Goal: Task Accomplishment & Management: Manage account settings

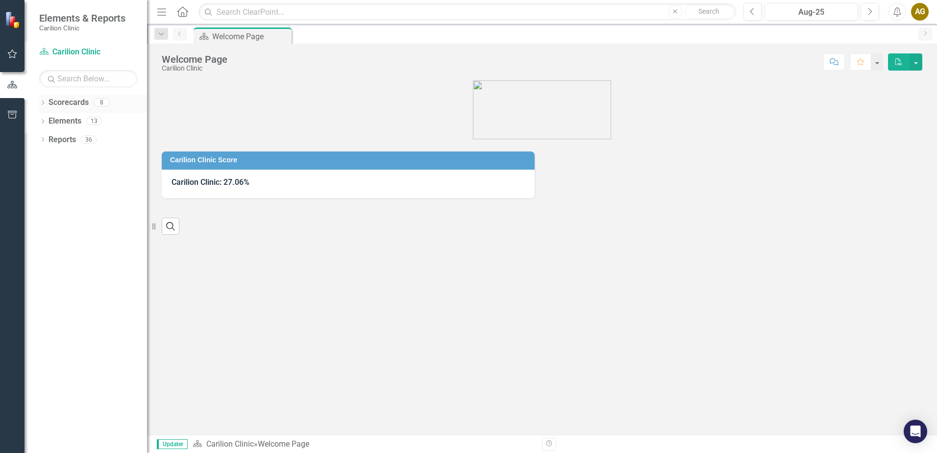
click at [43, 105] on icon "Dropdown" at bounding box center [42, 103] width 7 height 5
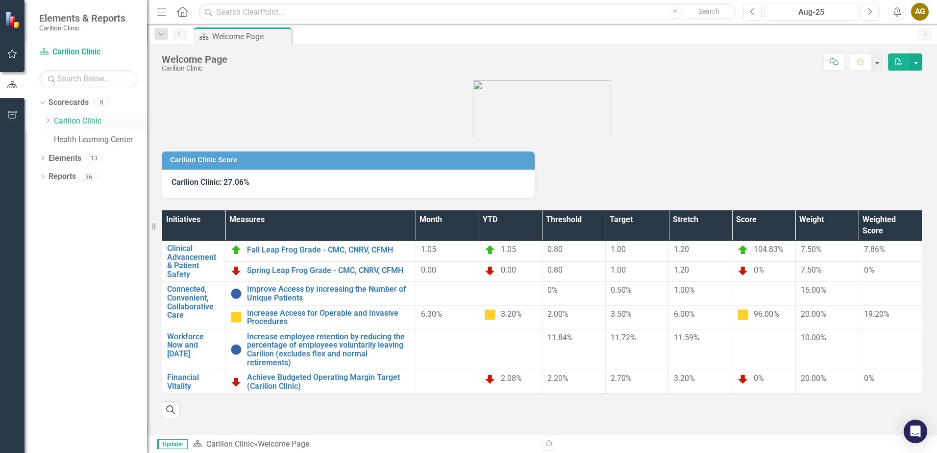
click at [45, 116] on div "Dropdown Carilion Clinic" at bounding box center [95, 121] width 103 height 16
click at [45, 120] on icon "Dropdown" at bounding box center [47, 121] width 7 height 6
click at [50, 138] on div "Dropdown Department of Medicine" at bounding box center [95, 141] width 103 height 19
click at [53, 138] on div "Dropdown Department of Medicine" at bounding box center [95, 141] width 103 height 19
click at [55, 138] on div "Dropdown Department of Medicine" at bounding box center [95, 141] width 103 height 19
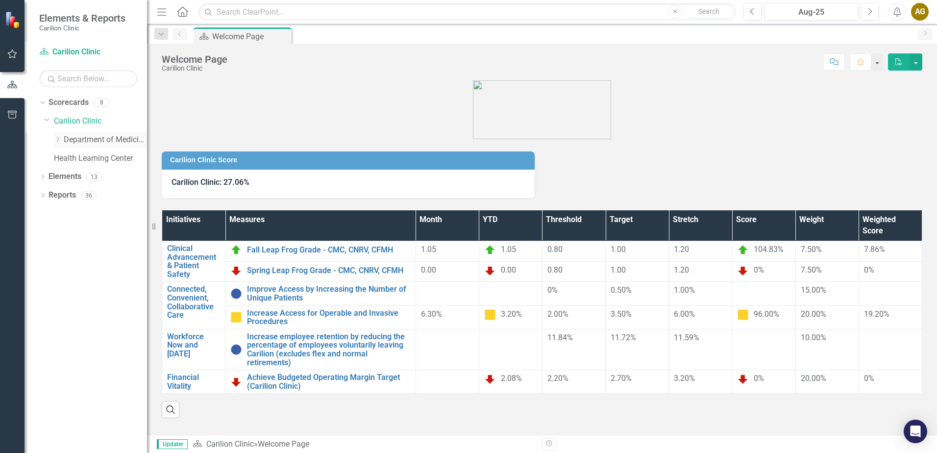
click at [55, 138] on icon "Dropdown" at bounding box center [57, 139] width 7 height 6
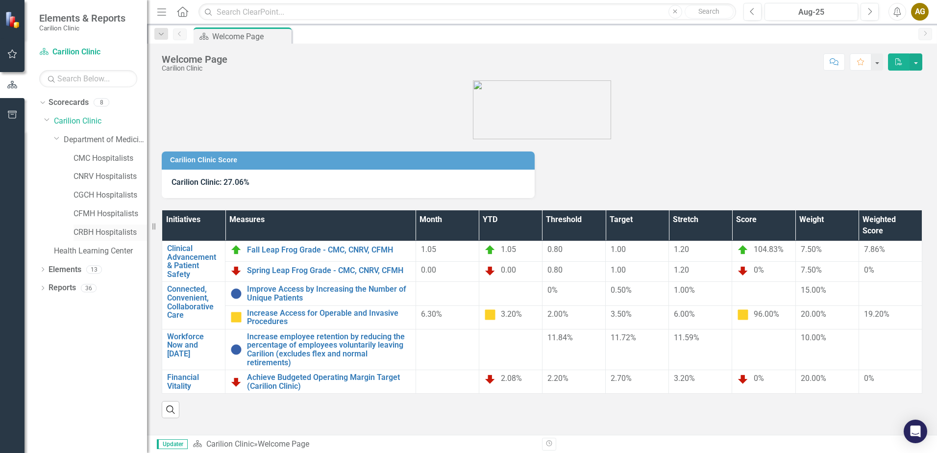
click at [91, 229] on link "CRBH Hospitalists" at bounding box center [111, 232] width 74 height 11
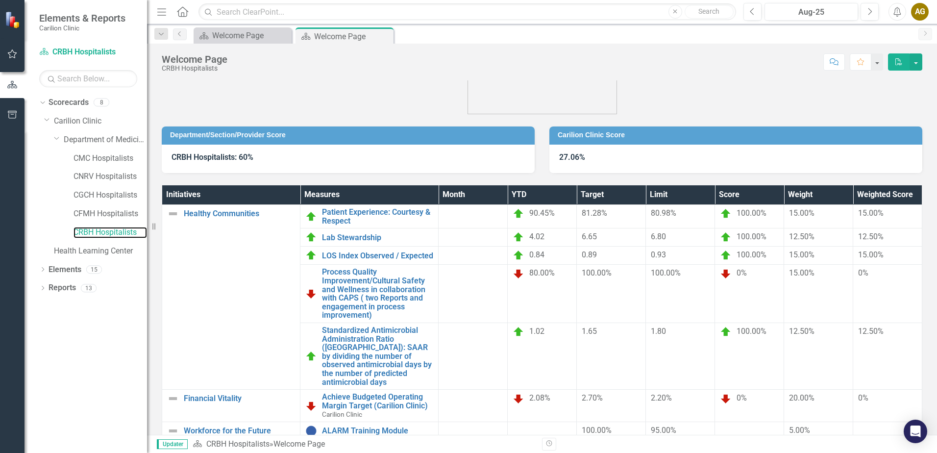
scroll to position [79, 0]
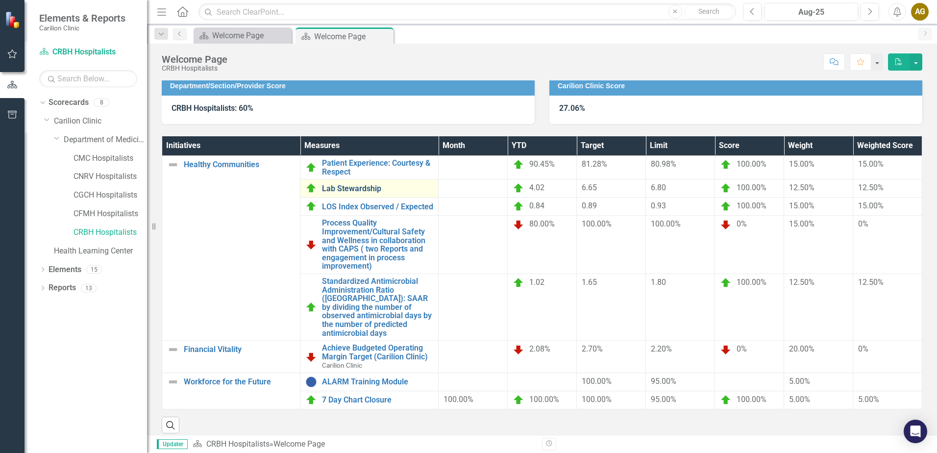
click at [358, 190] on link "Lab Stewardship" at bounding box center [377, 188] width 111 height 9
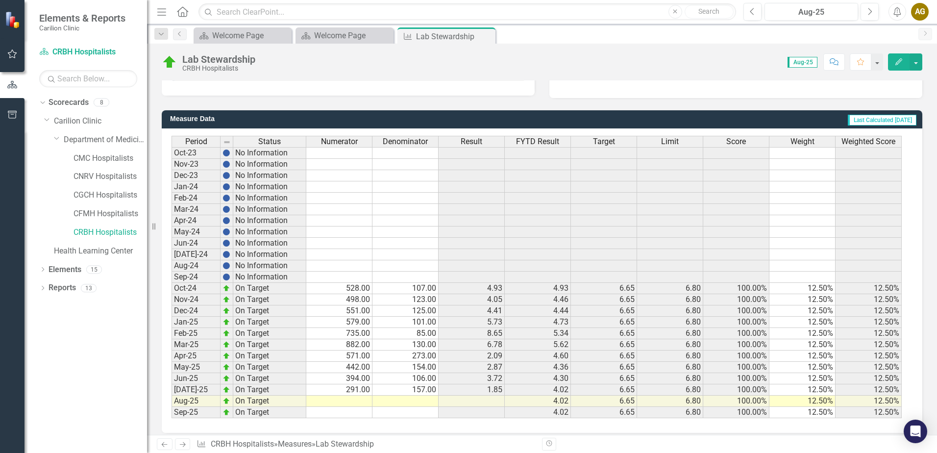
scroll to position [232, 0]
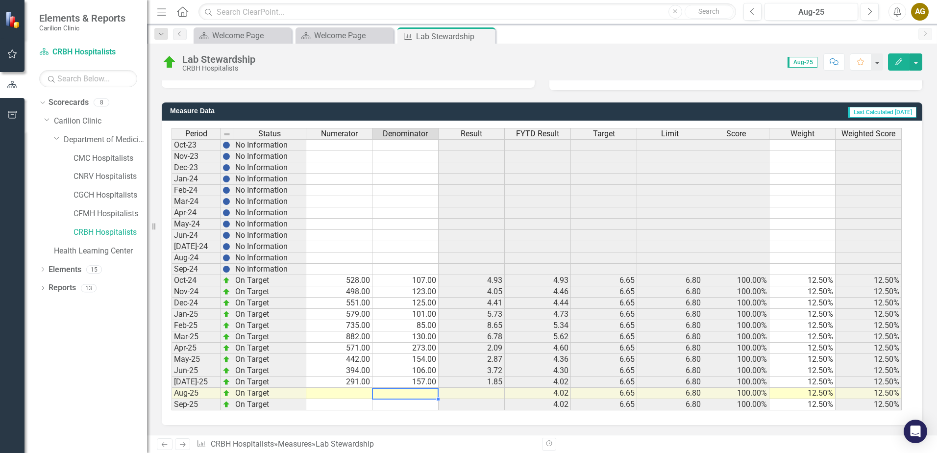
click at [393, 390] on td at bounding box center [405, 393] width 66 height 11
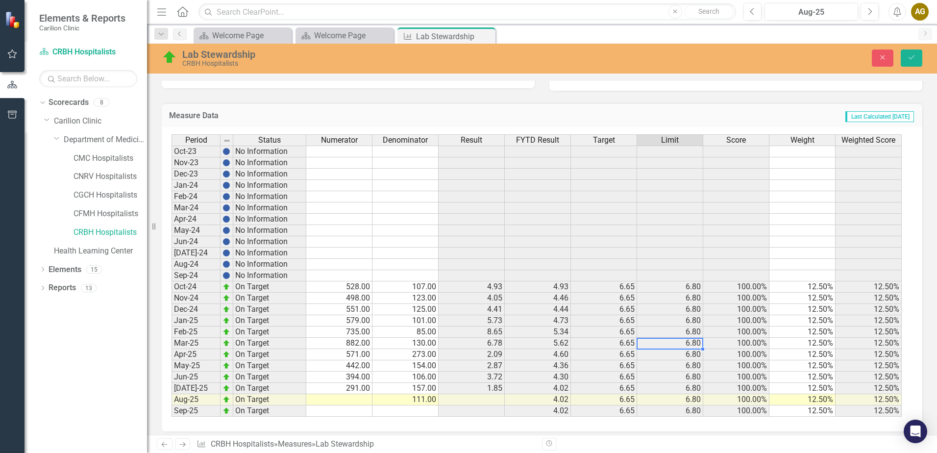
click at [668, 345] on td "6.80" at bounding box center [670, 343] width 66 height 11
click at [172, 406] on div "Period Status Numerator Denominator Result FYTD Result Target Limit Score Weigh…" at bounding box center [172, 275] width 0 height 282
click at [344, 401] on td at bounding box center [339, 399] width 66 height 11
click at [363, 403] on td at bounding box center [339, 399] width 66 height 11
type textarea "451"
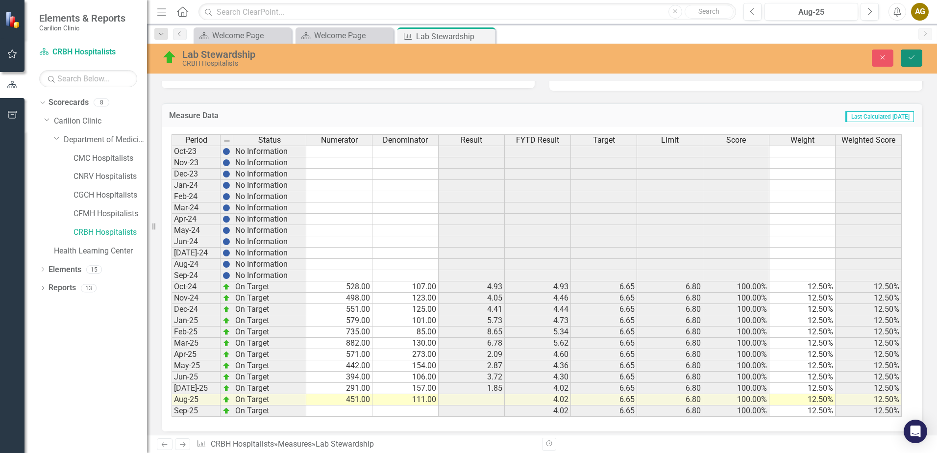
click at [916, 53] on button "Save" at bounding box center [912, 57] width 22 height 17
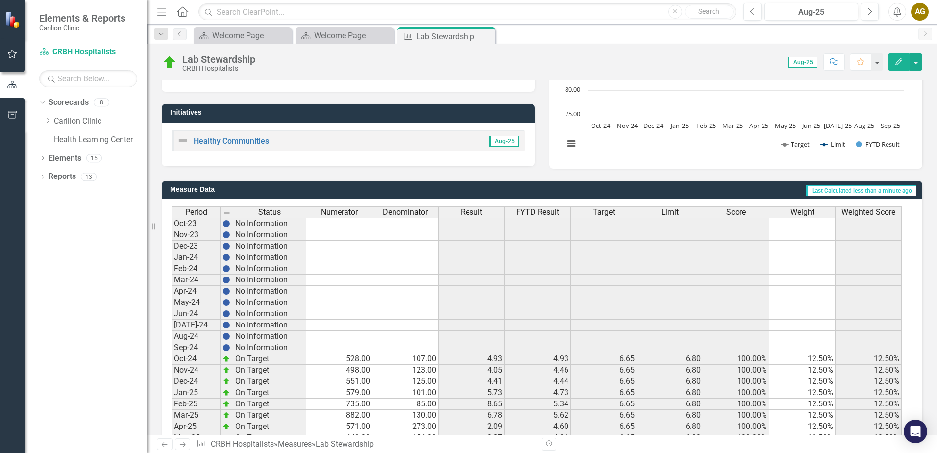
scroll to position [85, 0]
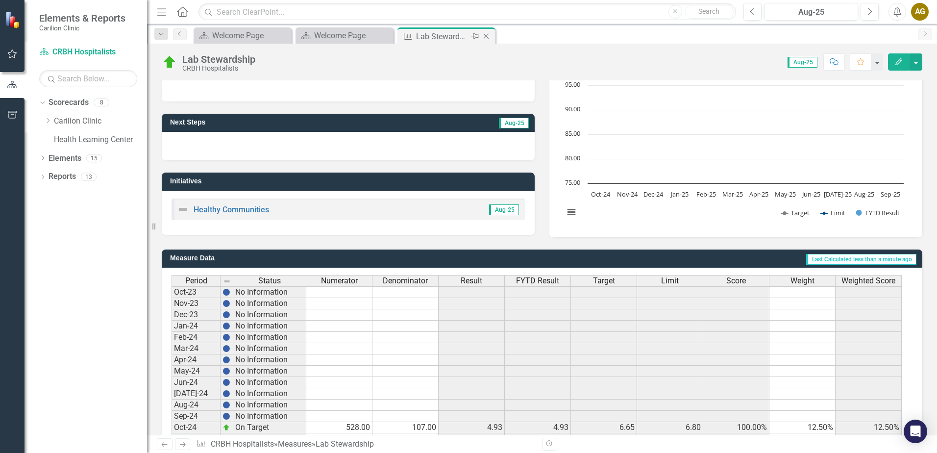
click at [485, 36] on icon "Close" at bounding box center [486, 36] width 10 height 8
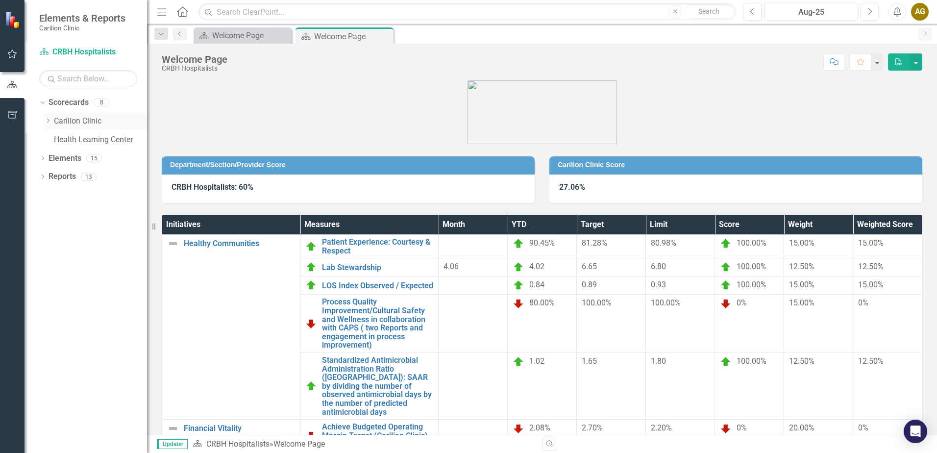
click at [47, 121] on icon "Dropdown" at bounding box center [47, 121] width 7 height 6
click at [59, 141] on icon "Dropdown" at bounding box center [57, 139] width 7 height 6
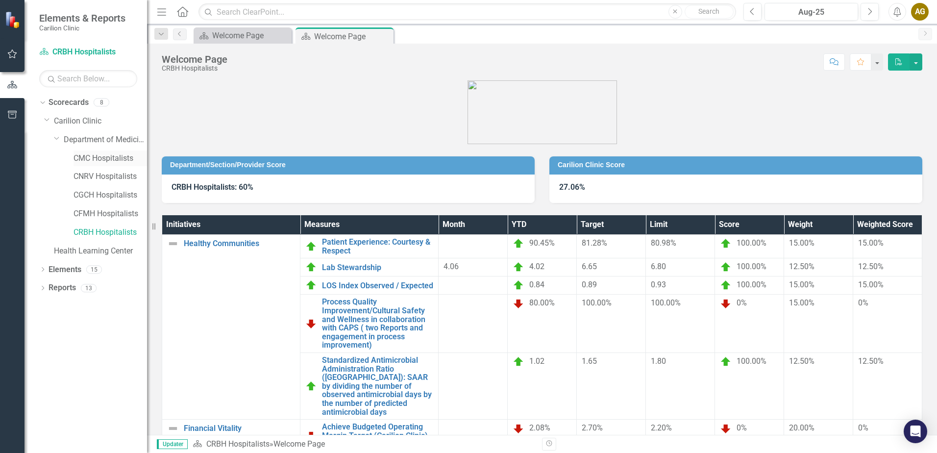
click at [81, 155] on link "CMC Hospitalists" at bounding box center [111, 158] width 74 height 11
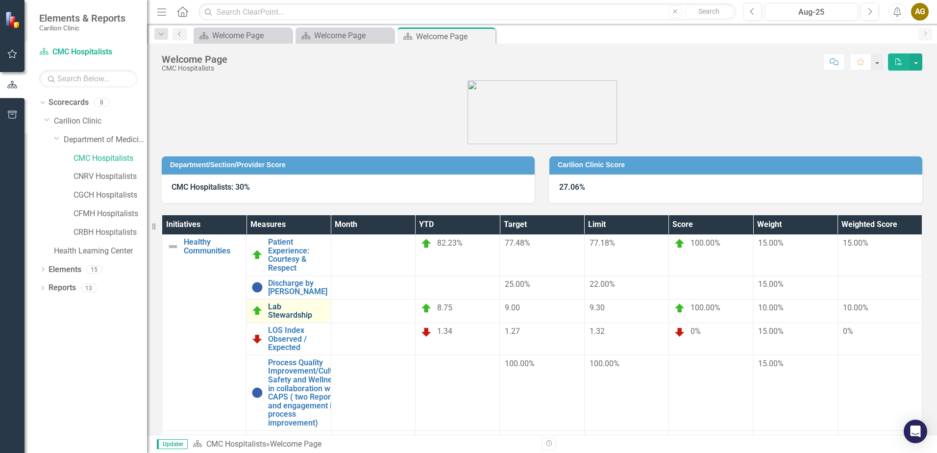
click at [325, 302] on link "Lab Stewardship" at bounding box center [296, 310] width 57 height 17
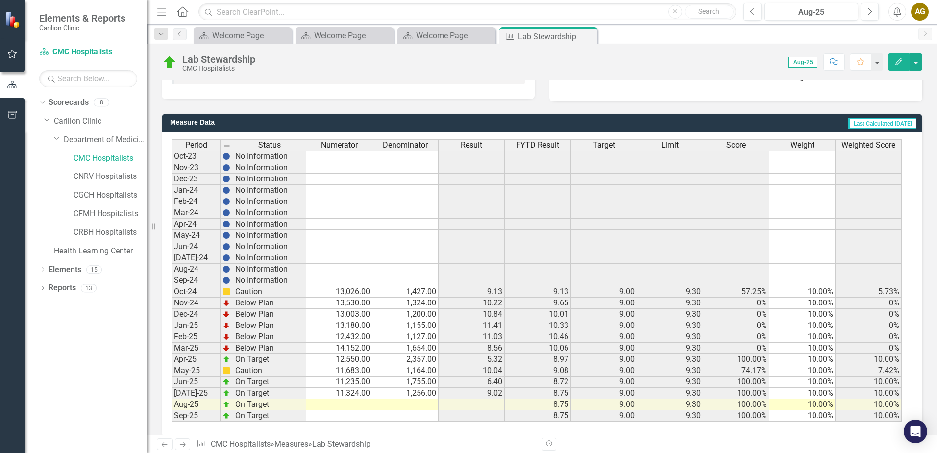
scroll to position [232, 0]
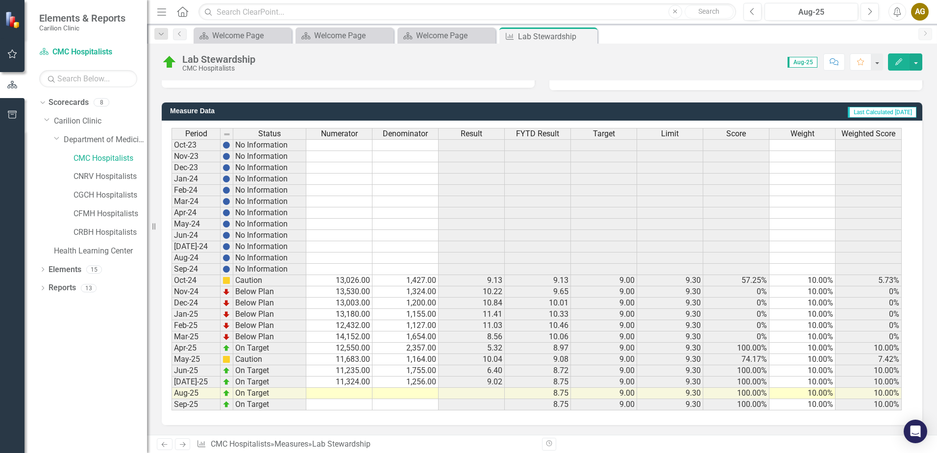
click at [352, 395] on td at bounding box center [339, 393] width 66 height 11
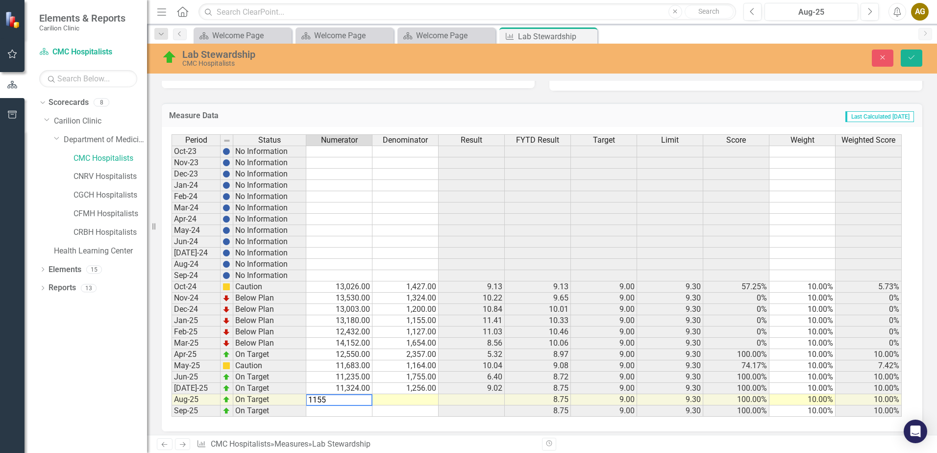
type textarea "11555"
click at [404, 401] on td at bounding box center [405, 399] width 66 height 11
type textarea "1654"
click at [911, 58] on icon "Save" at bounding box center [911, 57] width 9 height 7
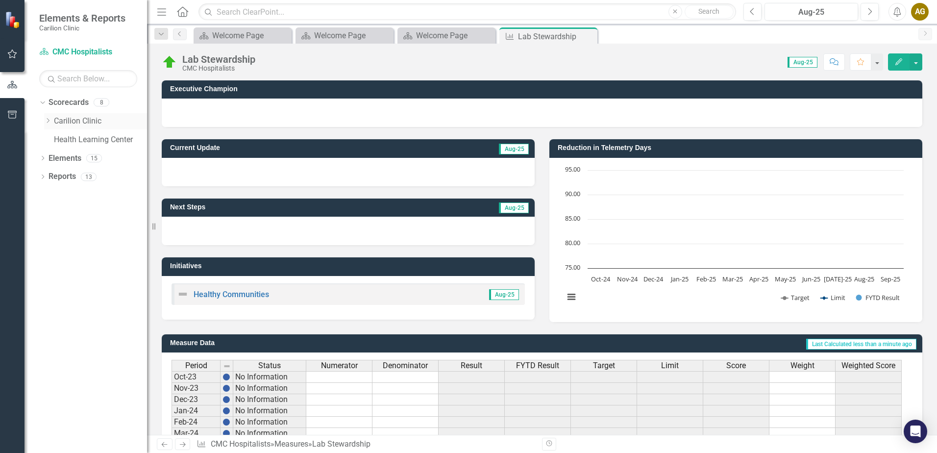
click at [49, 123] on icon "Dropdown" at bounding box center [47, 121] width 7 height 6
click at [60, 138] on icon "Dropdown" at bounding box center [57, 139] width 7 height 6
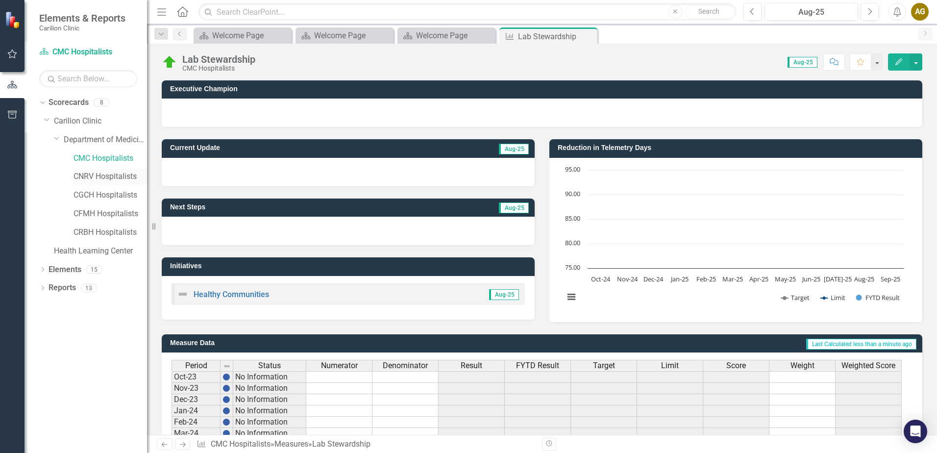
click at [74, 175] on link "CNRV Hospitalists" at bounding box center [111, 176] width 74 height 11
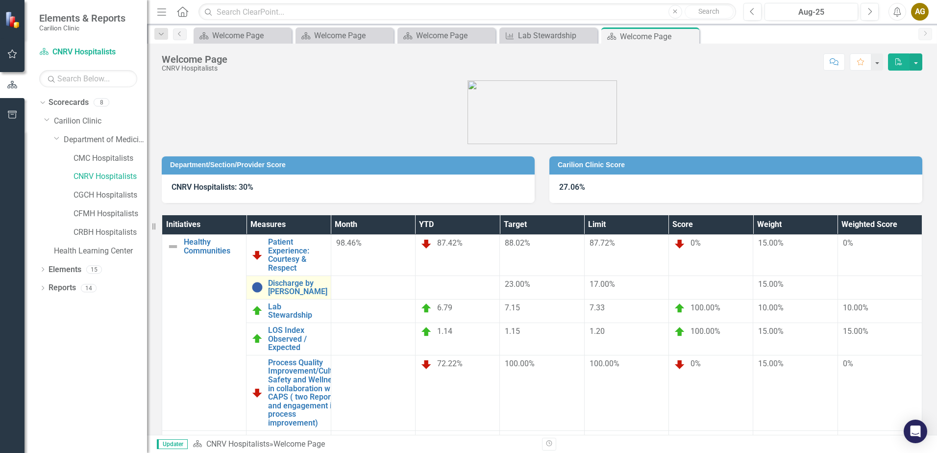
click at [331, 275] on td "Discharge by Noon Link Open Element" at bounding box center [288, 287] width 84 height 24
click at [325, 302] on link "Lab Stewardship" at bounding box center [296, 310] width 57 height 17
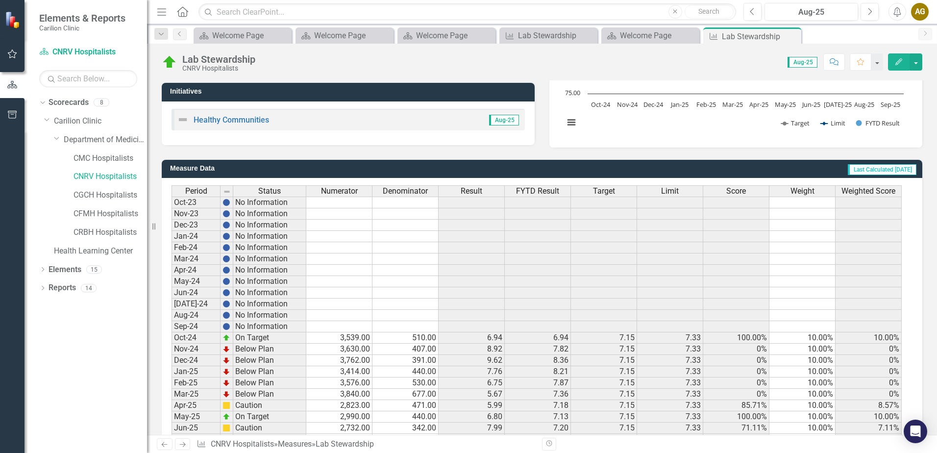
scroll to position [232, 0]
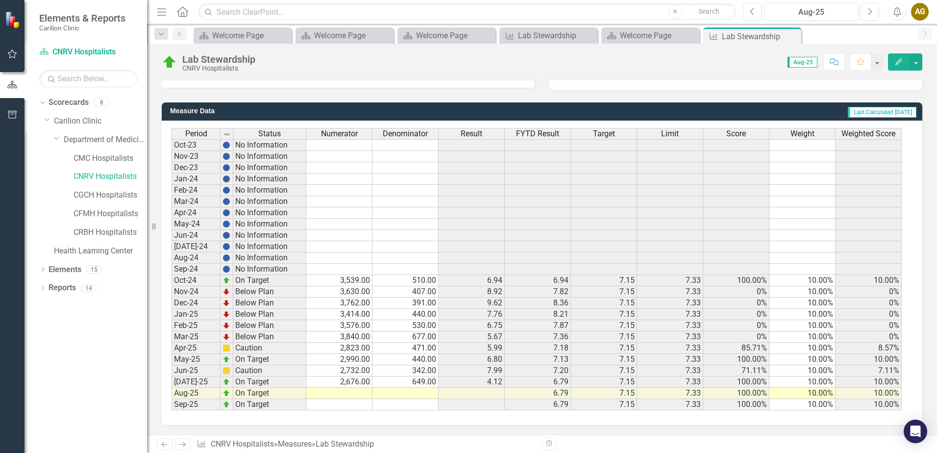
click at [408, 396] on td at bounding box center [405, 393] width 66 height 11
type textarea "6"
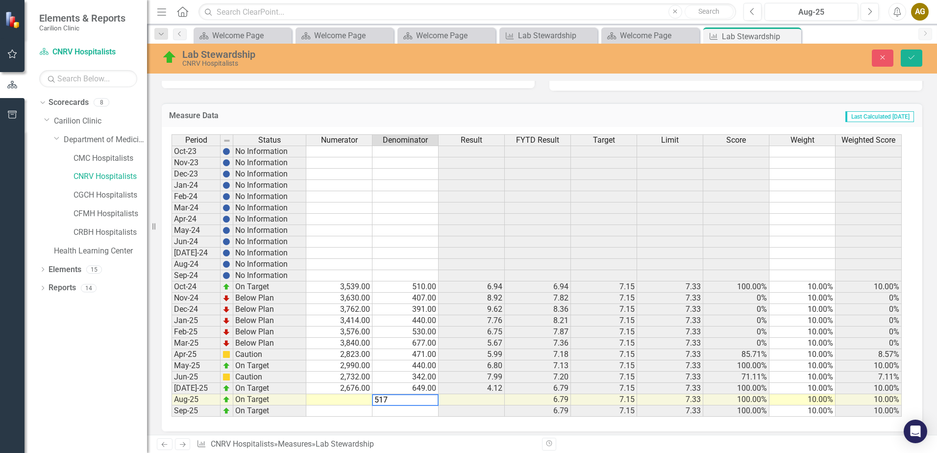
click at [345, 395] on td at bounding box center [339, 399] width 66 height 11
type textarea "517"
click at [915, 55] on icon "Save" at bounding box center [911, 57] width 9 height 7
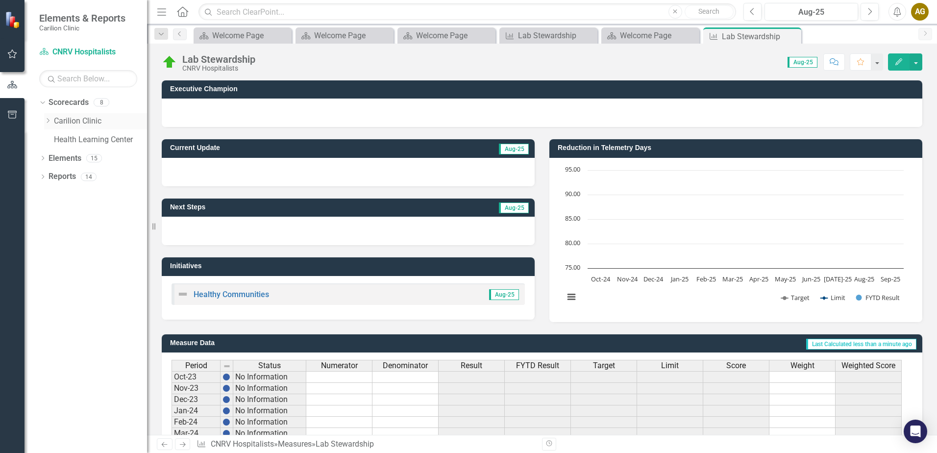
click at [48, 119] on icon at bounding box center [48, 120] width 2 height 5
click at [56, 140] on icon "Dropdown" at bounding box center [57, 139] width 7 height 6
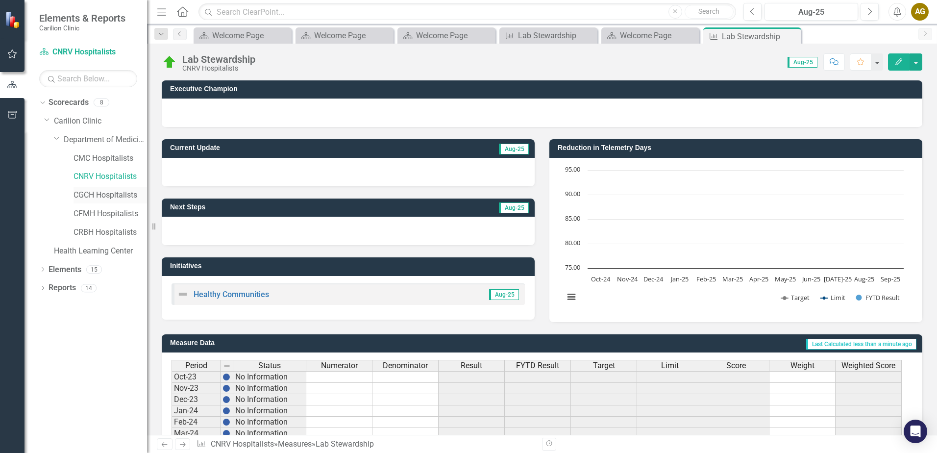
click at [80, 194] on link "CGCH Hospitalists" at bounding box center [111, 195] width 74 height 11
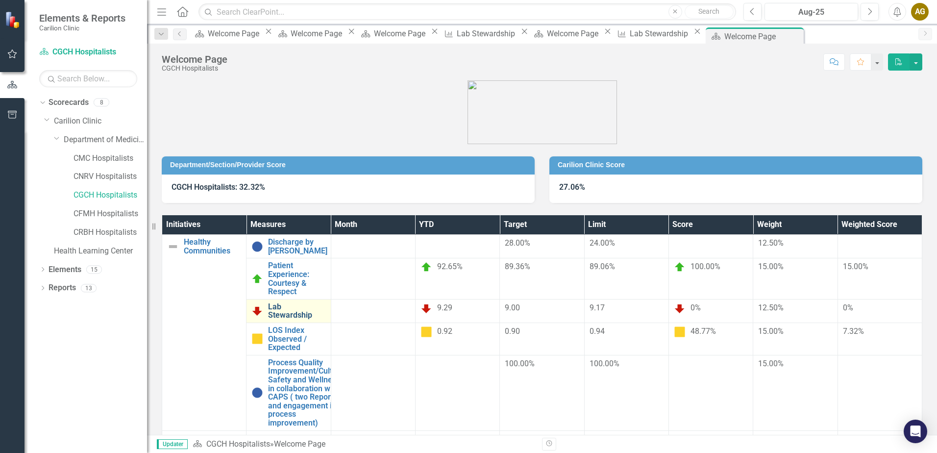
click at [325, 302] on link "Lab Stewardship" at bounding box center [296, 310] width 57 height 17
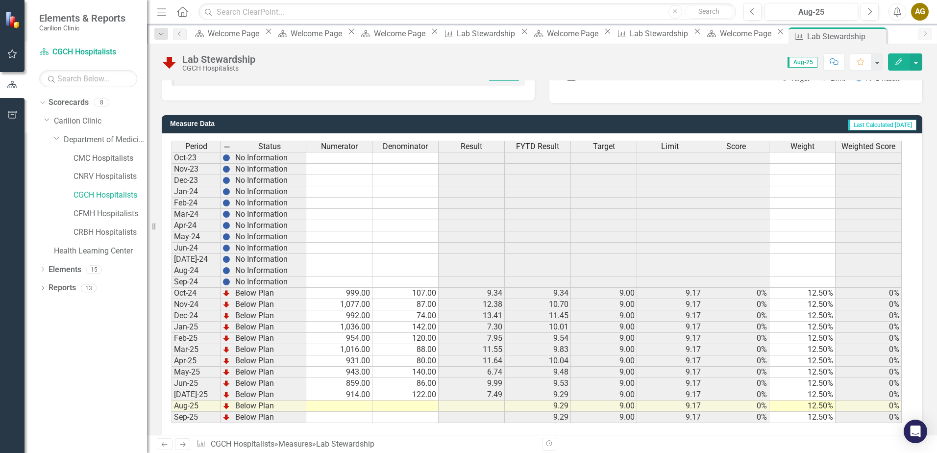
scroll to position [232, 0]
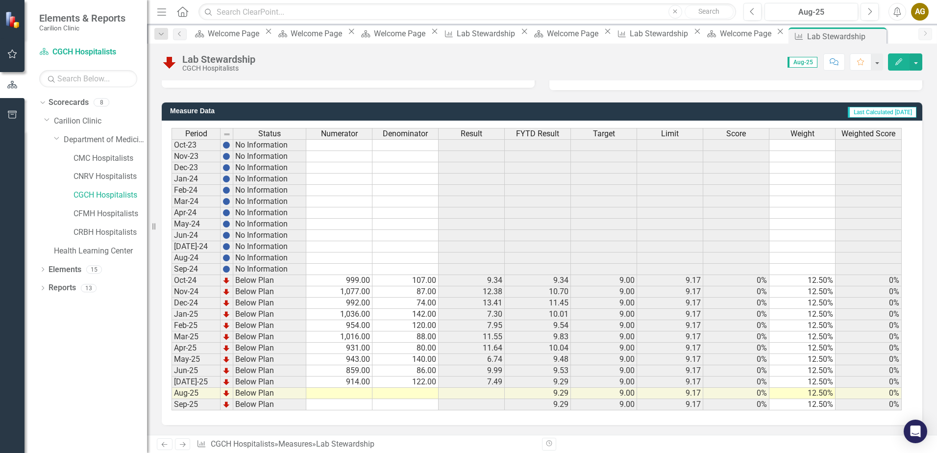
click at [334, 393] on td at bounding box center [339, 393] width 66 height 11
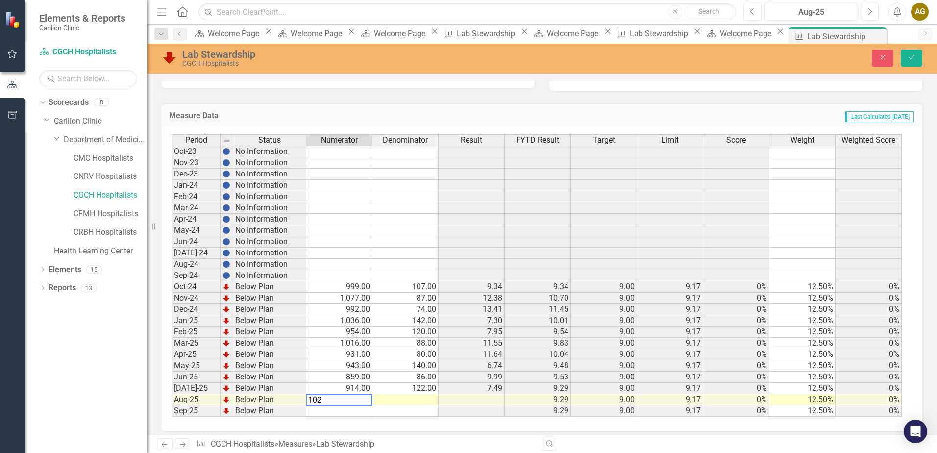
type textarea "1023"
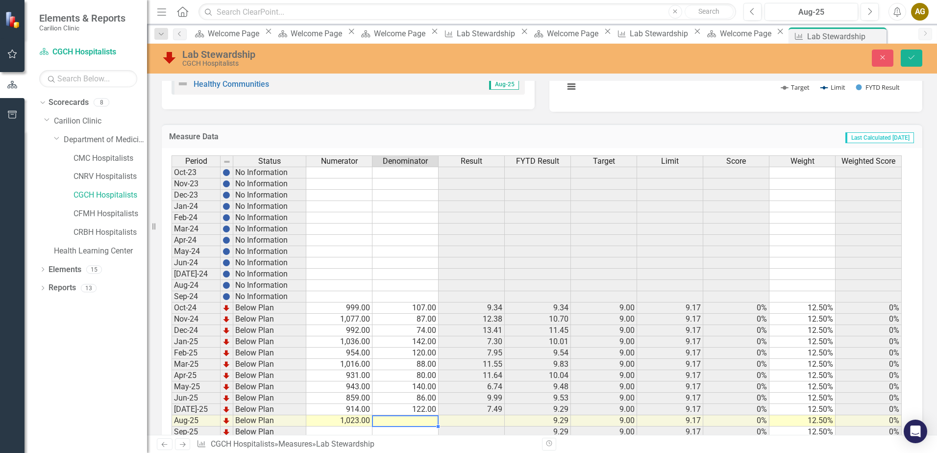
scroll to position [238, 0]
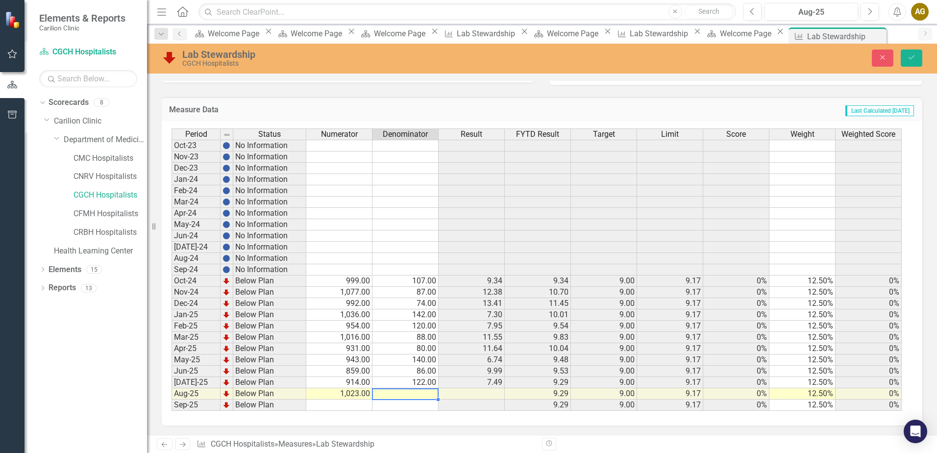
click at [419, 391] on td at bounding box center [405, 393] width 66 height 11
type textarea "101"
click at [909, 55] on icon "Save" at bounding box center [911, 57] width 9 height 7
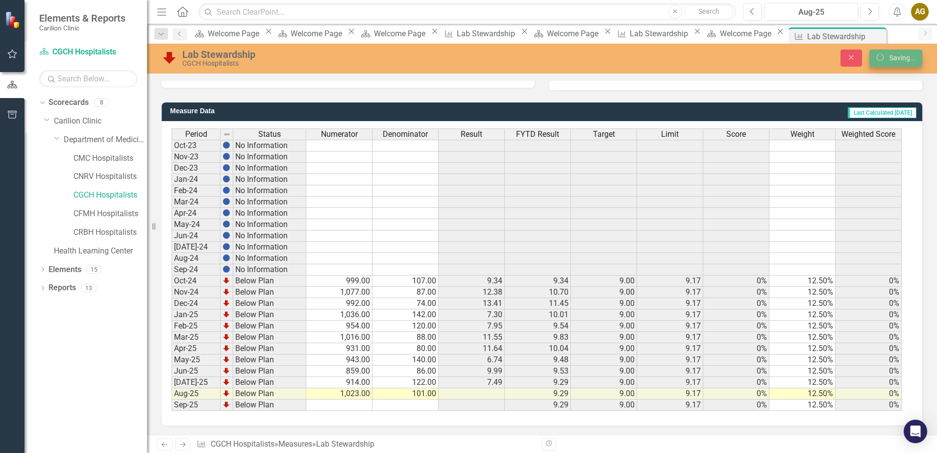
scroll to position [232, 0]
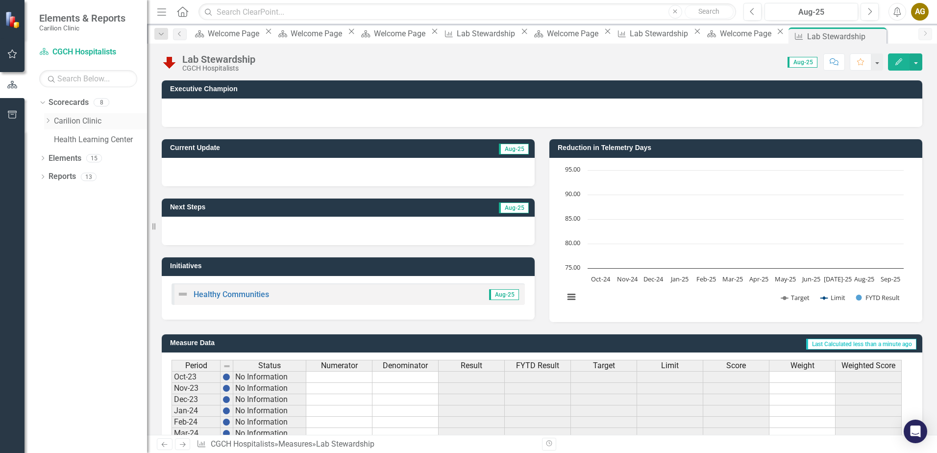
click at [45, 124] on div "Dropdown" at bounding box center [47, 121] width 7 height 8
click at [56, 139] on icon "Dropdown" at bounding box center [57, 139] width 7 height 6
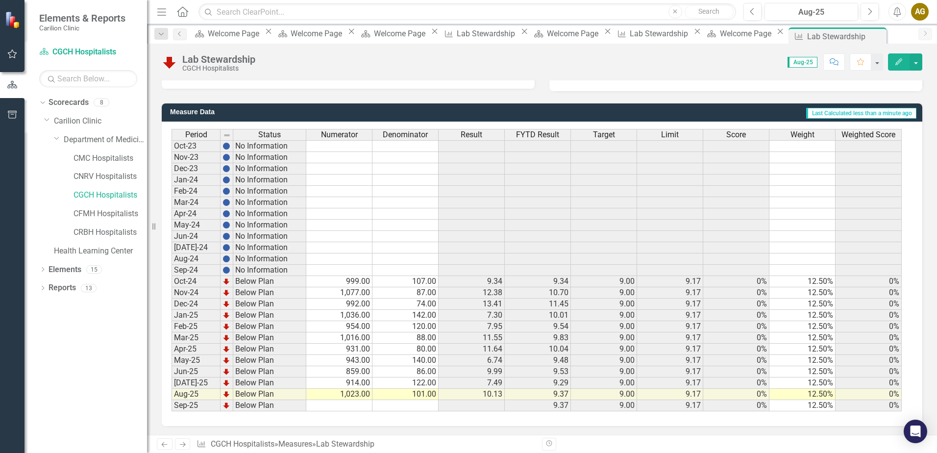
scroll to position [232, 0]
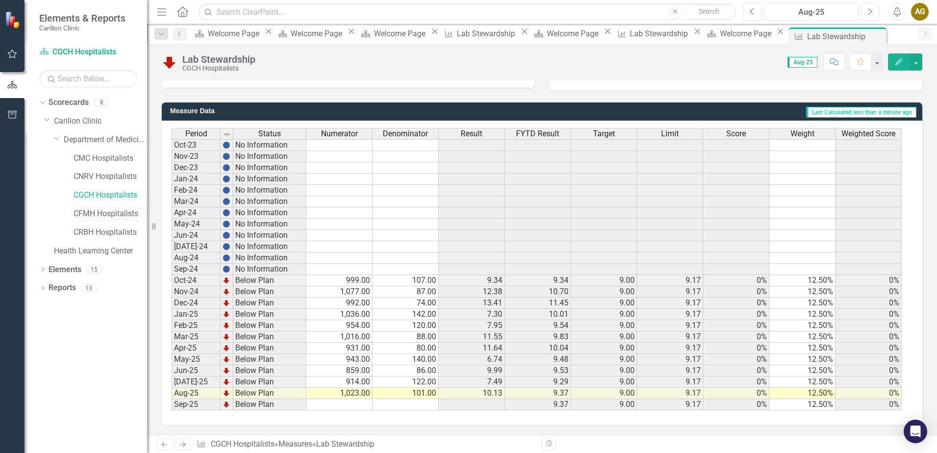
click at [97, 217] on link "CFMH Hospitalists" at bounding box center [111, 213] width 74 height 11
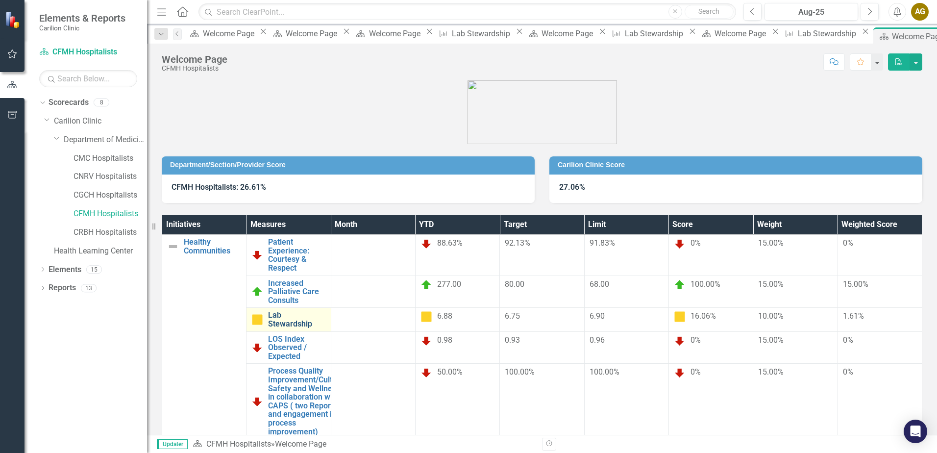
click at [325, 311] on link "Lab Stewardship" at bounding box center [296, 319] width 57 height 17
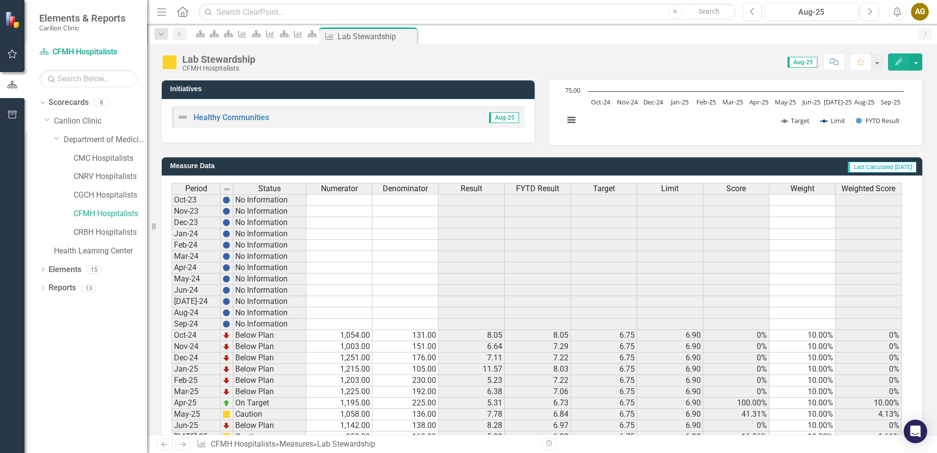
scroll to position [196, 0]
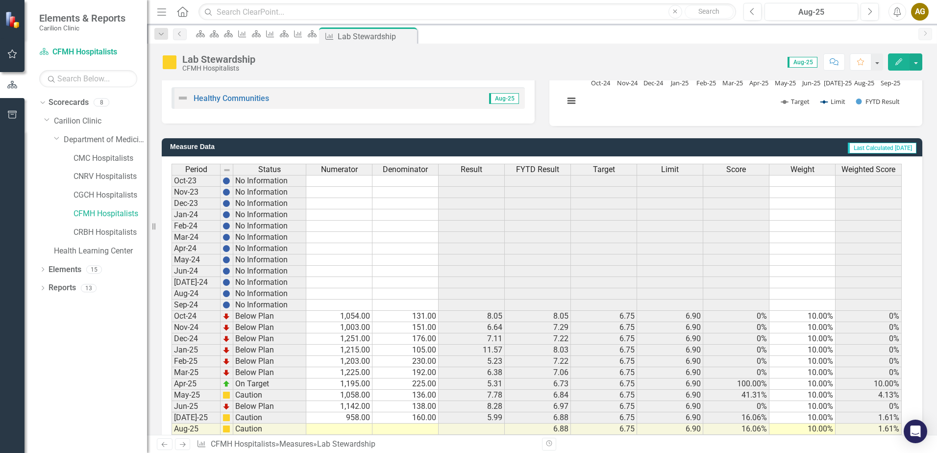
click at [410, 425] on td at bounding box center [405, 428] width 66 height 11
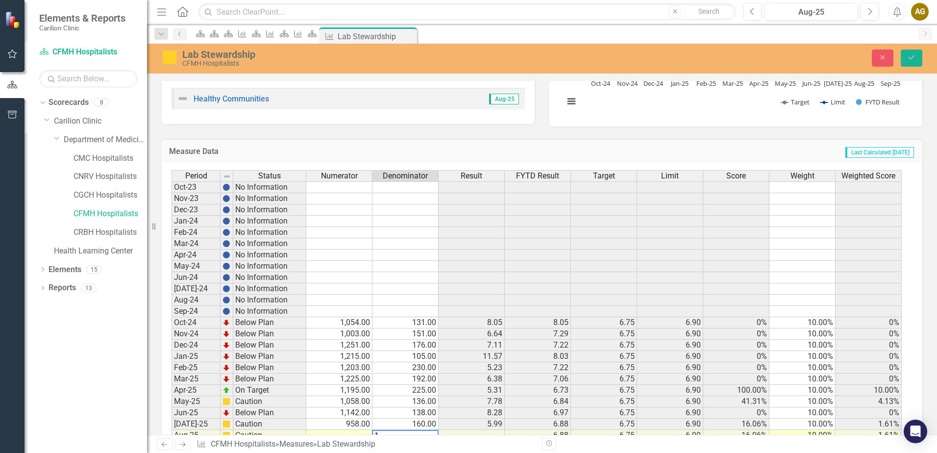
scroll to position [202, 0]
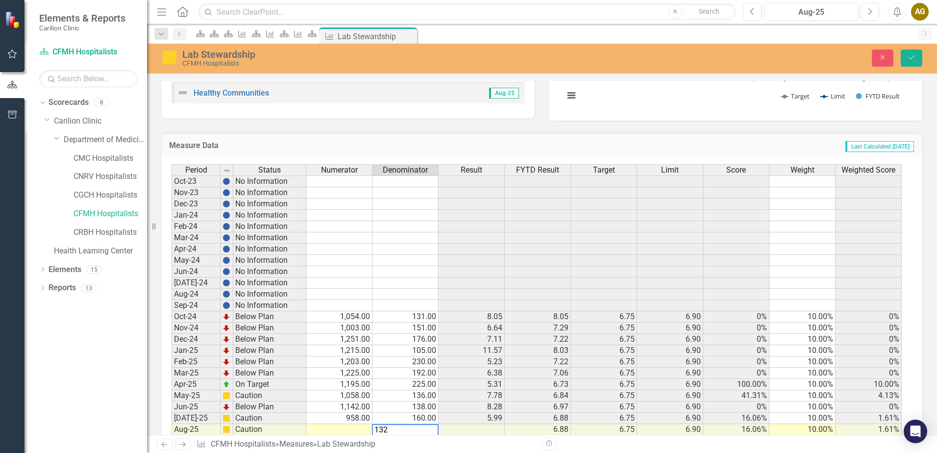
click at [345, 428] on td at bounding box center [339, 429] width 66 height 11
type textarea "1032"
click at [920, 58] on button "Save" at bounding box center [912, 57] width 22 height 17
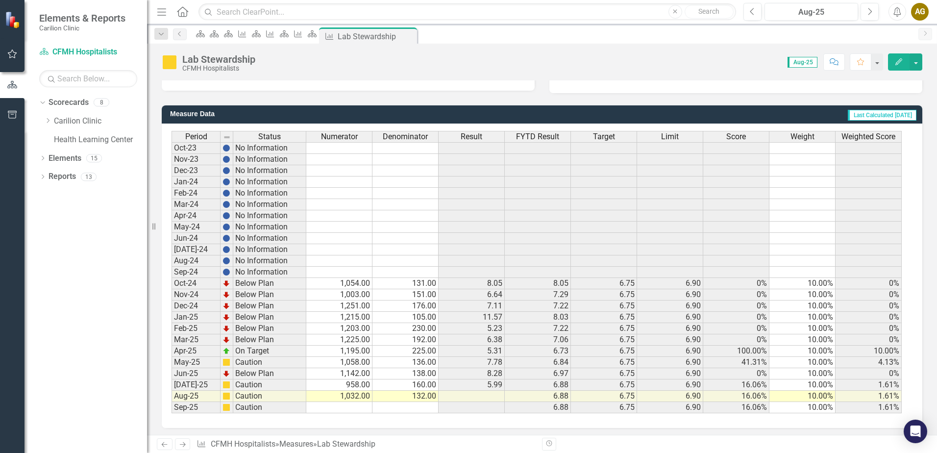
scroll to position [232, 0]
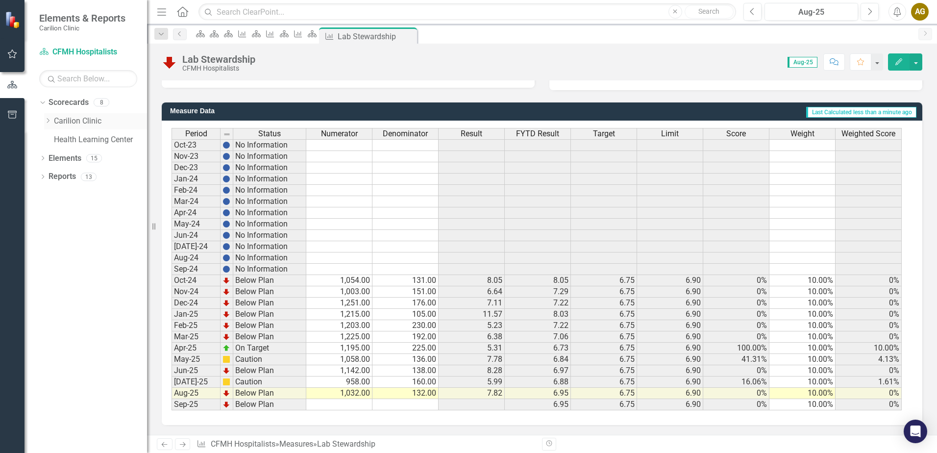
click at [49, 121] on icon "Dropdown" at bounding box center [47, 121] width 7 height 6
click at [56, 141] on icon "Dropdown" at bounding box center [57, 139] width 7 height 6
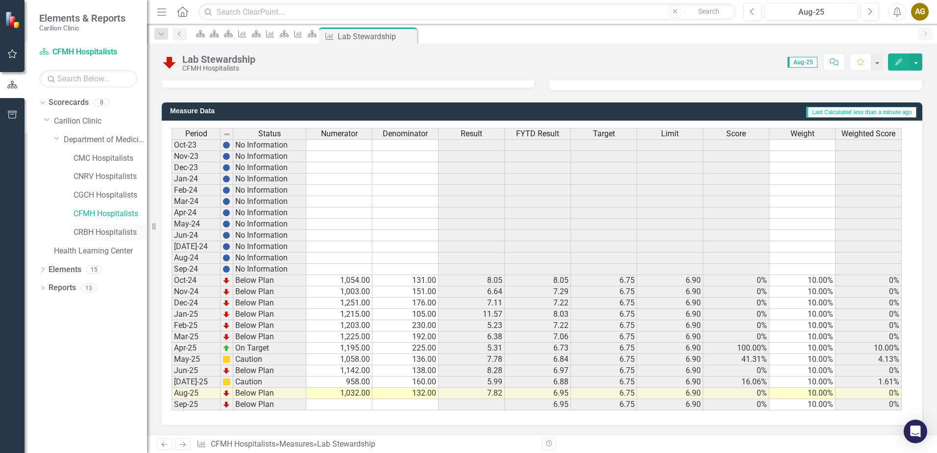
click at [99, 234] on link "CRBH Hospitalists" at bounding box center [111, 232] width 74 height 11
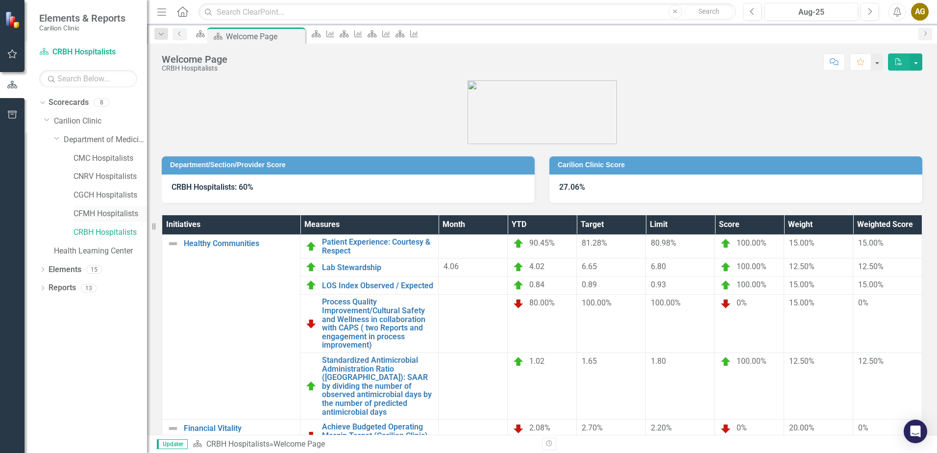
click at [88, 212] on link "CFMH Hospitalists" at bounding box center [111, 213] width 74 height 11
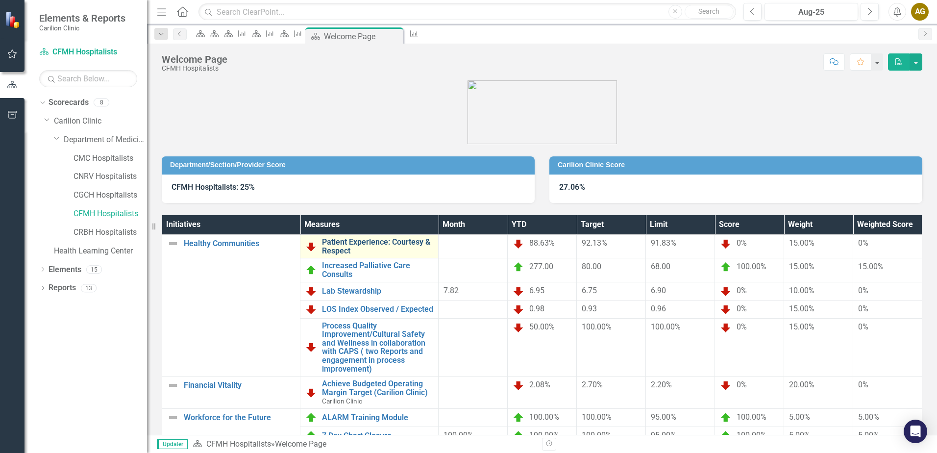
click at [382, 241] on link "Patient Experience: Courtesy & Respect" at bounding box center [377, 246] width 111 height 17
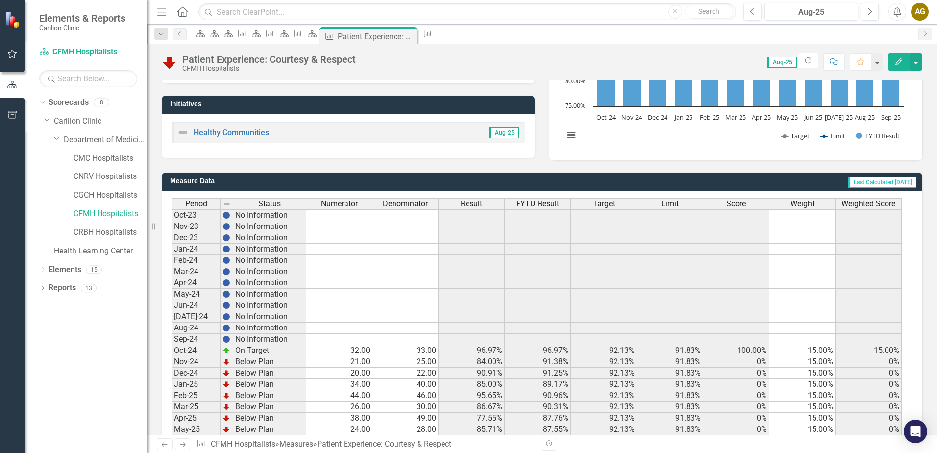
scroll to position [196, 0]
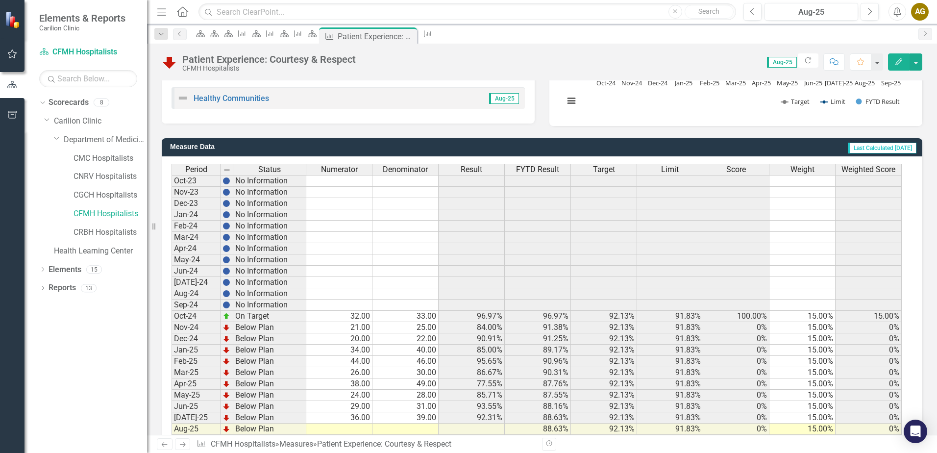
click at [346, 428] on td at bounding box center [339, 428] width 66 height 11
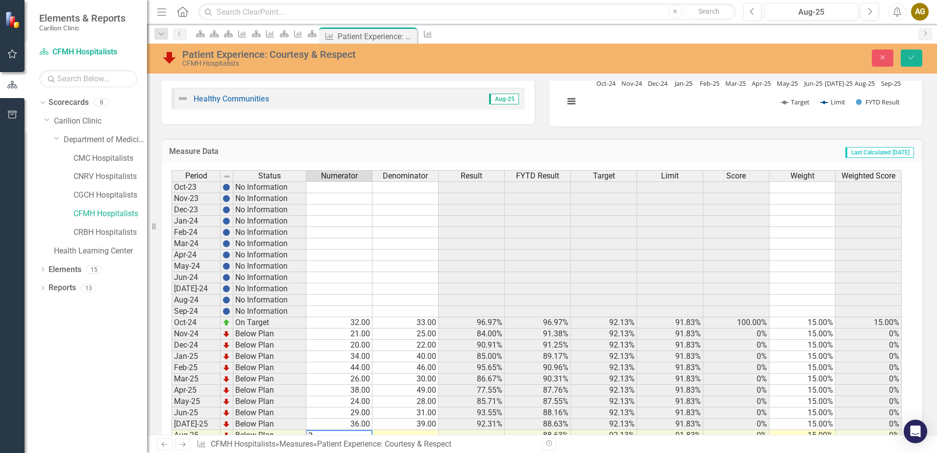
scroll to position [202, 0]
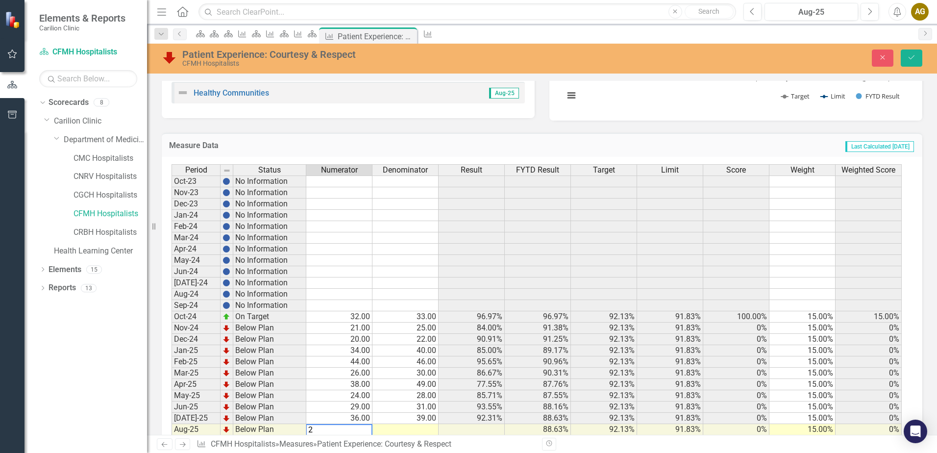
type textarea "20"
type textarea "24"
click at [917, 55] on button "Save" at bounding box center [912, 57] width 22 height 17
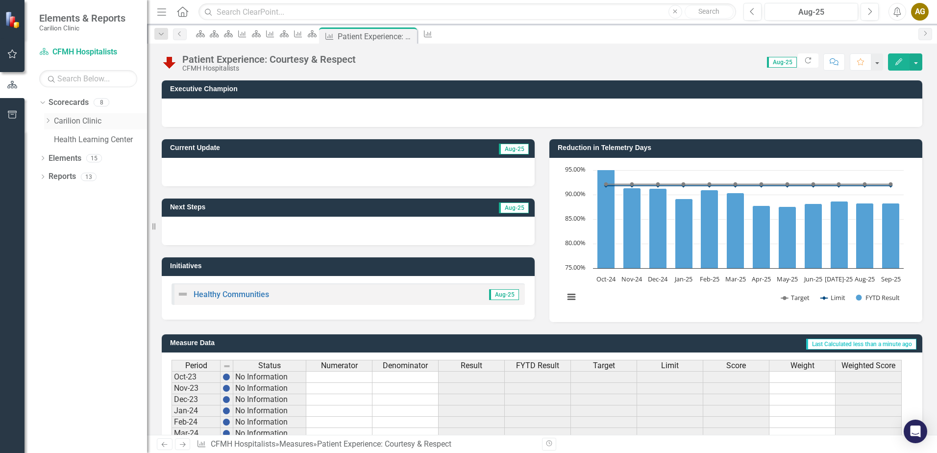
click at [51, 121] on icon "Dropdown" at bounding box center [47, 121] width 7 height 6
click at [59, 138] on icon "Dropdown" at bounding box center [57, 139] width 7 height 6
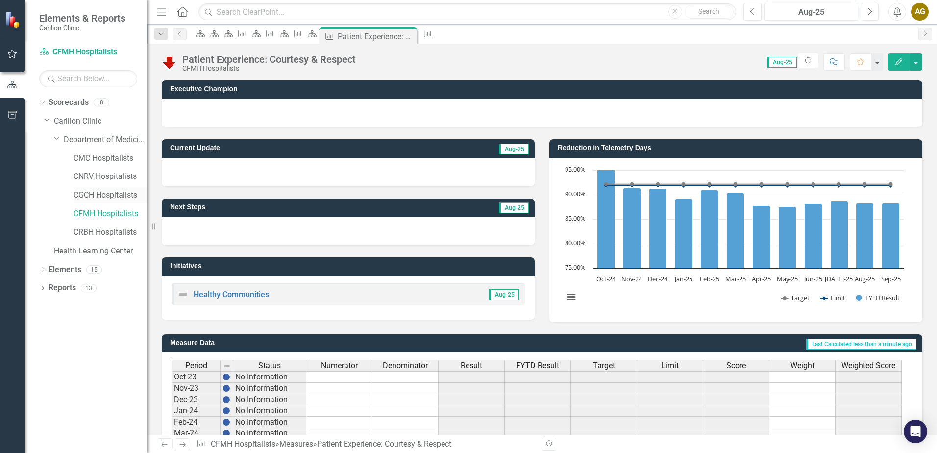
click at [82, 193] on link "CGCH Hospitalists" at bounding box center [111, 195] width 74 height 11
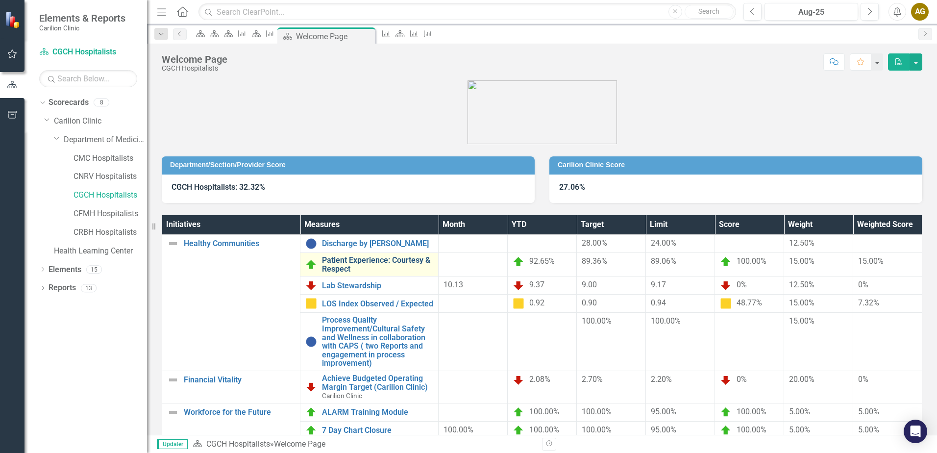
click at [348, 266] on link "Patient Experience: Courtesy & Respect" at bounding box center [377, 264] width 111 height 17
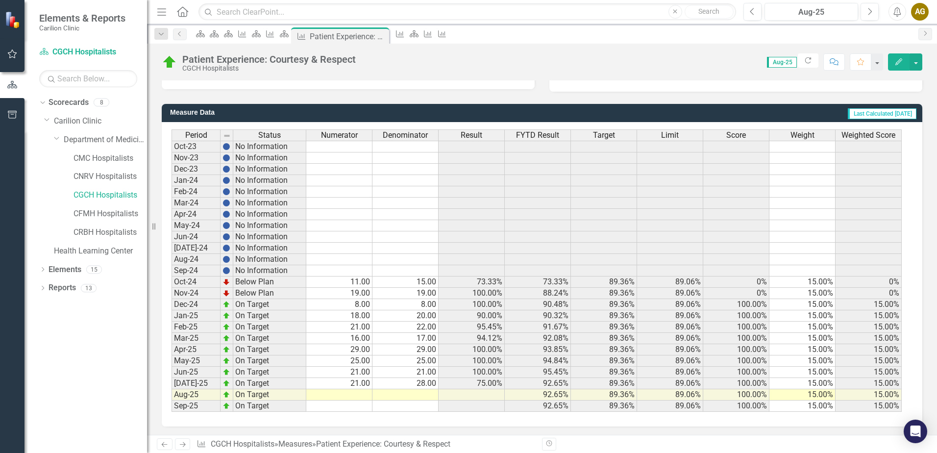
scroll to position [232, 0]
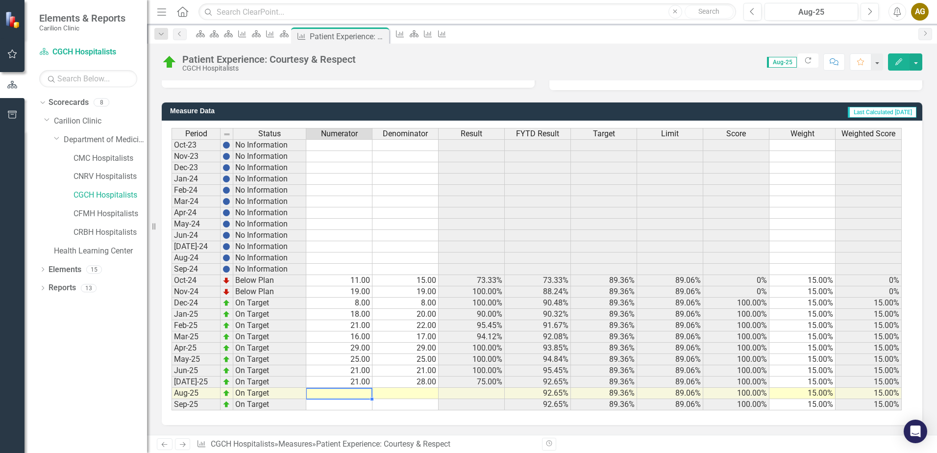
click at [364, 395] on td at bounding box center [339, 393] width 66 height 11
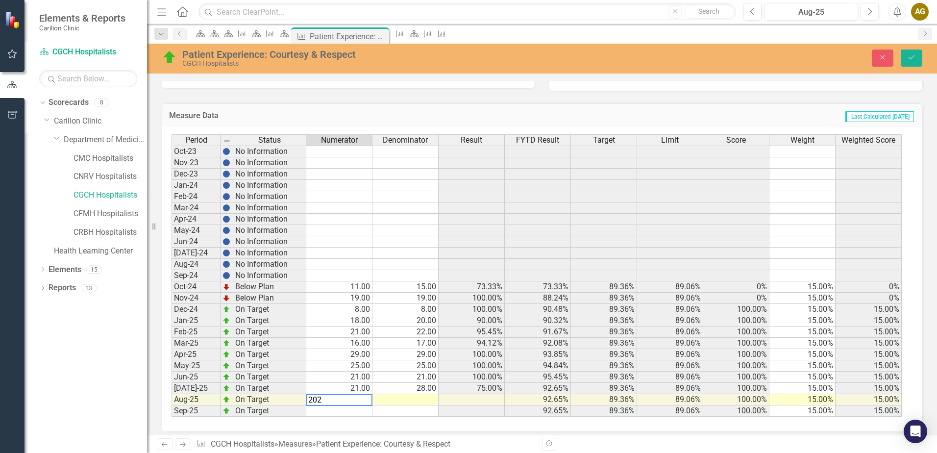
type textarea "2029"
click at [345, 400] on td "2,029.00" at bounding box center [339, 399] width 66 height 11
type textarea "20"
type textarea "21"
click at [908, 60] on icon "Save" at bounding box center [911, 57] width 9 height 7
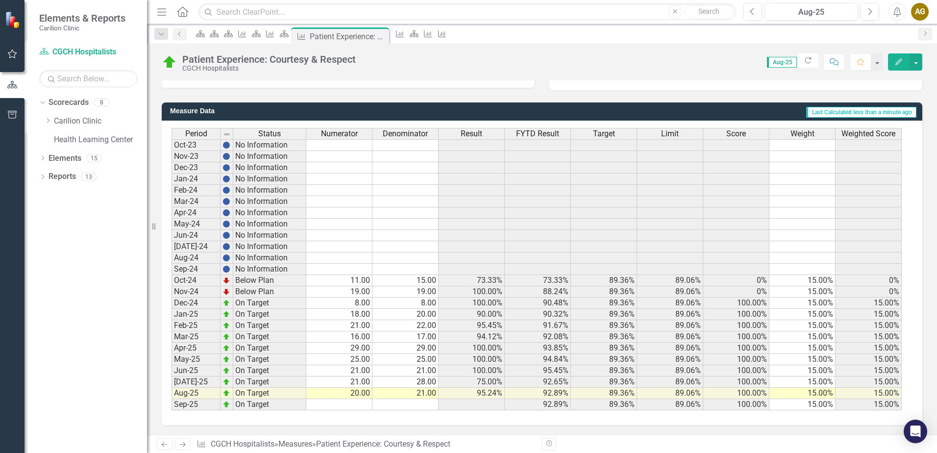
click at [345, 406] on td at bounding box center [339, 404] width 66 height 11
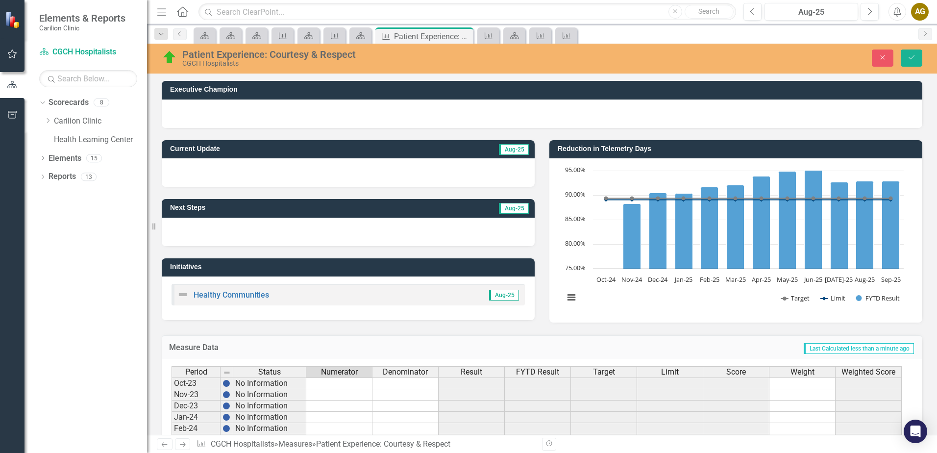
scroll to position [232, 0]
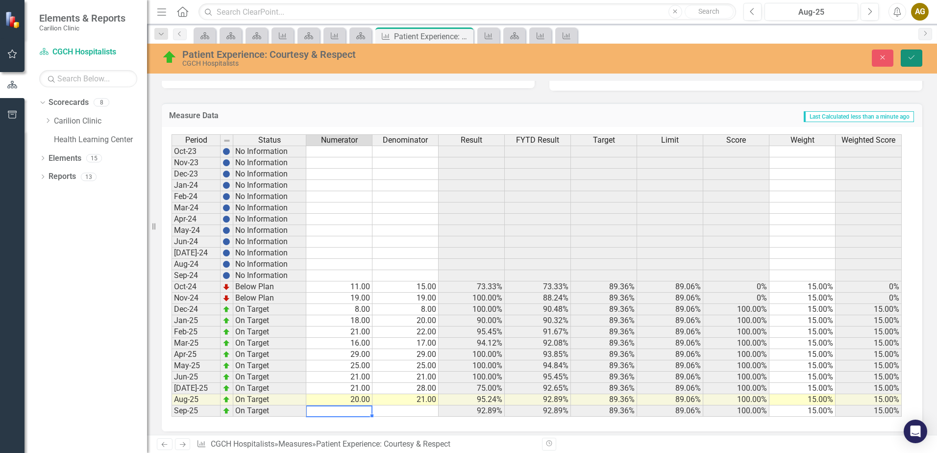
click at [908, 58] on icon "Save" at bounding box center [911, 57] width 9 height 7
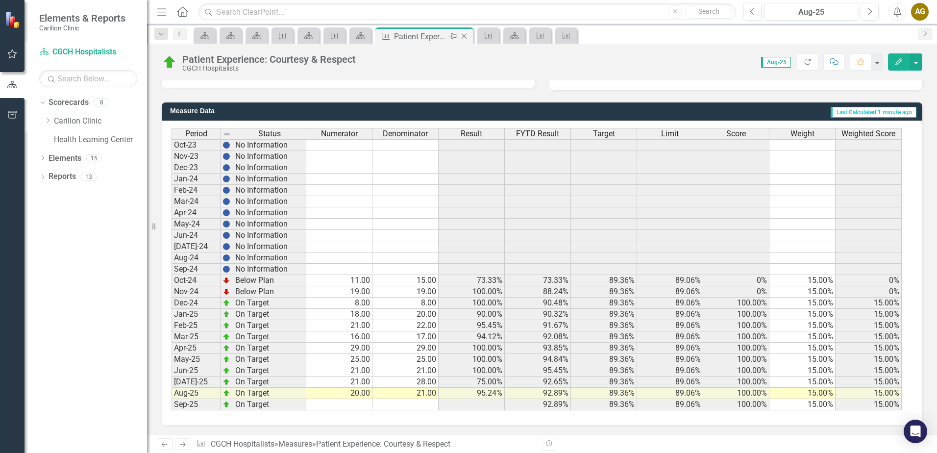
click at [465, 36] on icon "Close" at bounding box center [464, 36] width 10 height 8
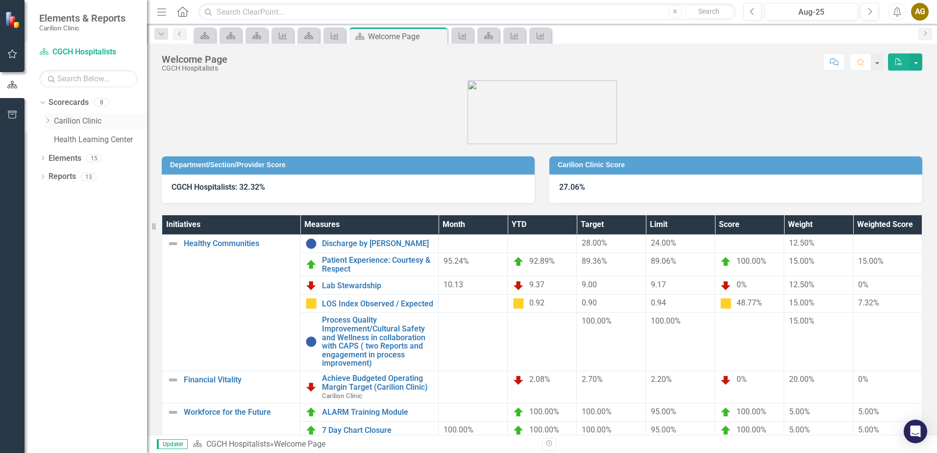
click at [50, 122] on icon "Dropdown" at bounding box center [47, 121] width 7 height 6
click at [57, 138] on icon "Dropdown" at bounding box center [57, 139] width 7 height 6
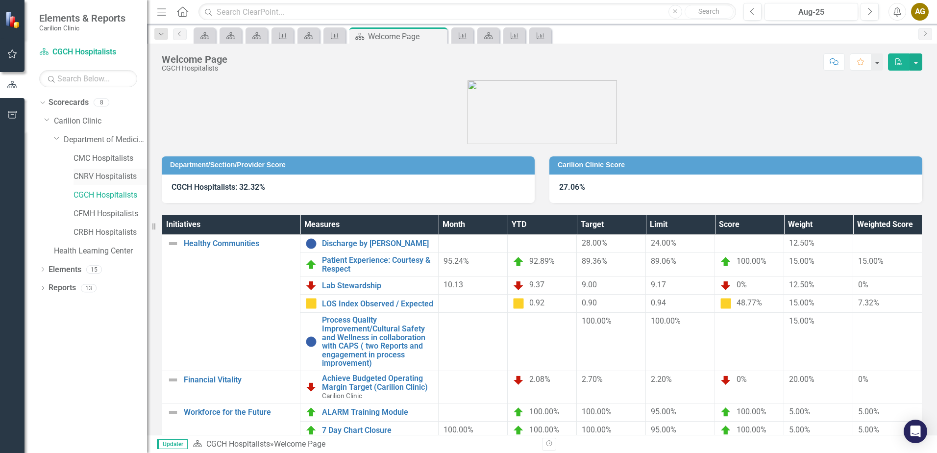
click at [98, 172] on link "CNRV Hospitalists" at bounding box center [111, 176] width 74 height 11
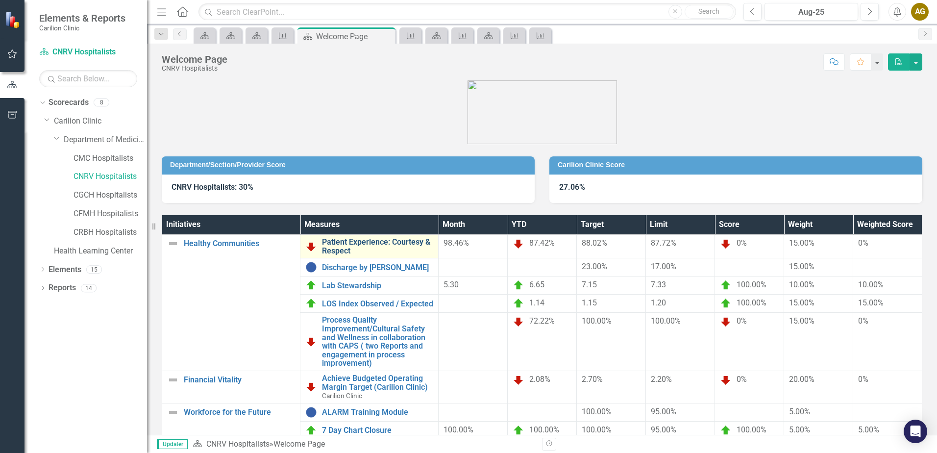
click at [366, 241] on link "Patient Experience: Courtesy & Respect" at bounding box center [377, 246] width 111 height 17
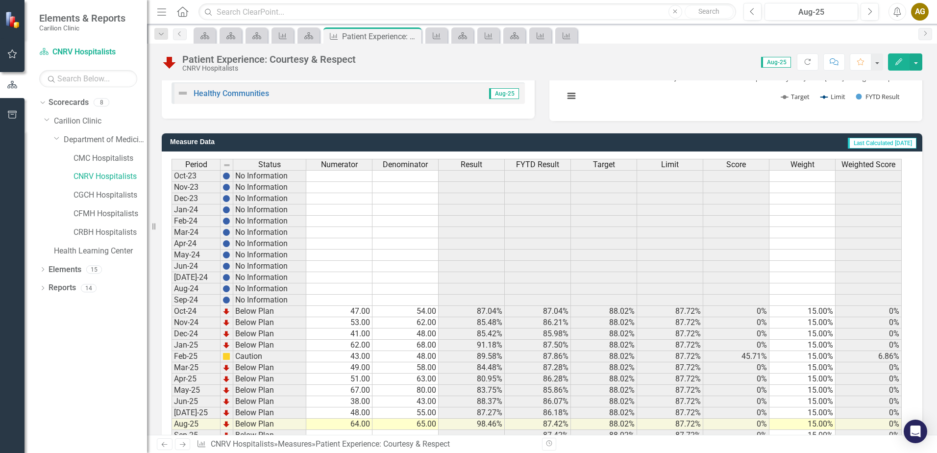
scroll to position [232, 0]
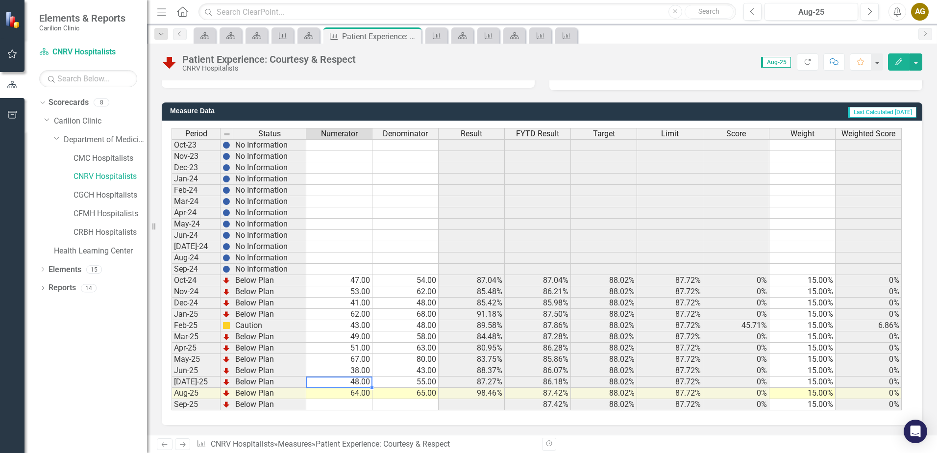
click at [347, 387] on td "48.00" at bounding box center [339, 381] width 66 height 11
click at [347, 394] on td "64.00" at bounding box center [339, 393] width 66 height 11
click at [361, 381] on td "48.00" at bounding box center [339, 381] width 66 height 11
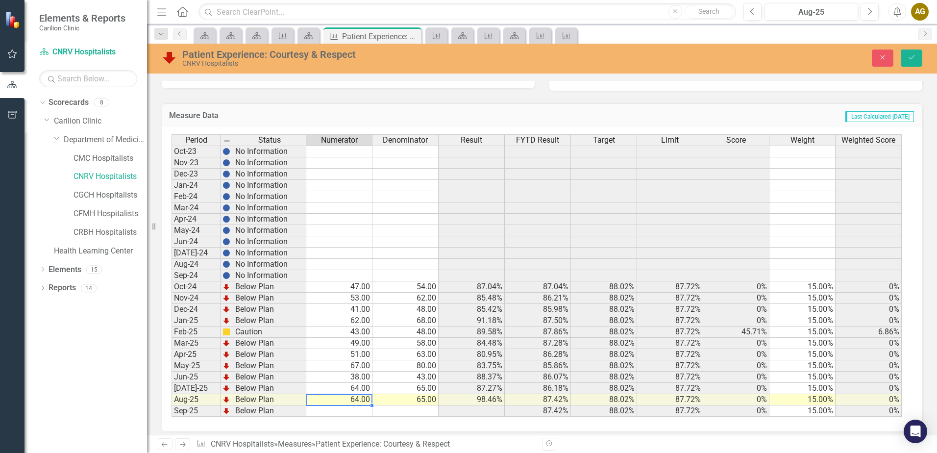
click at [363, 403] on td "64.00" at bounding box center [339, 399] width 66 height 11
type textarea "51"
click at [910, 64] on button "Save" at bounding box center [912, 57] width 22 height 17
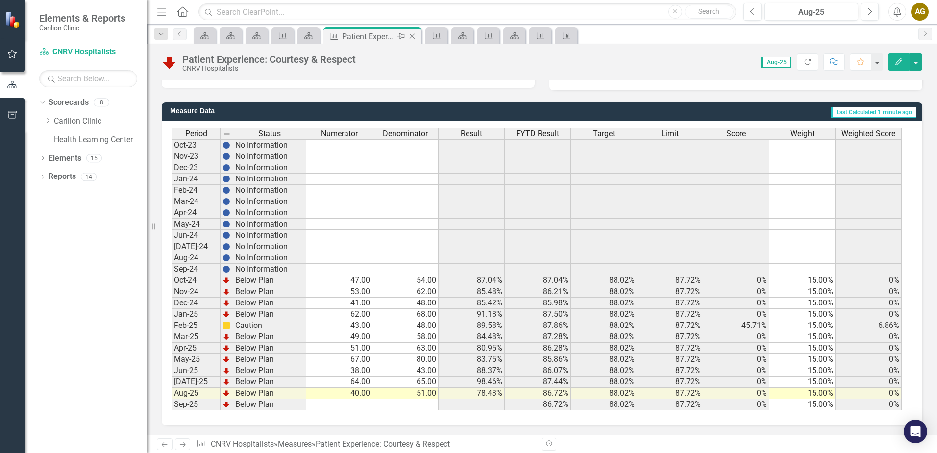
click at [411, 35] on icon at bounding box center [412, 36] width 5 height 5
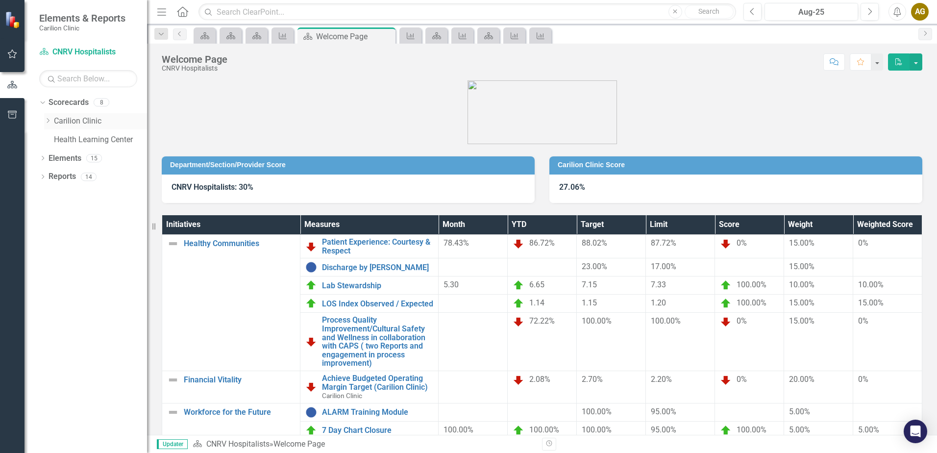
click at [48, 119] on icon at bounding box center [48, 120] width 2 height 5
click at [59, 141] on icon "Dropdown" at bounding box center [57, 139] width 7 height 6
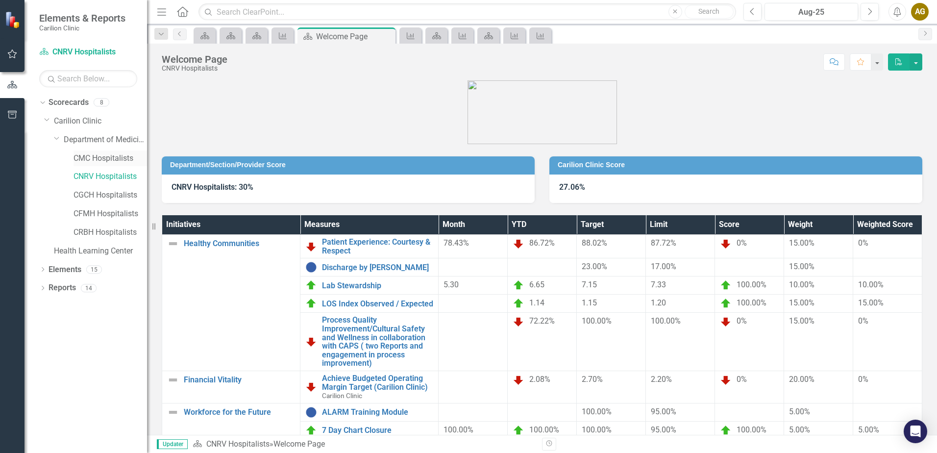
click at [83, 160] on link "CMC Hospitalists" at bounding box center [111, 158] width 74 height 11
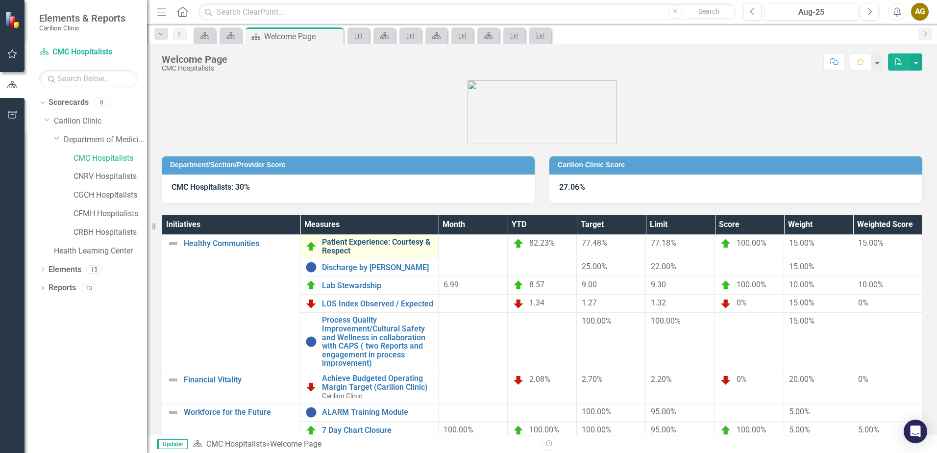
click at [386, 241] on link "Patient Experience: Courtesy & Respect" at bounding box center [377, 246] width 111 height 17
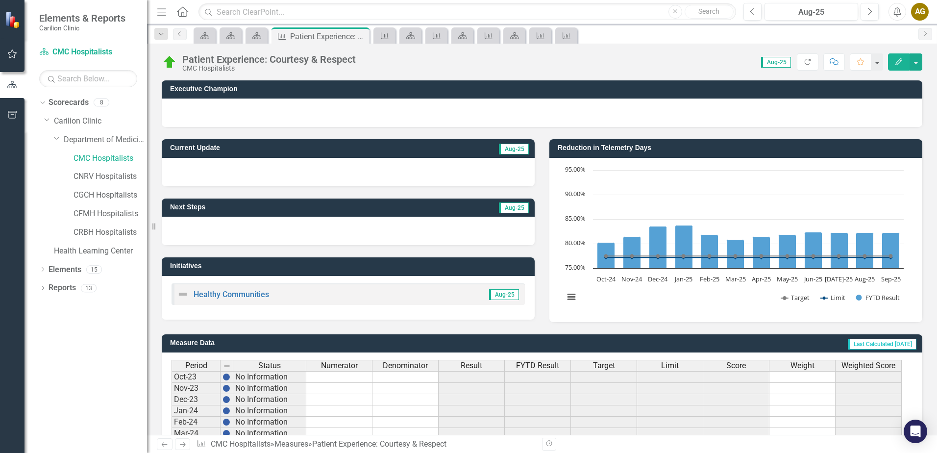
scroll to position [232, 0]
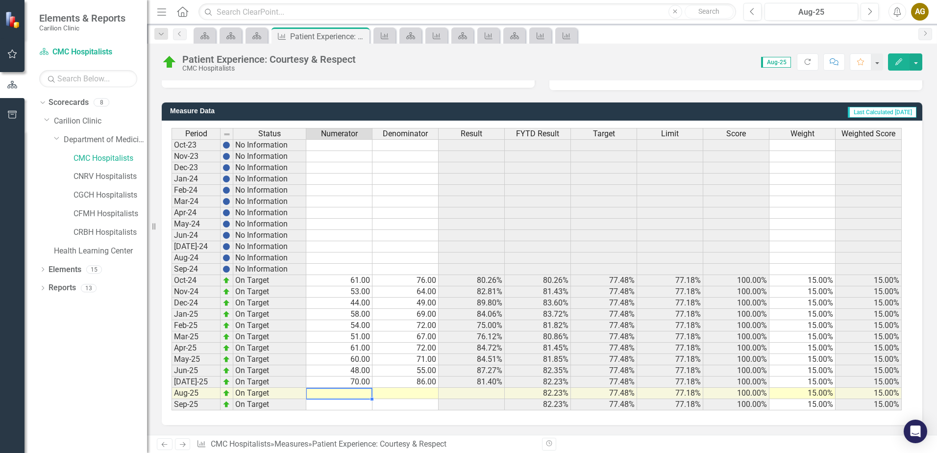
click at [346, 395] on td at bounding box center [339, 393] width 66 height 11
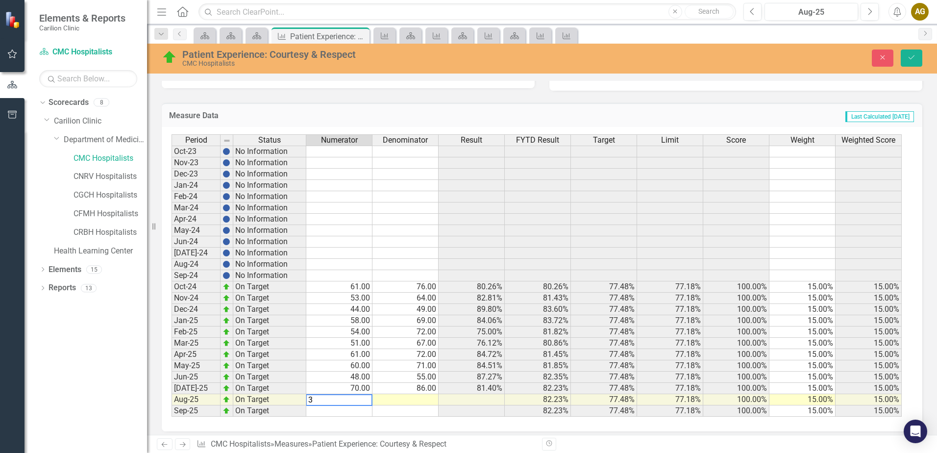
type textarea "36"
type textarea "49"
click at [916, 56] on button "Save" at bounding box center [912, 57] width 22 height 17
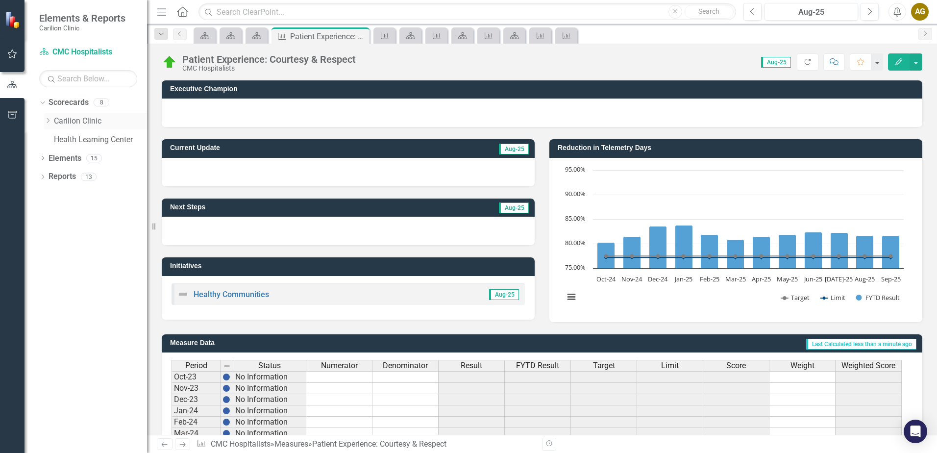
click at [48, 121] on icon "Dropdown" at bounding box center [47, 121] width 7 height 6
click at [58, 140] on icon "Dropdown" at bounding box center [57, 139] width 7 height 6
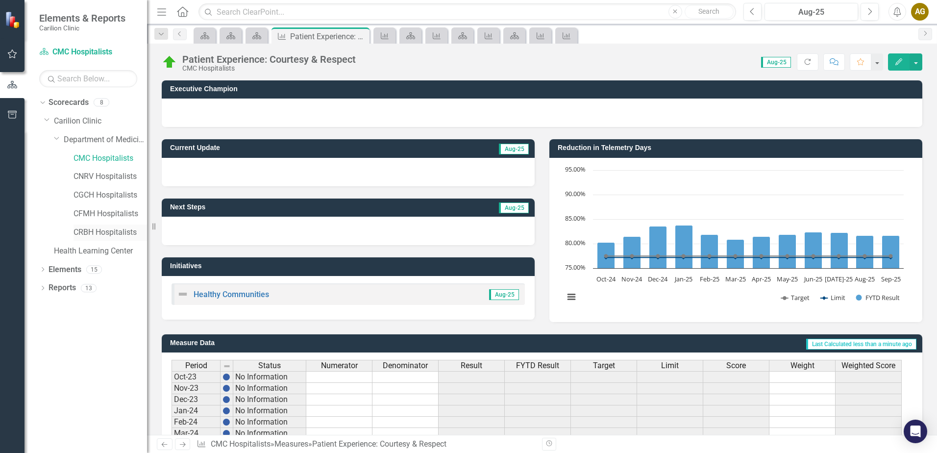
click at [83, 232] on link "CRBH Hospitalists" at bounding box center [111, 232] width 74 height 11
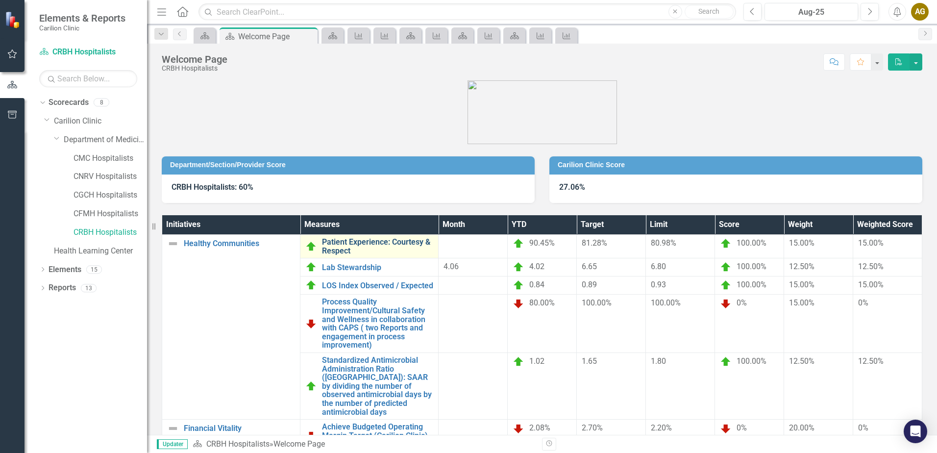
click at [393, 240] on link "Patient Experience: Courtesy & Respect" at bounding box center [377, 246] width 111 height 17
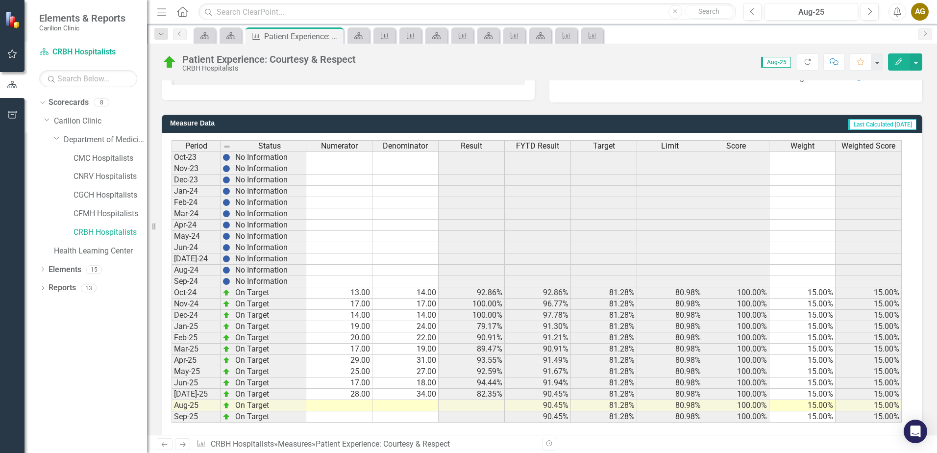
scroll to position [232, 0]
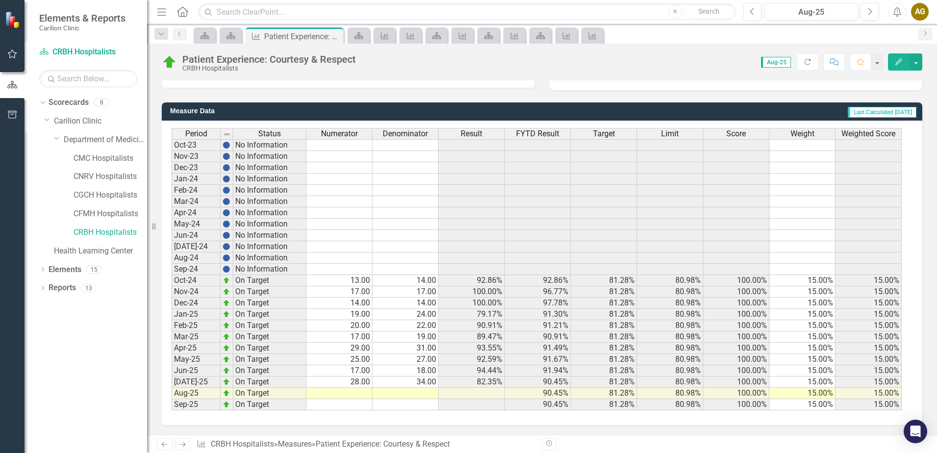
click at [360, 390] on td at bounding box center [339, 393] width 66 height 11
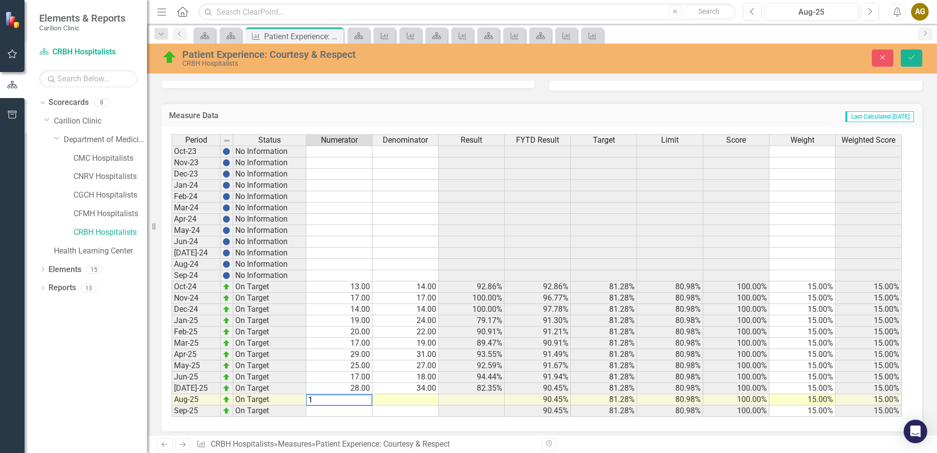
type textarea "16"
type textarea "19"
click at [910, 50] on button "Save" at bounding box center [912, 57] width 22 height 17
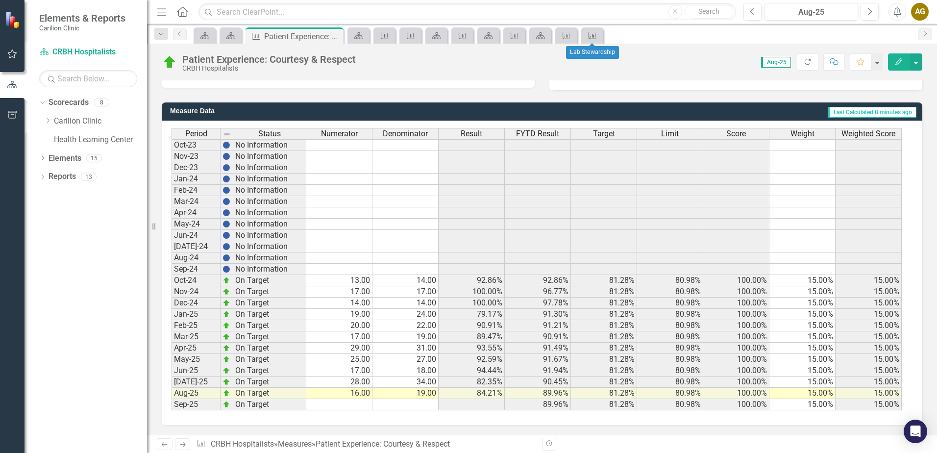
click at [597, 37] on icon "Measure" at bounding box center [593, 36] width 10 height 8
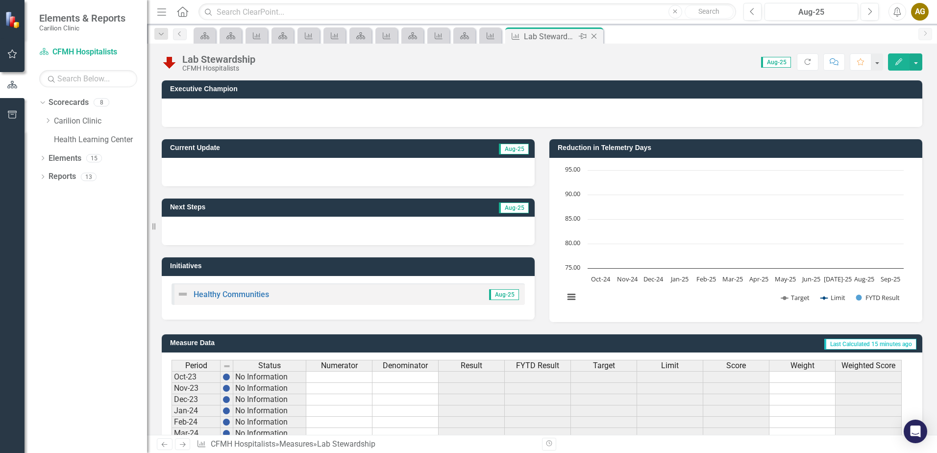
click at [597, 37] on icon "Close" at bounding box center [594, 36] width 10 height 8
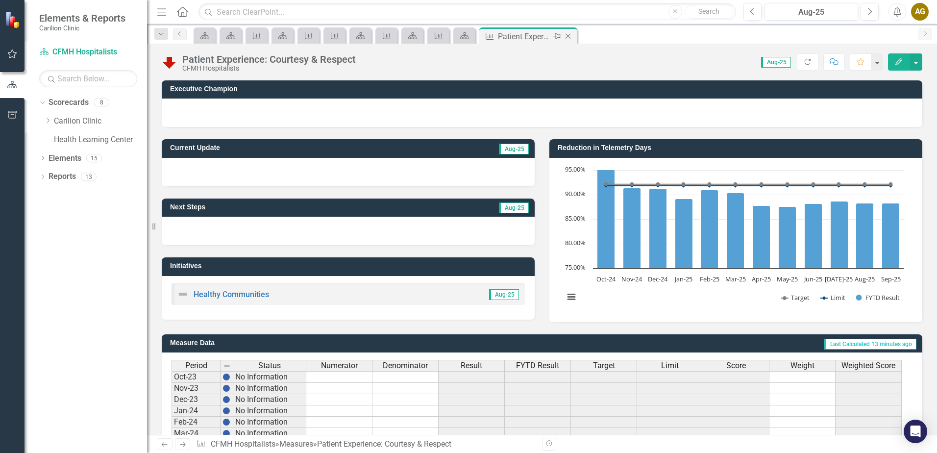
click at [569, 39] on icon "Close" at bounding box center [568, 36] width 10 height 8
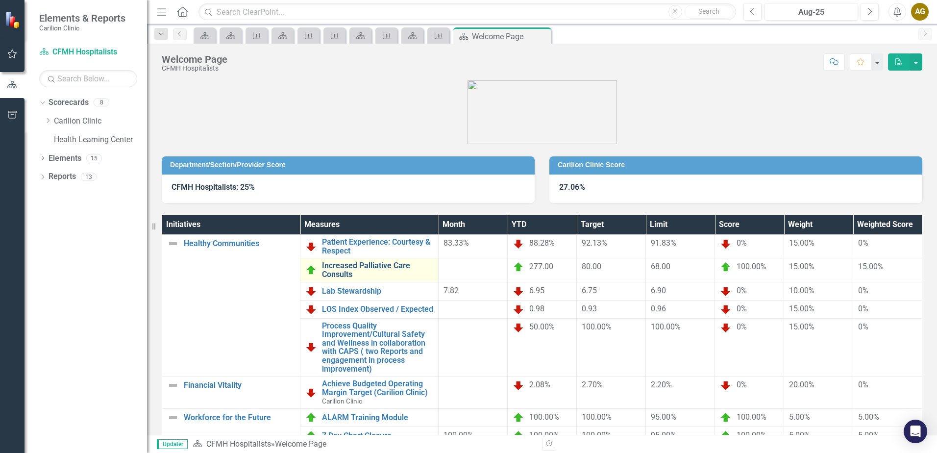
click at [353, 265] on link "Increased Palliative Care Consults" at bounding box center [377, 269] width 111 height 17
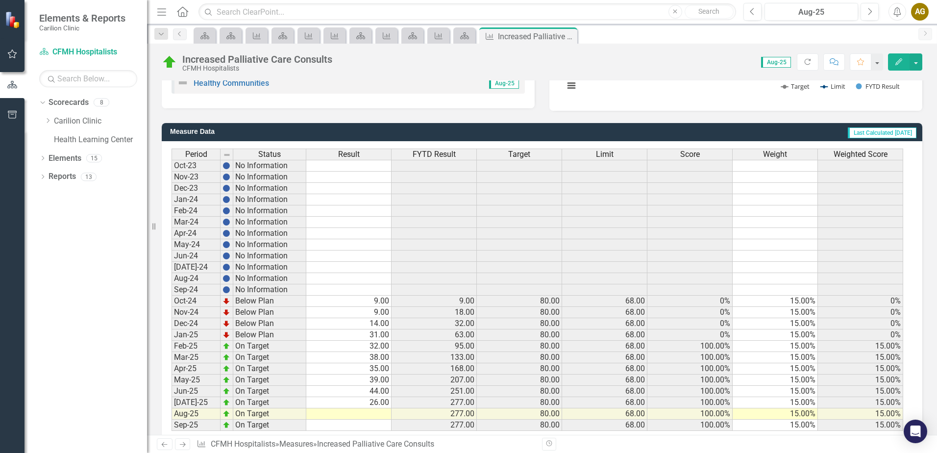
scroll to position [232, 0]
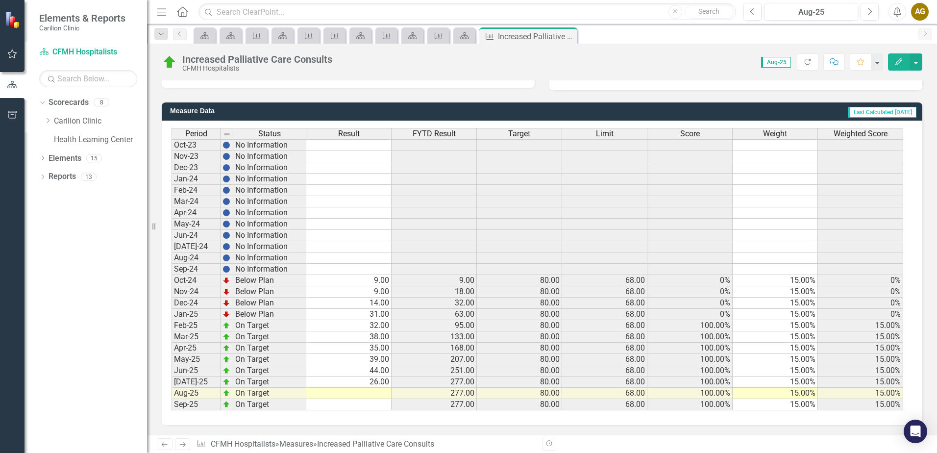
click at [367, 395] on td at bounding box center [348, 393] width 85 height 11
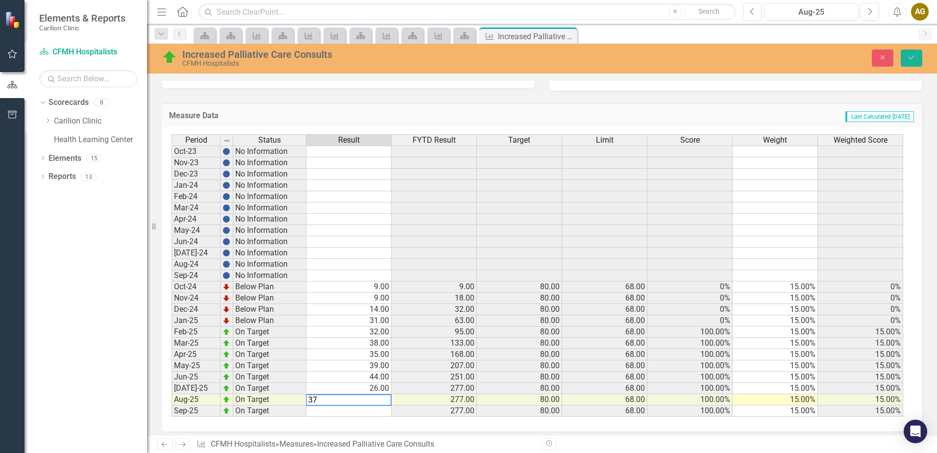
type textarea "37"
click at [172, 303] on div "Period Status Result FYTD Result Target Limit Score Weight Weighted Score Oct-2…" at bounding box center [172, 275] width 0 height 282
click at [918, 54] on button "Save" at bounding box center [912, 57] width 22 height 17
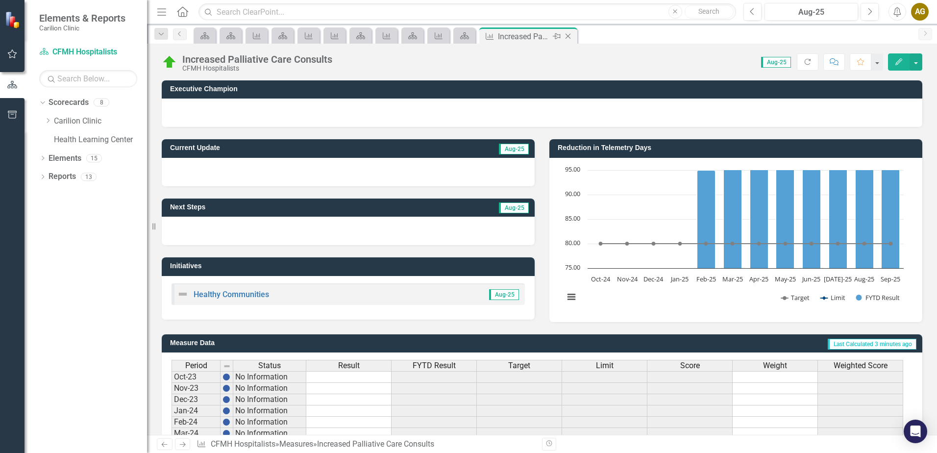
click at [570, 31] on div "Close" at bounding box center [569, 36] width 12 height 12
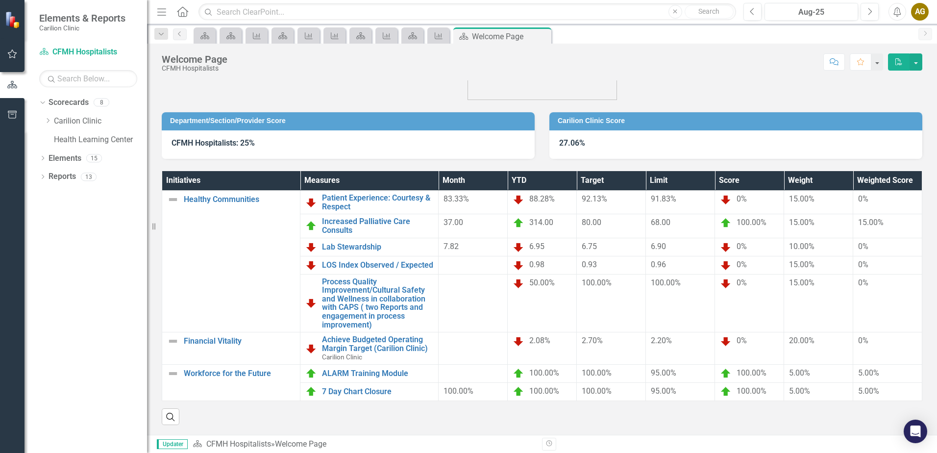
scroll to position [51, 0]
click at [363, 261] on link "LOS Index Observed / Expected" at bounding box center [377, 265] width 111 height 9
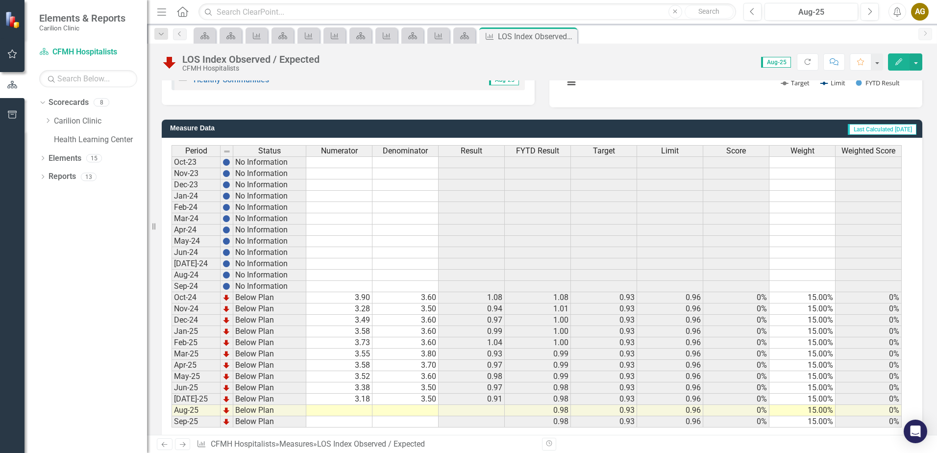
scroll to position [232, 0]
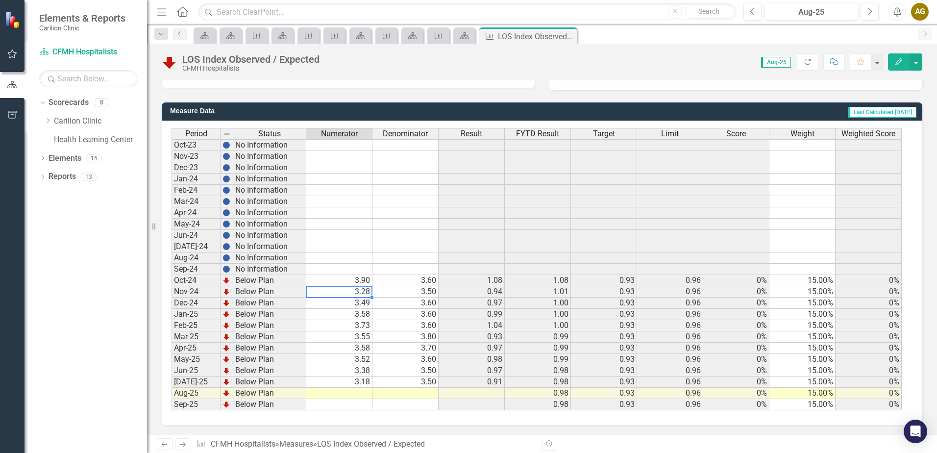
click at [335, 294] on td "3.28" at bounding box center [339, 291] width 66 height 11
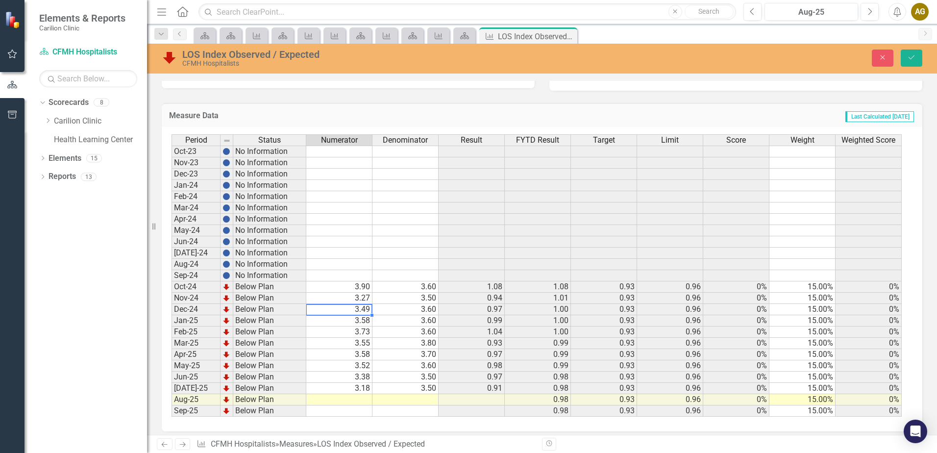
click at [339, 321] on td "3.58" at bounding box center [339, 320] width 66 height 11
click at [340, 332] on td "3.73" at bounding box center [339, 331] width 66 height 11
click at [360, 320] on td "3.60" at bounding box center [339, 320] width 66 height 11
click at [354, 323] on td "3.60" at bounding box center [339, 320] width 66 height 11
click at [172, 315] on div "Period Status Numerator Denominator Result FYTD Result Target Limit Score Weigh…" at bounding box center [172, 275] width 0 height 282
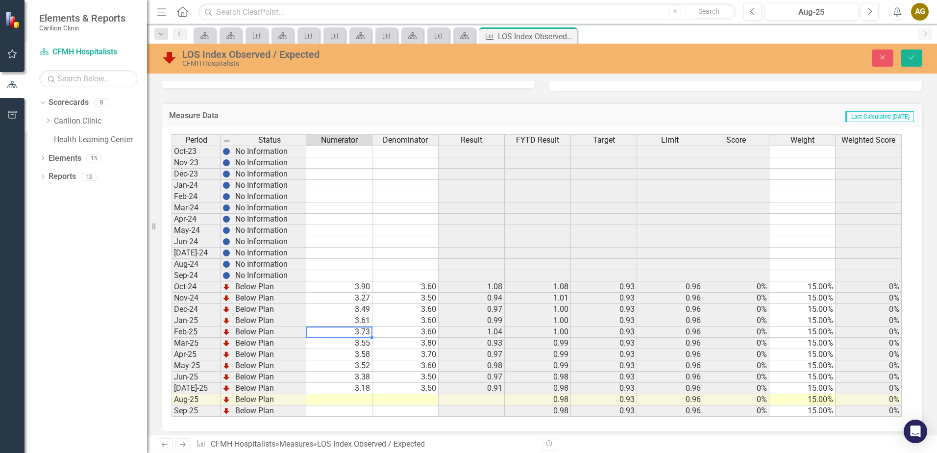
click at [362, 334] on td "3.73" at bounding box center [339, 331] width 66 height 11
click at [353, 357] on td "3.58" at bounding box center [339, 354] width 66 height 11
click at [348, 378] on td "3.38" at bounding box center [339, 376] width 66 height 11
click at [401, 375] on td "3.50" at bounding box center [405, 376] width 66 height 11
click at [343, 397] on td at bounding box center [339, 399] width 66 height 11
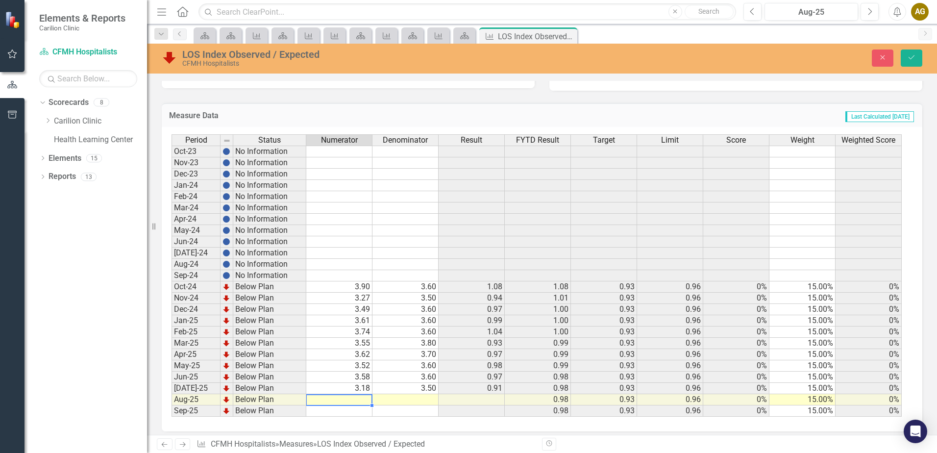
click at [323, 400] on td at bounding box center [339, 399] width 66 height 11
type textarea "3"
type textarea "4.10"
type textarea "."
type textarea "3.4"
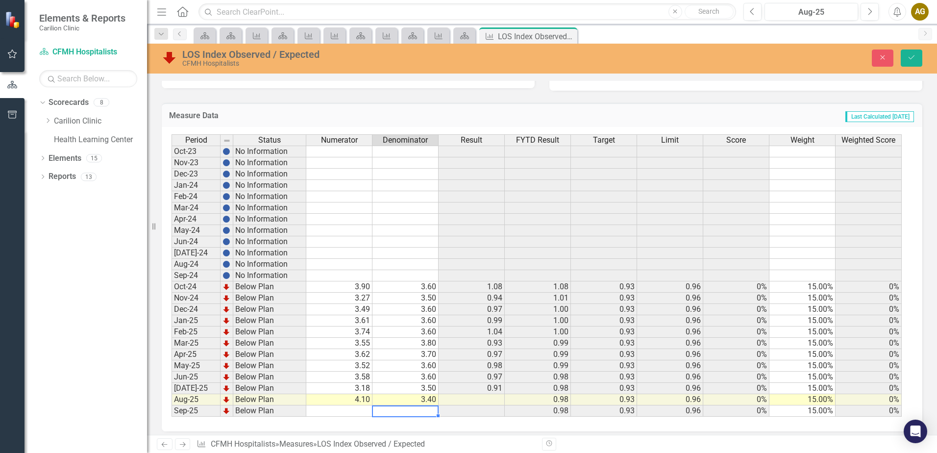
click at [359, 389] on td "3.18" at bounding box center [339, 388] width 66 height 11
type textarea "4.10"
click at [915, 57] on icon "Save" at bounding box center [911, 57] width 9 height 7
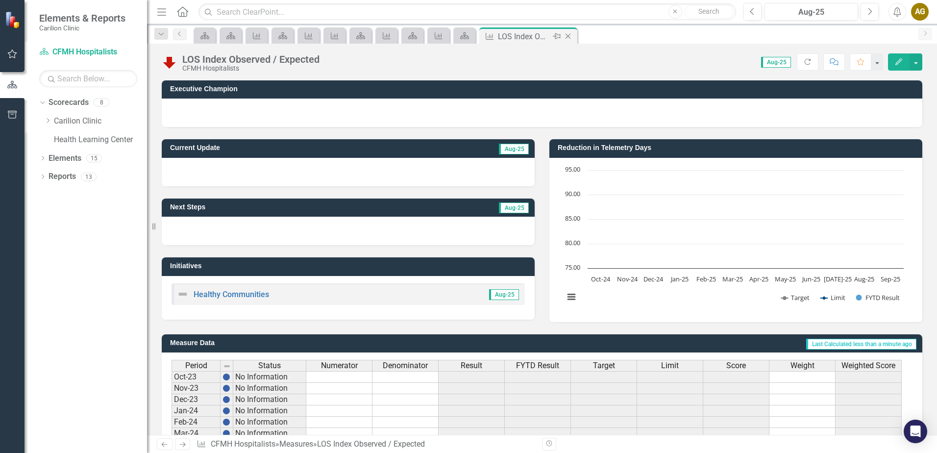
click at [567, 34] on icon "Close" at bounding box center [568, 36] width 10 height 8
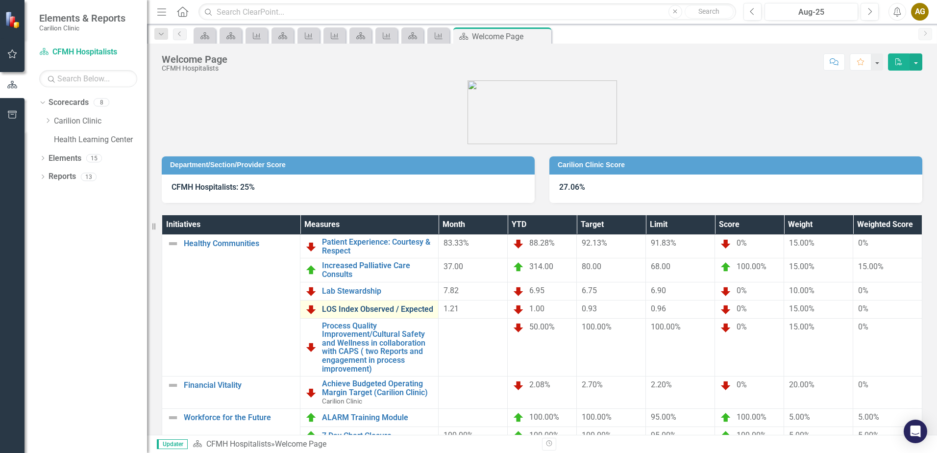
click at [401, 308] on link "LOS Index Observed / Expected" at bounding box center [377, 309] width 111 height 9
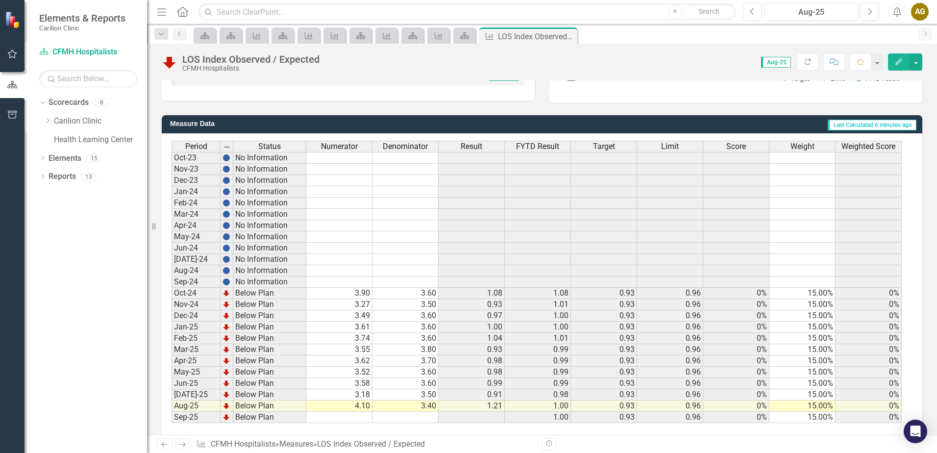
scroll to position [232, 0]
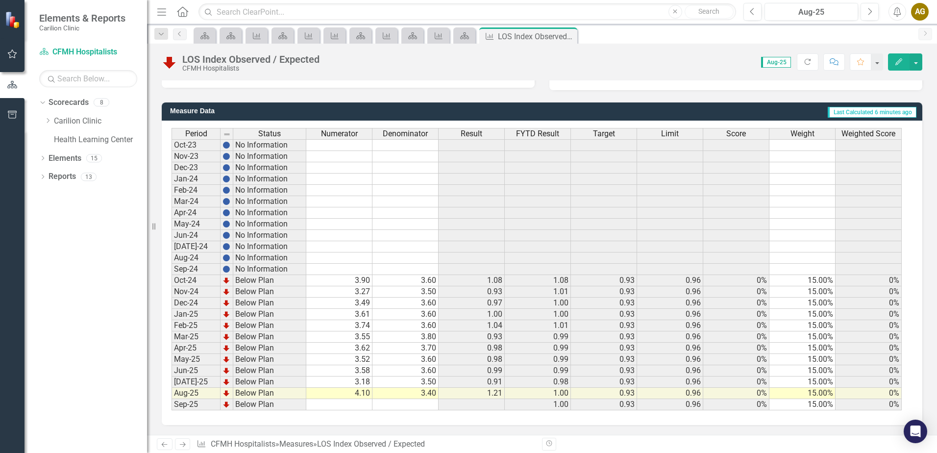
click at [341, 363] on td "3.52" at bounding box center [339, 359] width 66 height 11
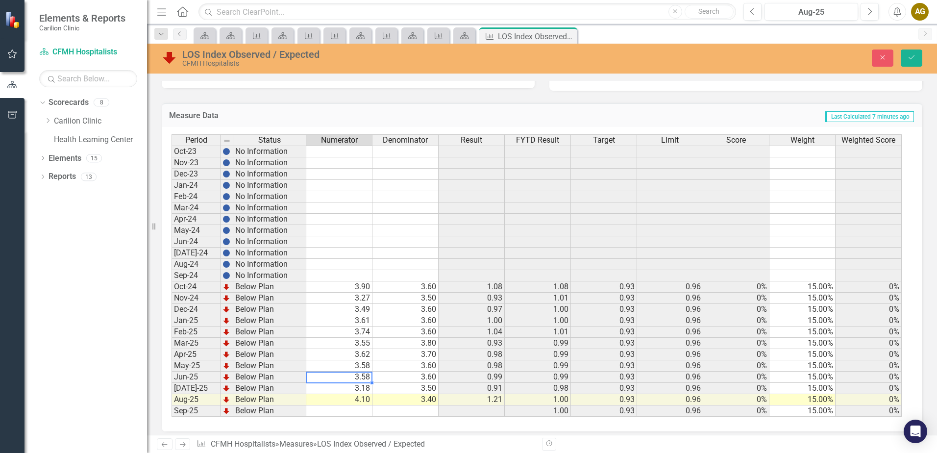
click at [347, 379] on td "3.58" at bounding box center [339, 376] width 66 height 11
click at [359, 390] on td "3.18" at bounding box center [339, 388] width 66 height 11
click at [427, 284] on td "3.60" at bounding box center [405, 286] width 66 height 11
click at [424, 297] on td "3.50" at bounding box center [405, 298] width 66 height 11
click at [413, 313] on td "3.60" at bounding box center [405, 309] width 66 height 11
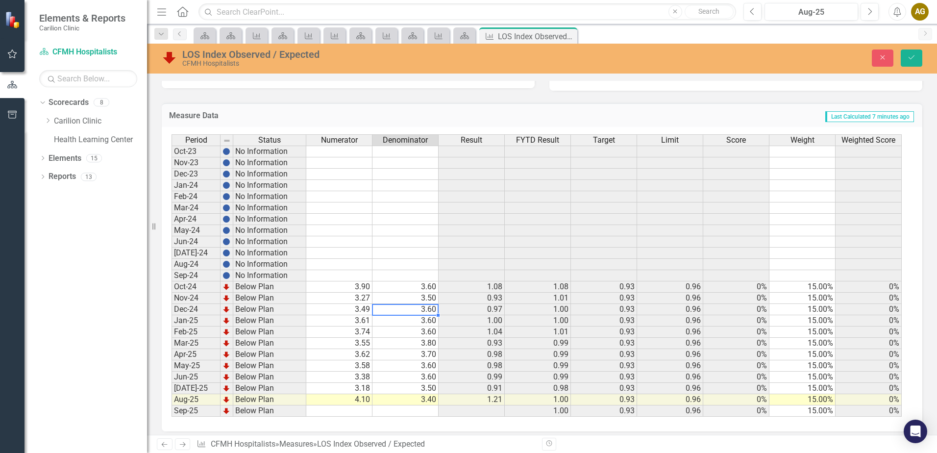
click at [407, 322] on td "3.60" at bounding box center [405, 320] width 66 height 11
click at [402, 332] on td "3.60" at bounding box center [405, 331] width 66 height 11
click at [400, 343] on td "3.80" at bounding box center [405, 343] width 66 height 11
click at [398, 351] on td "3.70" at bounding box center [405, 354] width 66 height 11
click at [172, 361] on div "Period Status Numerator Denominator Result FYTD Result Target Limit Score Weigh…" at bounding box center [172, 275] width 0 height 282
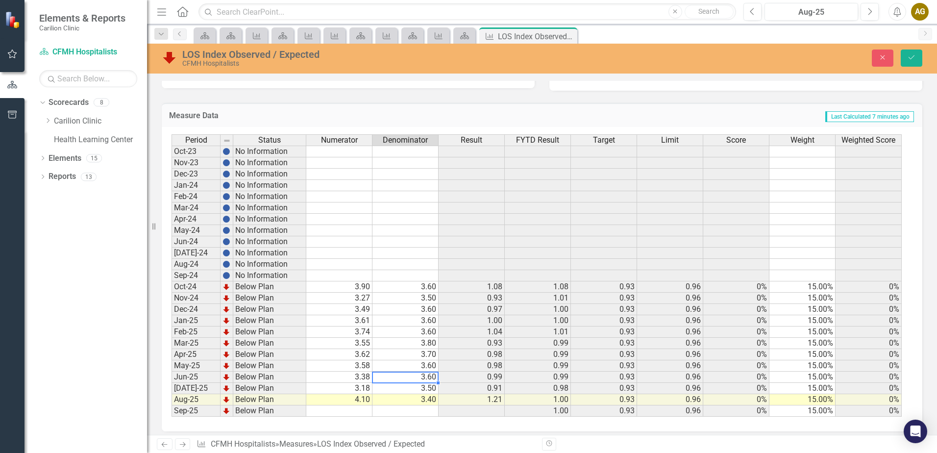
click at [395, 374] on td "3.60" at bounding box center [405, 376] width 66 height 11
type textarea "3.5"
click at [402, 402] on td "3.40" at bounding box center [405, 399] width 66 height 11
click at [910, 50] on button "Save" at bounding box center [912, 57] width 22 height 17
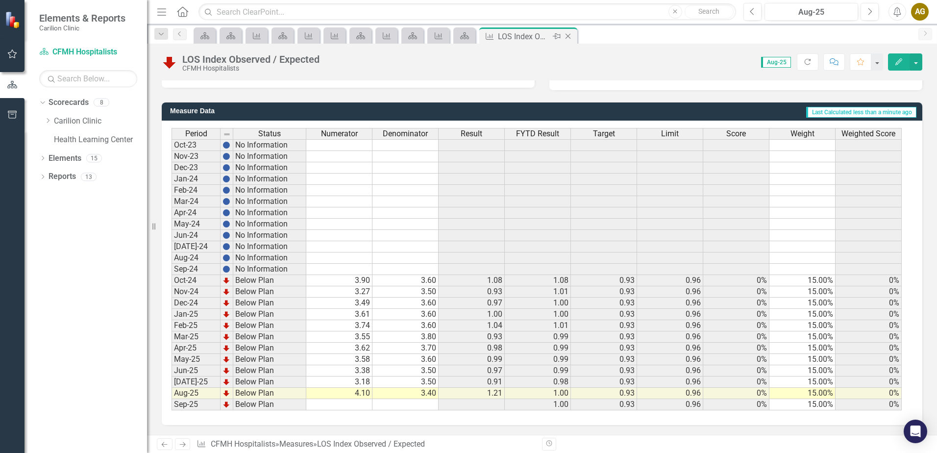
click at [568, 36] on icon at bounding box center [567, 36] width 5 height 5
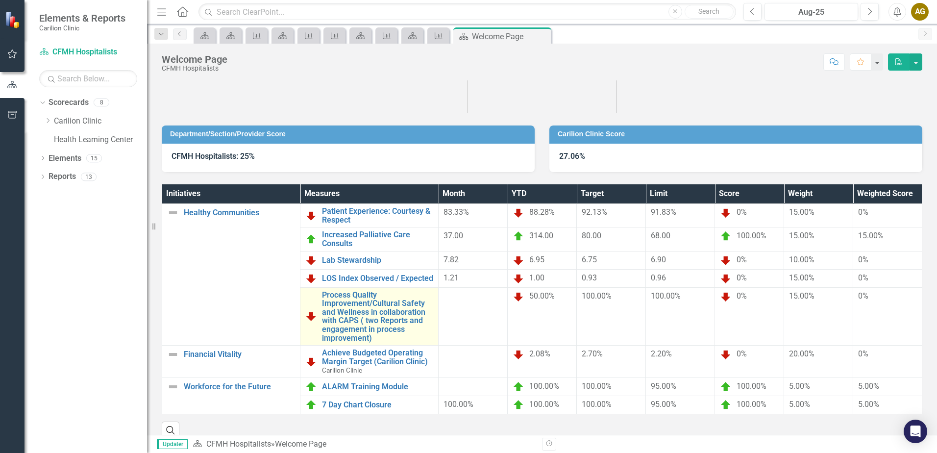
scroll to position [44, 0]
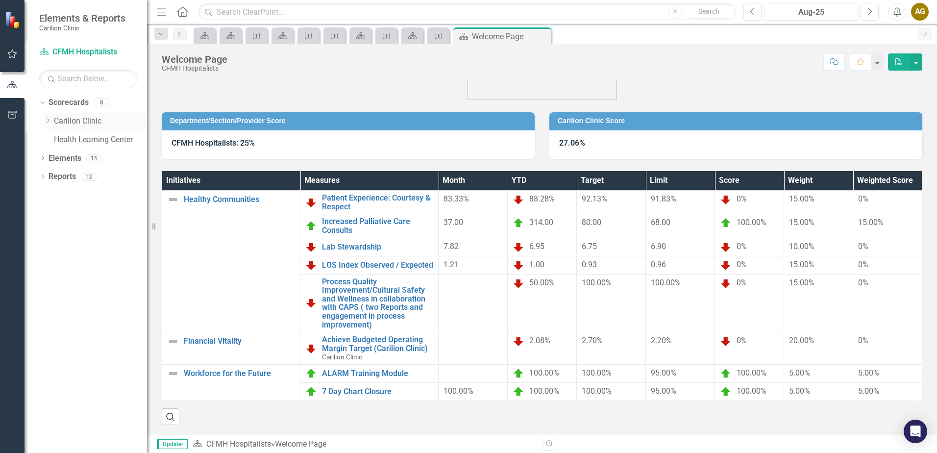
click at [45, 119] on icon "Dropdown" at bounding box center [47, 121] width 7 height 6
click at [64, 142] on link "Department of Medicine" at bounding box center [105, 139] width 83 height 11
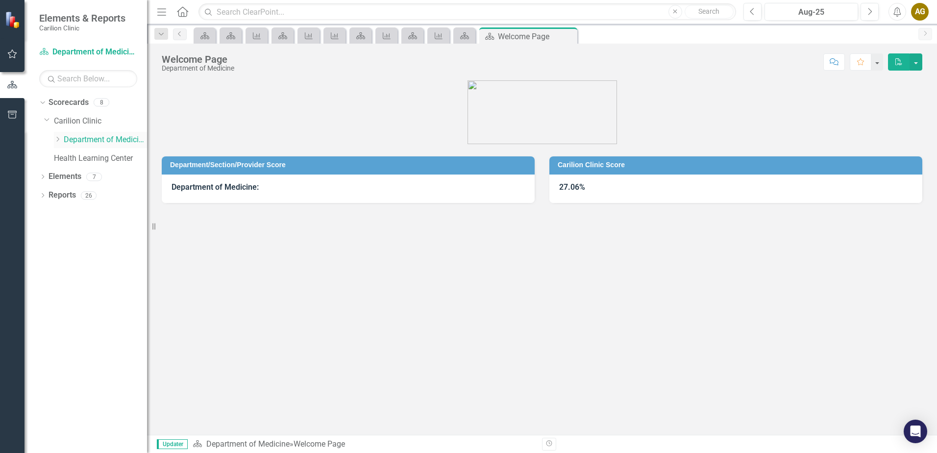
click at [59, 140] on icon "Dropdown" at bounding box center [57, 139] width 7 height 6
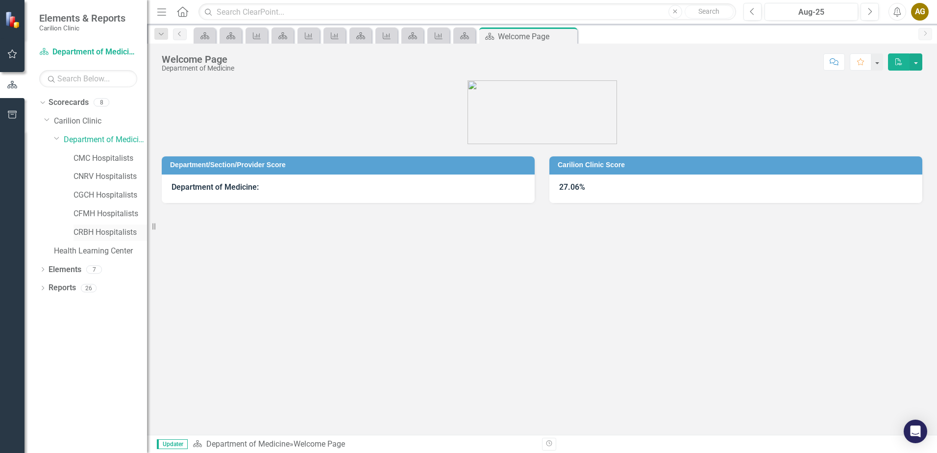
click at [96, 233] on link "CRBH Hospitalists" at bounding box center [111, 232] width 74 height 11
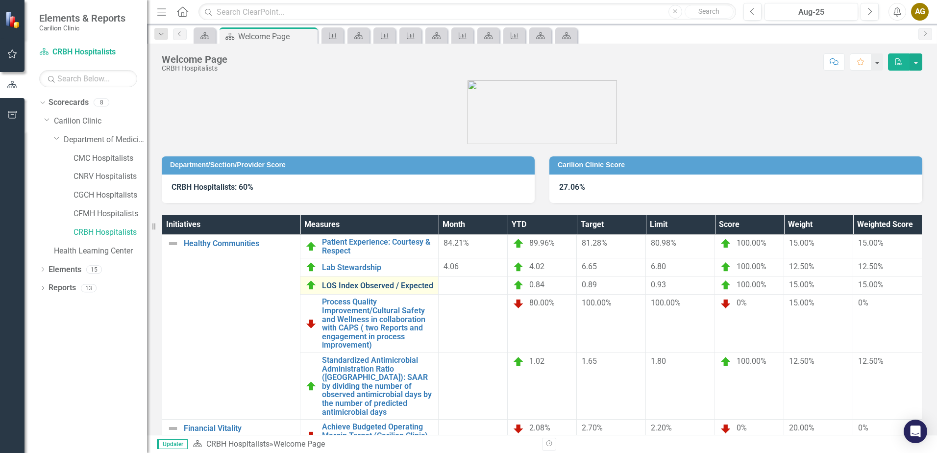
click at [389, 283] on link "LOS Index Observed / Expected" at bounding box center [377, 285] width 111 height 9
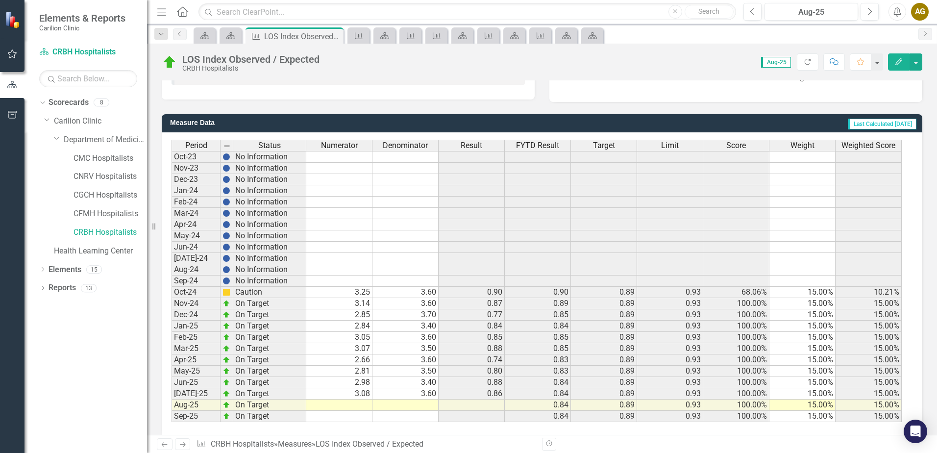
scroll to position [232, 0]
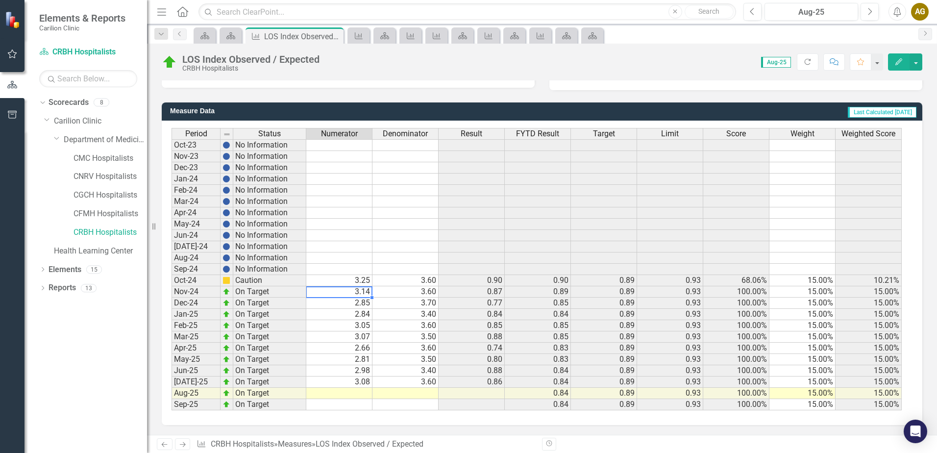
click at [348, 294] on td "3.14" at bounding box center [339, 291] width 66 height 11
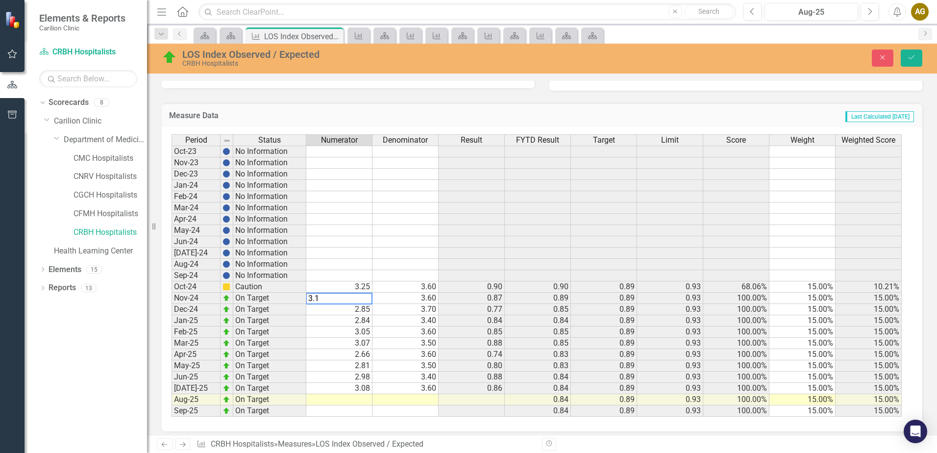
type textarea "3.15"
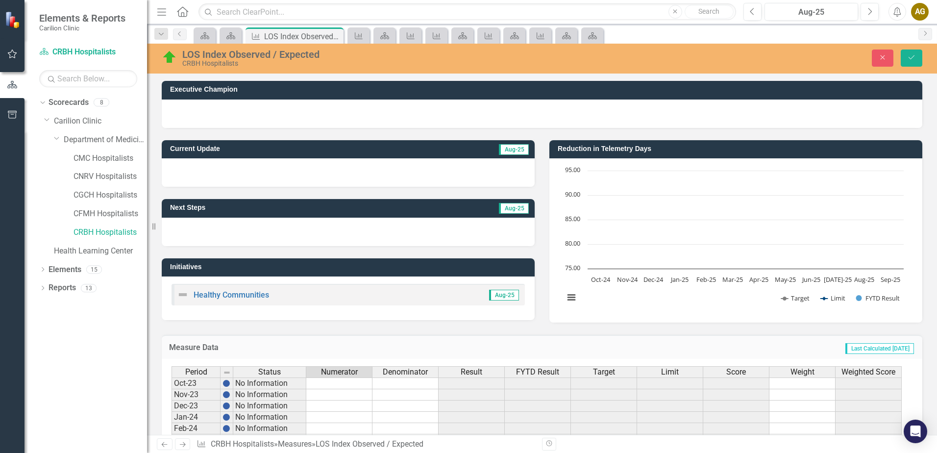
scroll to position [232, 0]
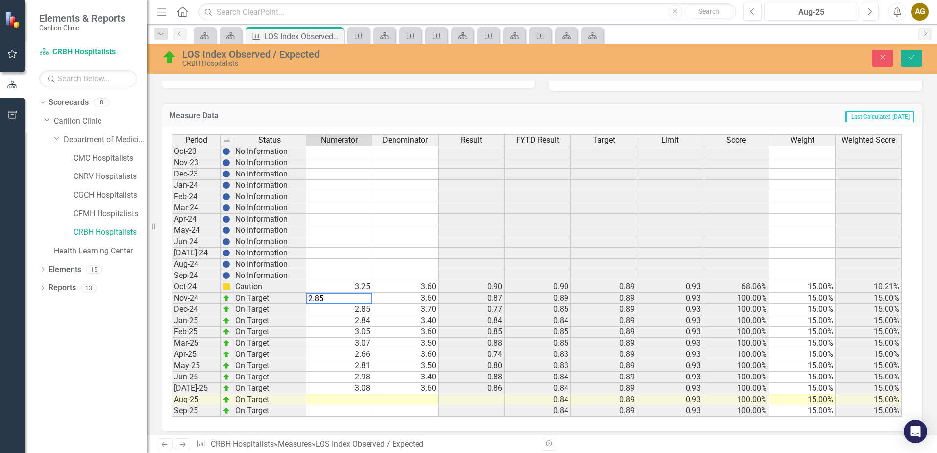
click at [349, 311] on td "2.85" at bounding box center [339, 309] width 66 height 11
click at [344, 325] on td "2.84" at bounding box center [339, 320] width 66 height 11
click at [344, 331] on td "3.05" at bounding box center [339, 331] width 66 height 11
click at [344, 342] on td "3.07" at bounding box center [339, 343] width 66 height 11
click at [172, 359] on div "Period Status Numerator Denominator Result FYTD Result Target Limit Score Weigh…" at bounding box center [172, 275] width 0 height 282
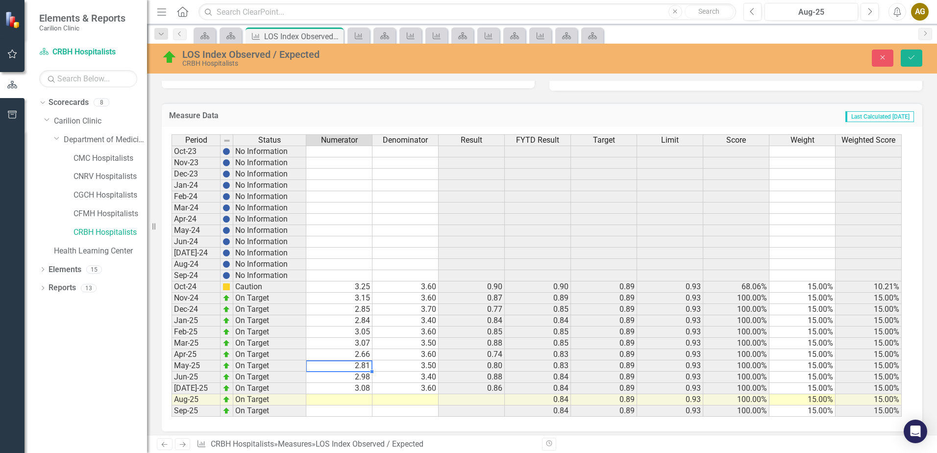
click at [344, 370] on td "2.81" at bounding box center [339, 365] width 66 height 11
click at [344, 378] on td "2.98" at bounding box center [339, 376] width 66 height 11
click at [343, 388] on td "3.08" at bounding box center [339, 388] width 66 height 11
type textarea "3.05"
click at [341, 402] on td at bounding box center [339, 399] width 66 height 11
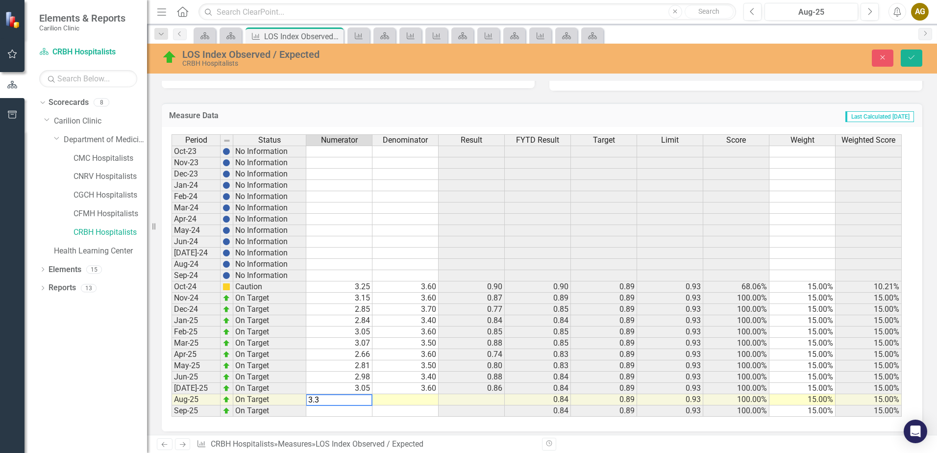
type textarea "3.39"
click at [404, 282] on td "3.60" at bounding box center [405, 286] width 66 height 11
click at [405, 299] on td "3.60" at bounding box center [405, 298] width 66 height 11
click at [405, 307] on td "3.70" at bounding box center [405, 309] width 66 height 11
click at [405, 317] on td "3.40" at bounding box center [405, 320] width 66 height 11
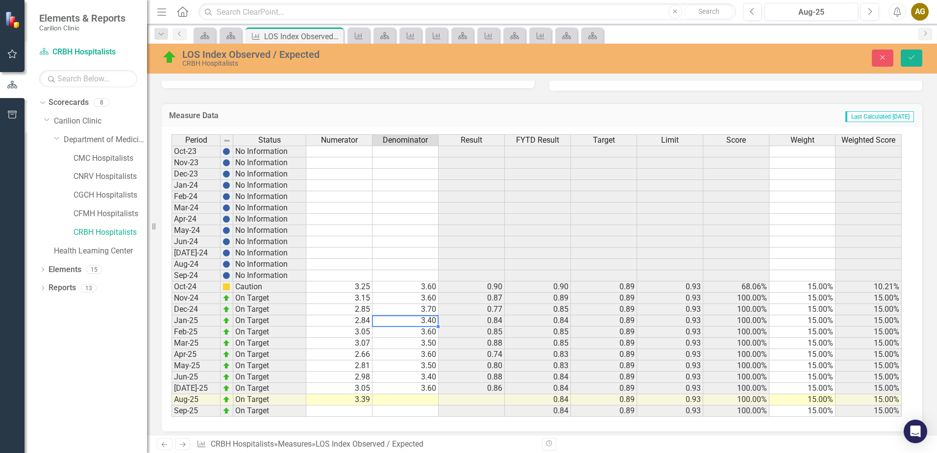
click at [406, 334] on td "3.60" at bounding box center [405, 331] width 66 height 11
click at [406, 342] on td "3.50" at bounding box center [405, 343] width 66 height 11
click at [406, 359] on td "3.60" at bounding box center [405, 354] width 66 height 11
click at [407, 365] on td "3.50" at bounding box center [405, 365] width 66 height 11
click at [407, 381] on td "3.40" at bounding box center [405, 376] width 66 height 11
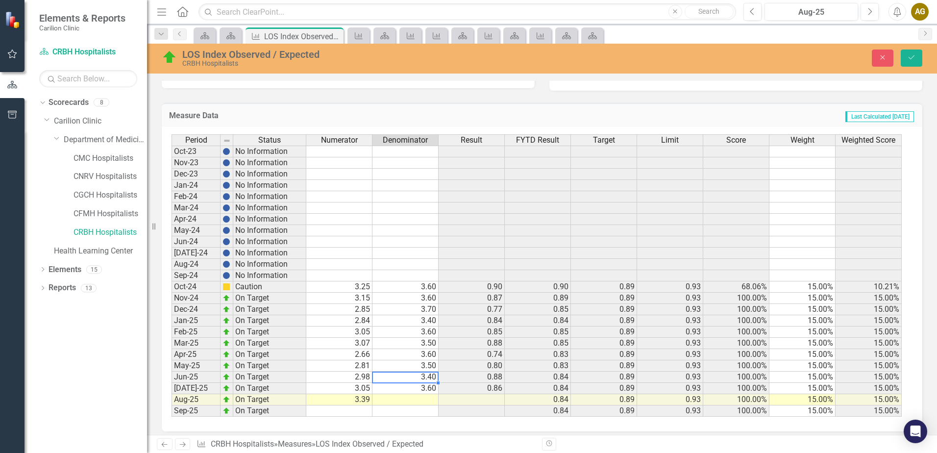
click at [407, 388] on td "3.60" at bounding box center [405, 388] width 66 height 11
click at [407, 402] on td at bounding box center [405, 399] width 66 height 11
type textarea "3.6"
click at [904, 56] on button "Save" at bounding box center [912, 57] width 22 height 17
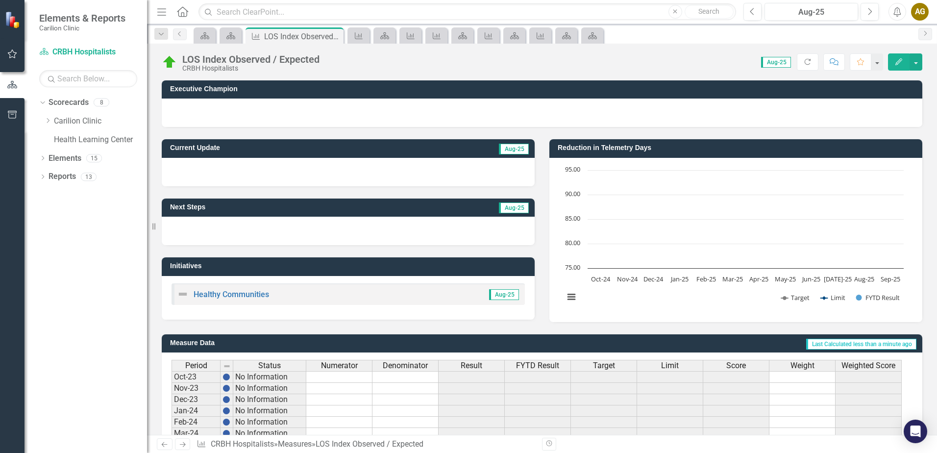
scroll to position [196, 0]
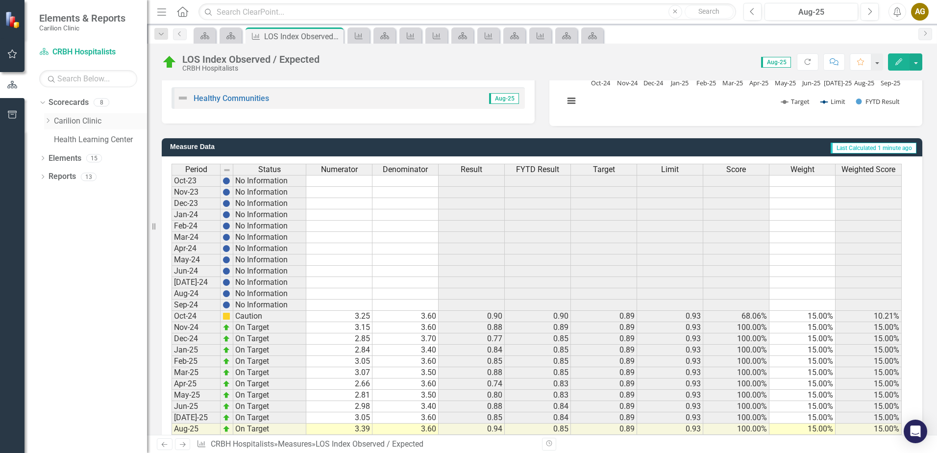
click at [51, 122] on icon "Dropdown" at bounding box center [47, 121] width 7 height 6
click at [49, 122] on icon "Dropdown" at bounding box center [47, 119] width 6 height 7
click at [49, 123] on icon "Dropdown" at bounding box center [47, 121] width 7 height 6
click at [57, 140] on icon "Dropdown" at bounding box center [57, 139] width 7 height 6
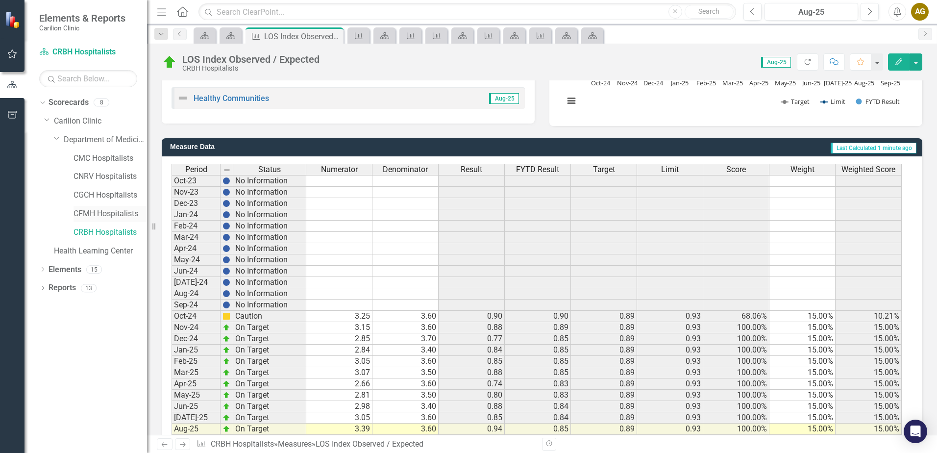
click at [83, 214] on link "CFMH Hospitalists" at bounding box center [111, 213] width 74 height 11
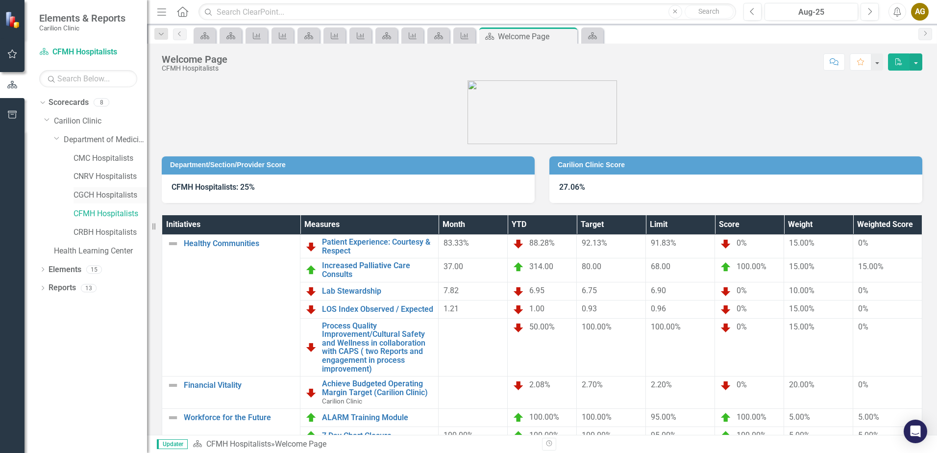
click at [105, 196] on link "CGCH Hospitalists" at bounding box center [111, 195] width 74 height 11
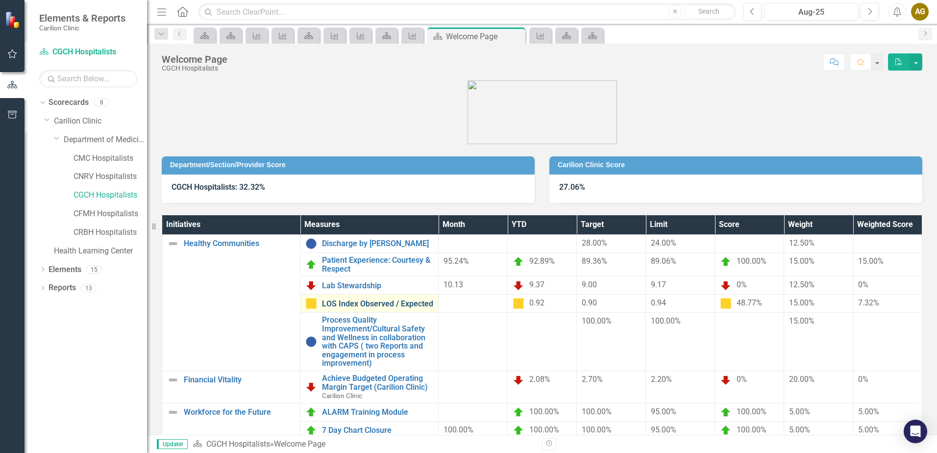
click at [401, 303] on link "LOS Index Observed / Expected" at bounding box center [377, 303] width 111 height 9
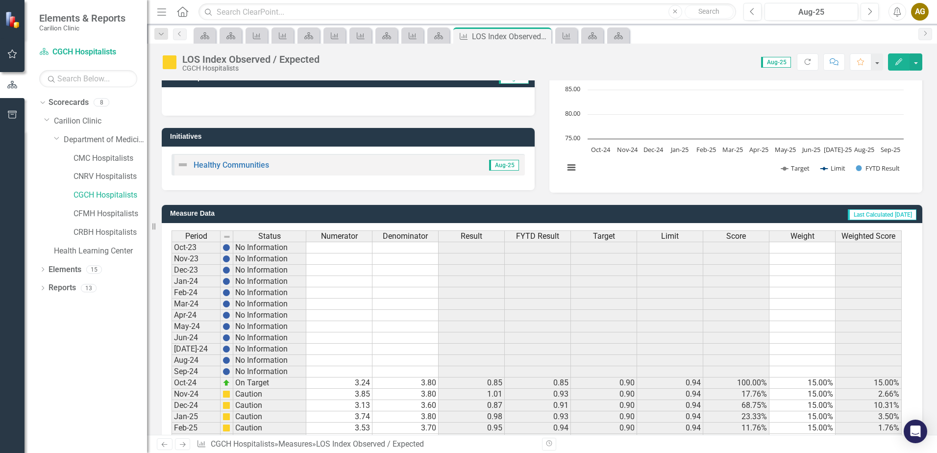
scroll to position [196, 0]
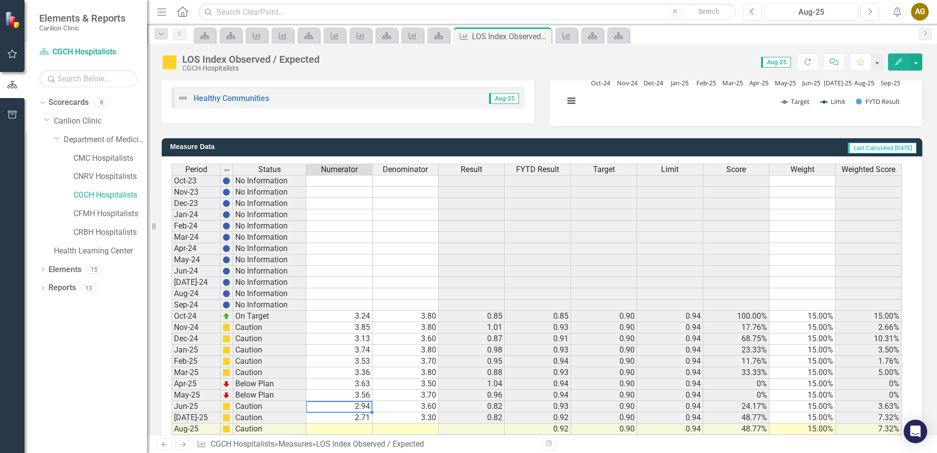
click at [341, 409] on td "2.94" at bounding box center [339, 406] width 66 height 11
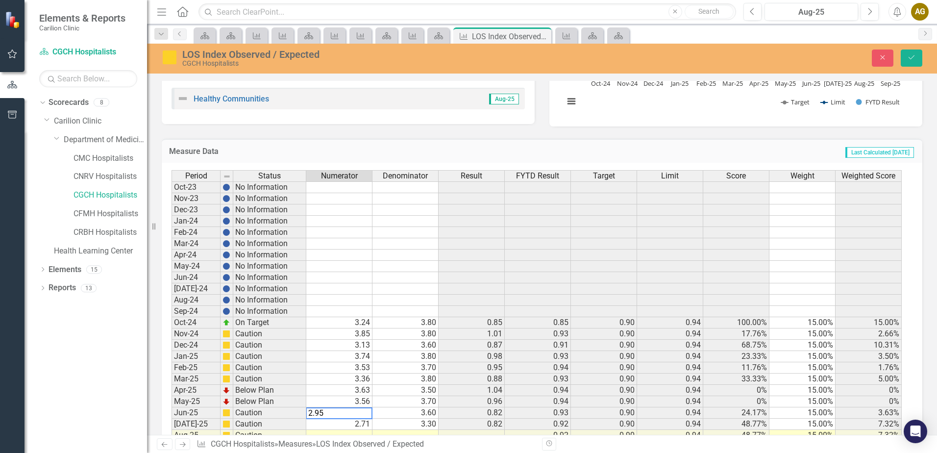
click at [364, 426] on td "2.71" at bounding box center [339, 423] width 66 height 11
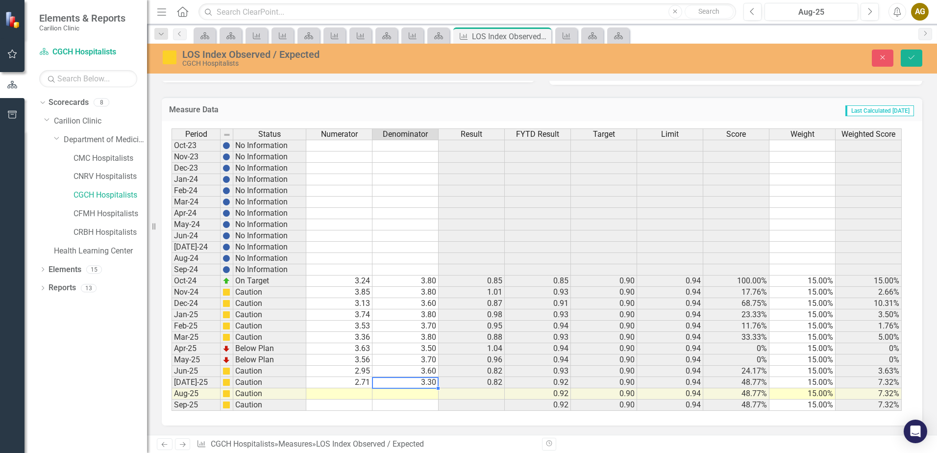
click at [411, 385] on td "3.30" at bounding box center [405, 382] width 66 height 11
click at [355, 382] on td "2.71" at bounding box center [339, 382] width 66 height 11
click at [351, 395] on td at bounding box center [339, 393] width 66 height 11
click at [413, 278] on td "3.80" at bounding box center [405, 280] width 66 height 11
click at [406, 313] on td "3.80" at bounding box center [405, 314] width 66 height 11
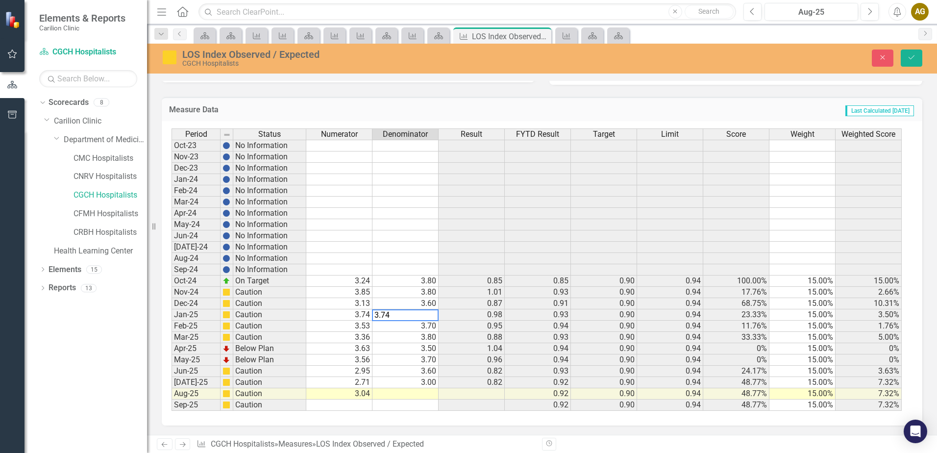
type textarea "3.74"
click at [405, 394] on td at bounding box center [405, 393] width 66 height 11
type textarea "3.5"
click at [403, 382] on td "3.00" at bounding box center [405, 382] width 66 height 11
type textarea "3.5"
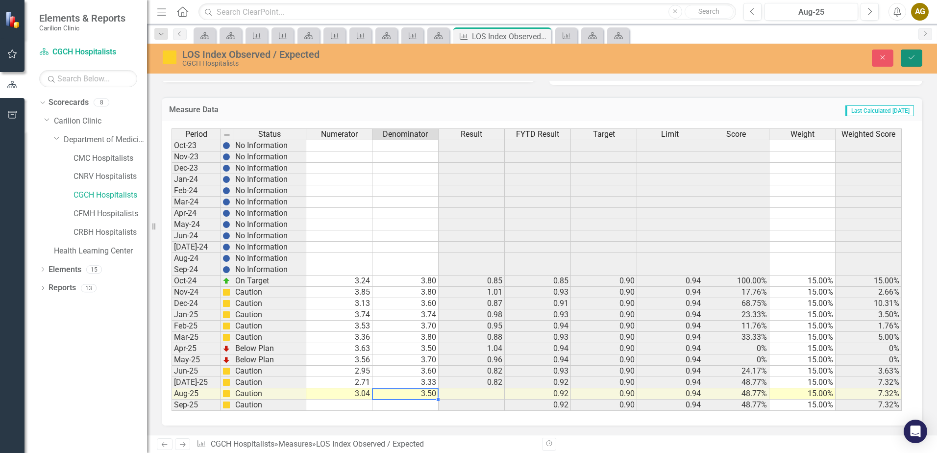
click at [908, 61] on icon "Save" at bounding box center [911, 57] width 9 height 7
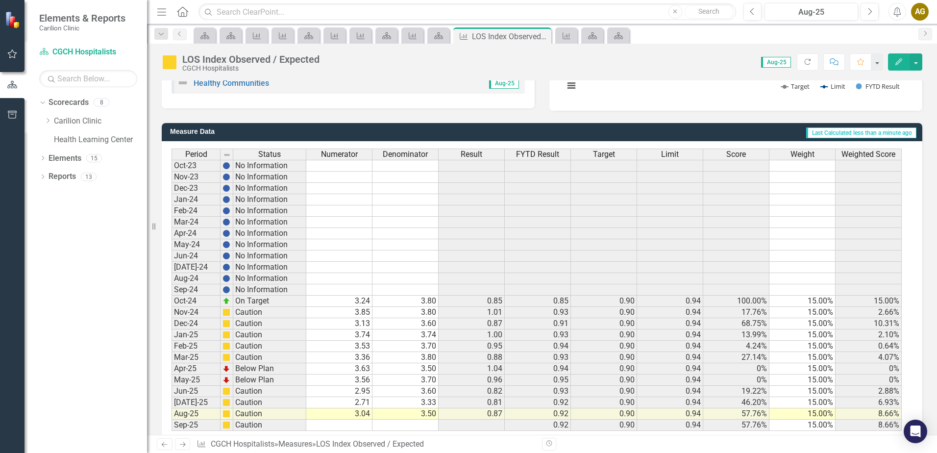
scroll to position [232, 0]
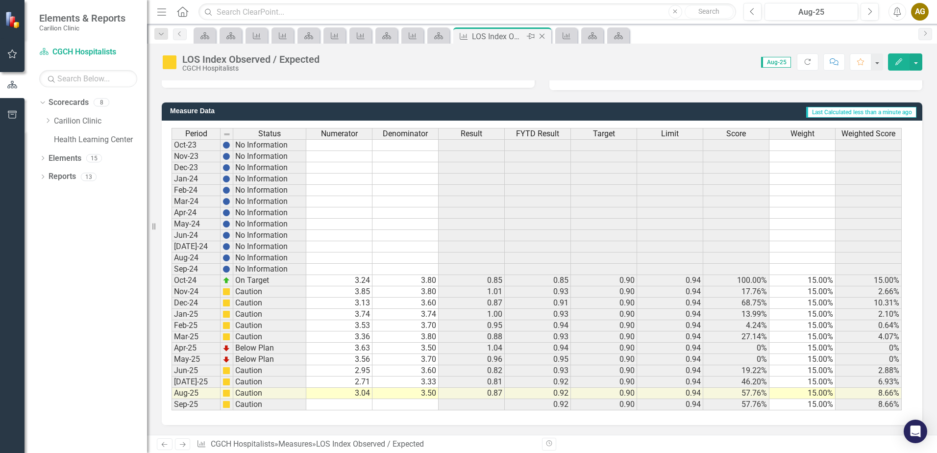
click at [542, 37] on icon at bounding box center [542, 36] width 5 height 5
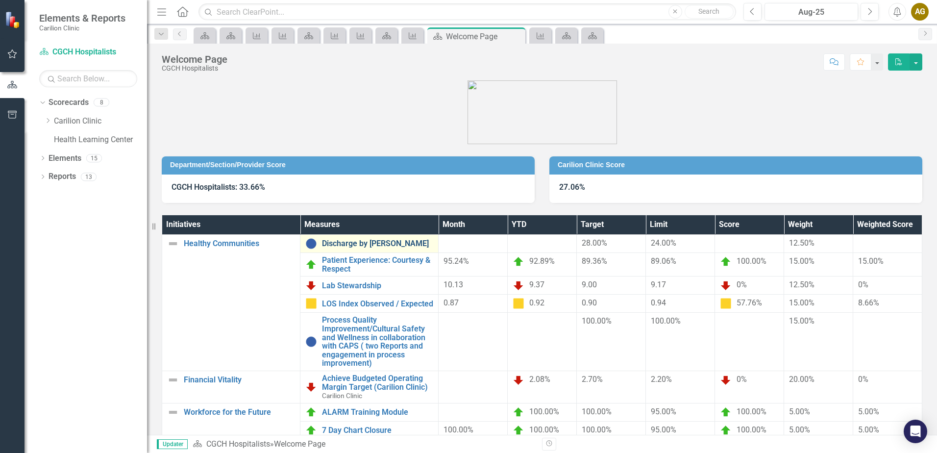
click at [373, 240] on link "Discharge by [PERSON_NAME]" at bounding box center [377, 243] width 111 height 9
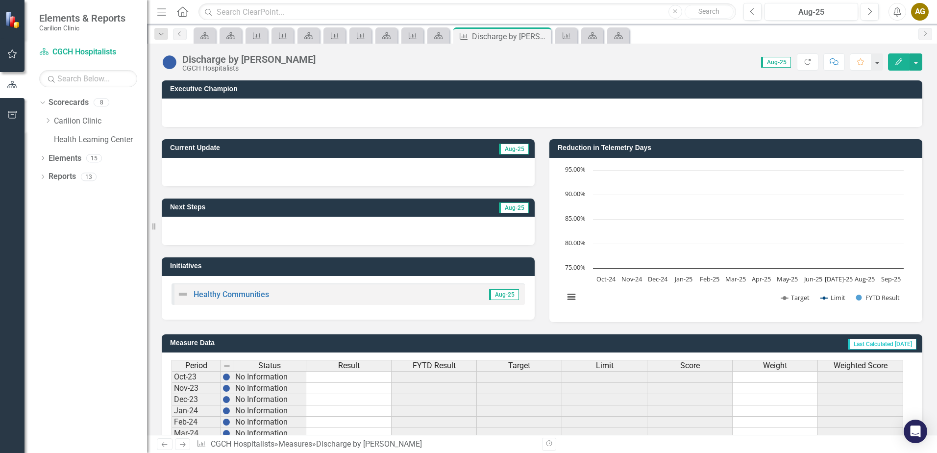
scroll to position [232, 0]
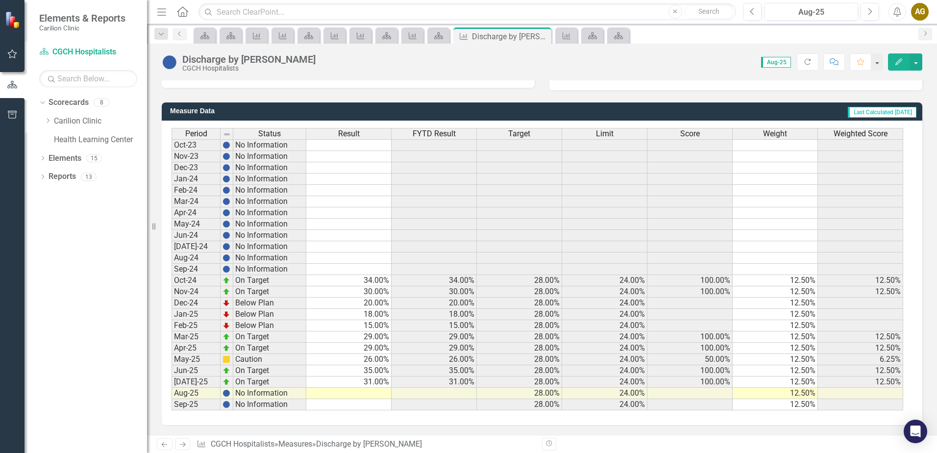
click at [357, 394] on td at bounding box center [348, 393] width 85 height 11
type textarea "33"
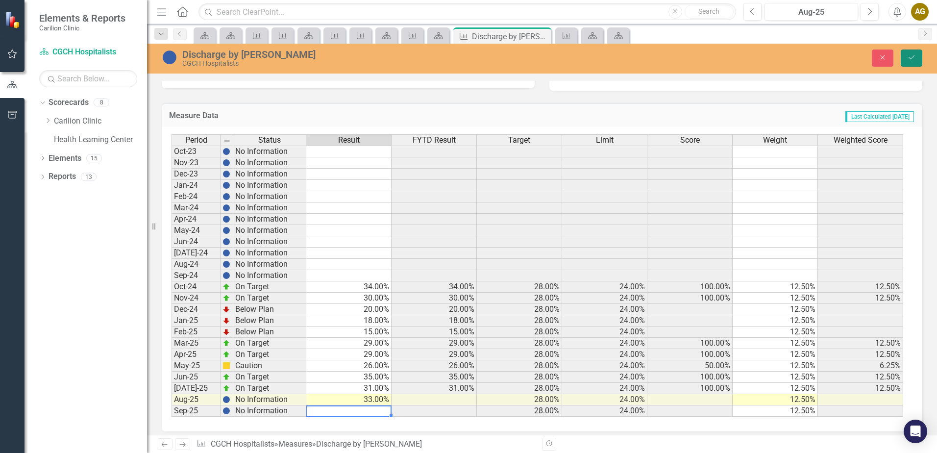
click at [919, 52] on button "Save" at bounding box center [912, 57] width 22 height 17
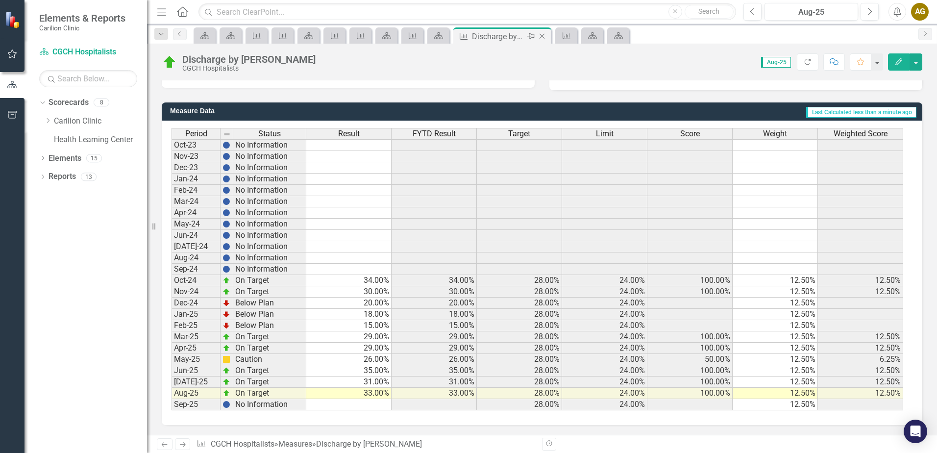
click at [542, 35] on icon "Close" at bounding box center [542, 36] width 10 height 8
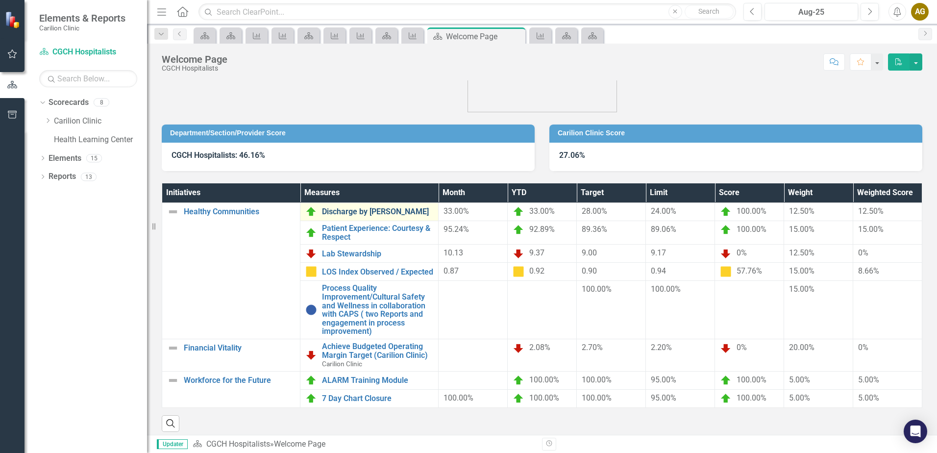
scroll to position [46, 0]
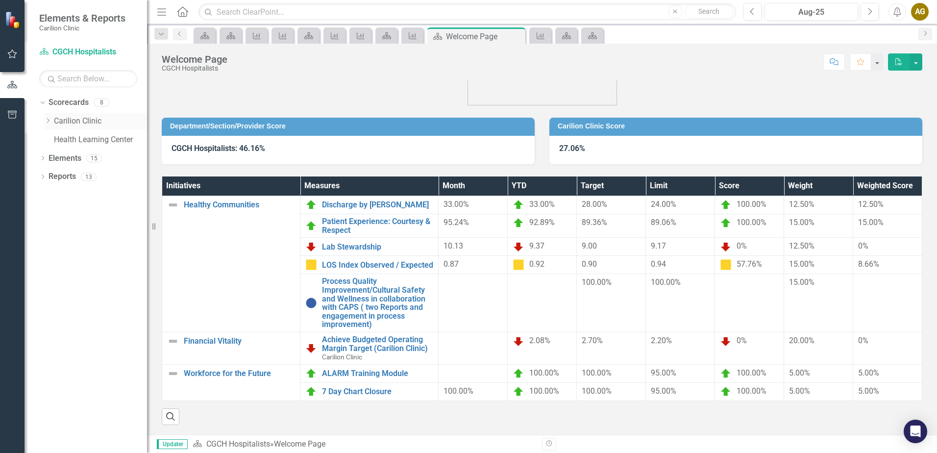
click at [51, 121] on icon "Dropdown" at bounding box center [47, 121] width 7 height 6
click at [59, 136] on icon "Dropdown" at bounding box center [57, 139] width 7 height 6
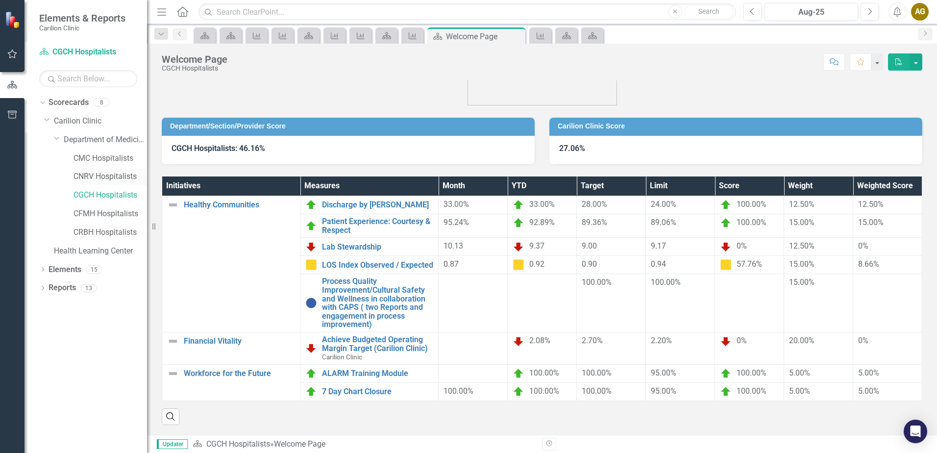
click at [84, 176] on link "CNRV Hospitalists" at bounding box center [111, 176] width 74 height 11
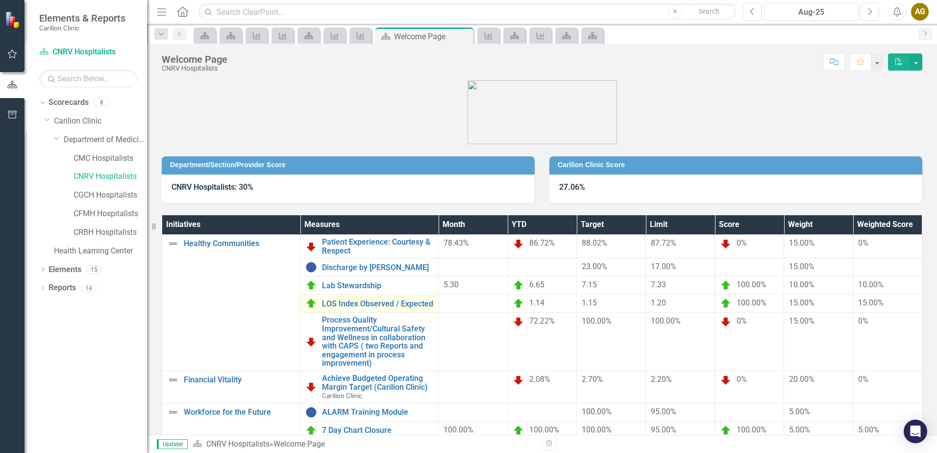
click at [363, 308] on div "LOS Index Observed / Expected" at bounding box center [369, 303] width 128 height 12
click at [363, 305] on link "LOS Index Observed / Expected" at bounding box center [377, 303] width 111 height 9
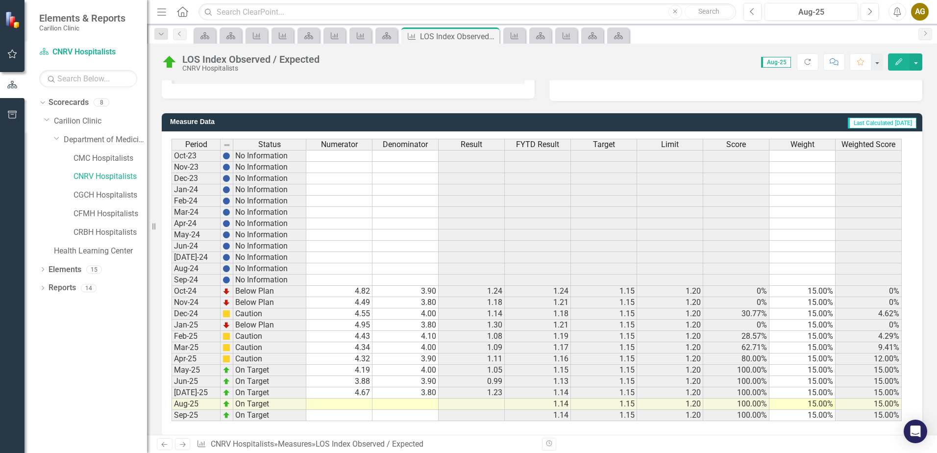
scroll to position [232, 0]
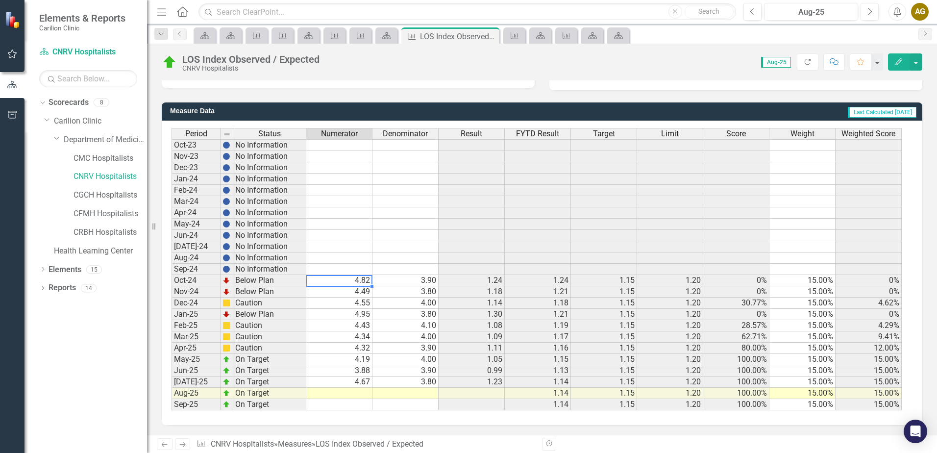
click at [344, 278] on td "4.82" at bounding box center [339, 280] width 66 height 11
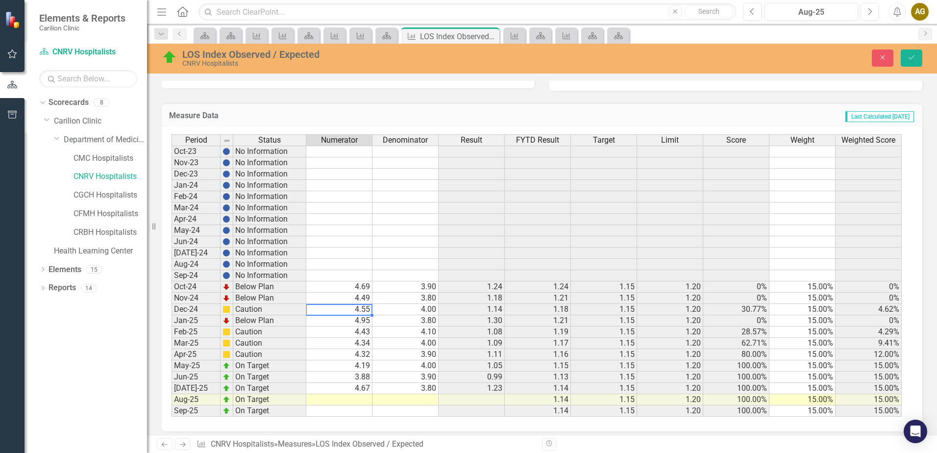
click at [333, 307] on td "4.55" at bounding box center [339, 309] width 66 height 11
click at [344, 299] on td "4.49" at bounding box center [339, 298] width 66 height 11
type textarea "4.78"
click at [415, 356] on td "3.90" at bounding box center [405, 354] width 66 height 11
click at [414, 365] on td "4.00" at bounding box center [405, 365] width 66 height 11
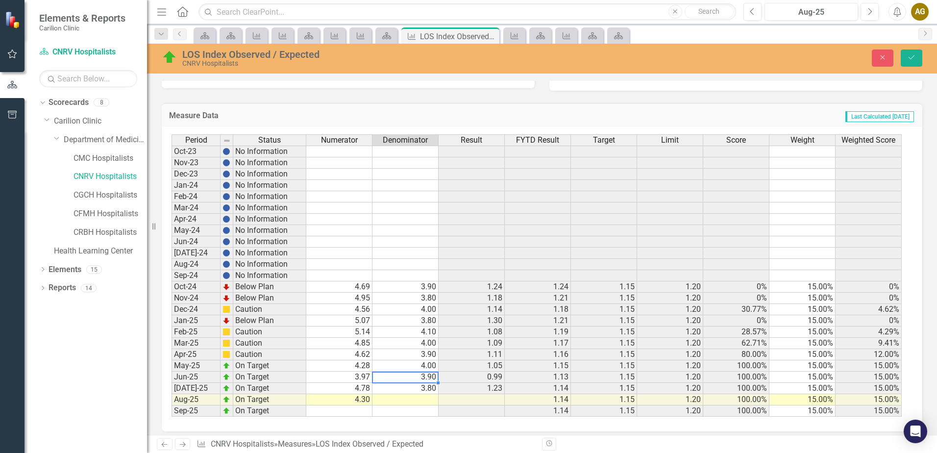
click at [414, 375] on td "3.90" at bounding box center [405, 376] width 66 height 11
click at [412, 385] on td "3.80" at bounding box center [405, 388] width 66 height 11
type textarea "3.9"
click at [401, 398] on td at bounding box center [405, 399] width 66 height 11
type textarea "3.9"
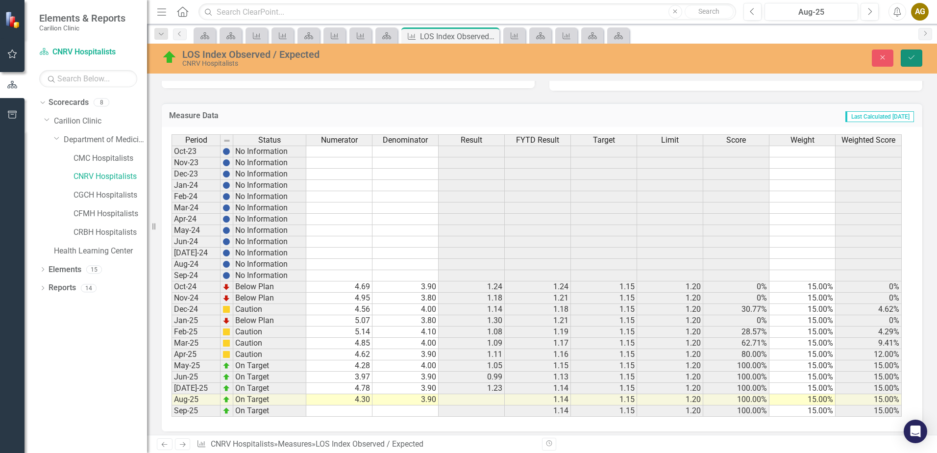
click at [913, 53] on button "Save" at bounding box center [912, 57] width 22 height 17
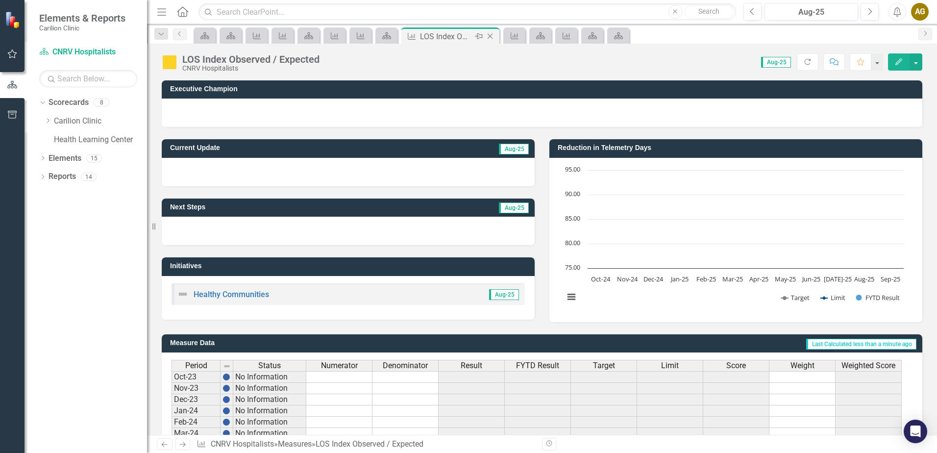
click at [493, 35] on icon "Close" at bounding box center [490, 36] width 10 height 8
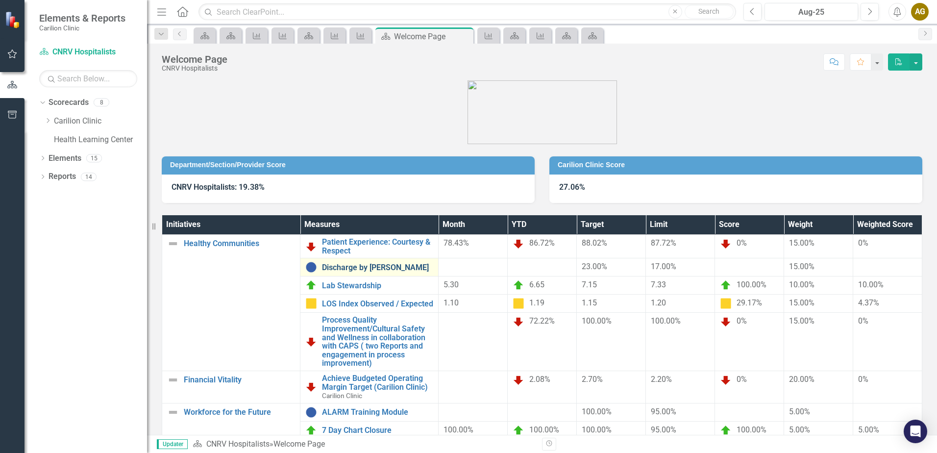
click at [376, 268] on link "Discharge by [PERSON_NAME]" at bounding box center [377, 267] width 111 height 9
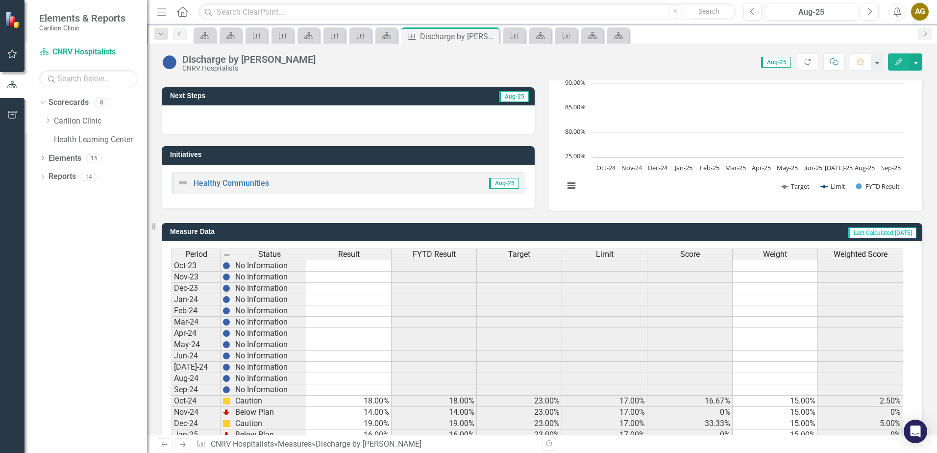
scroll to position [232, 0]
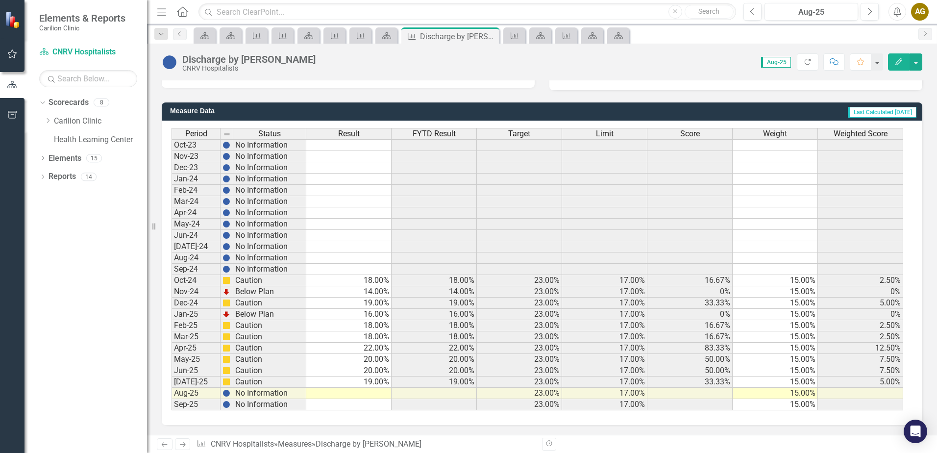
click at [368, 392] on td at bounding box center [348, 393] width 85 height 11
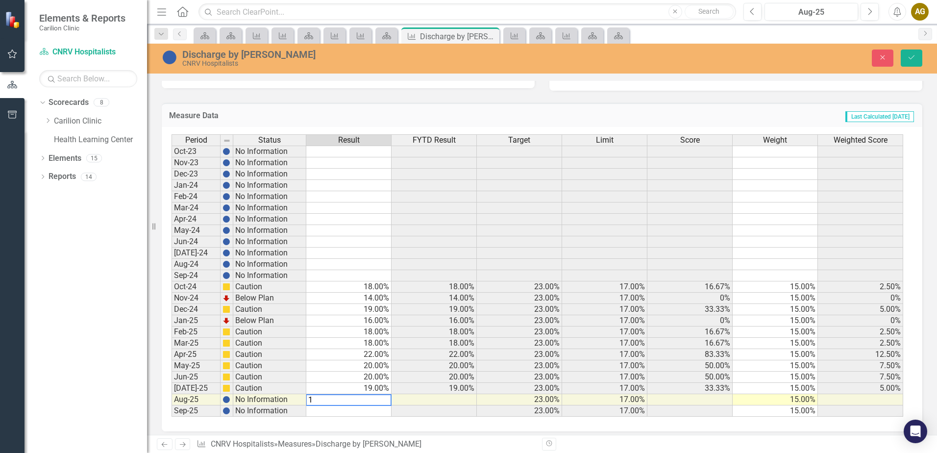
type textarea "18"
click at [901, 61] on button "Save" at bounding box center [912, 57] width 22 height 17
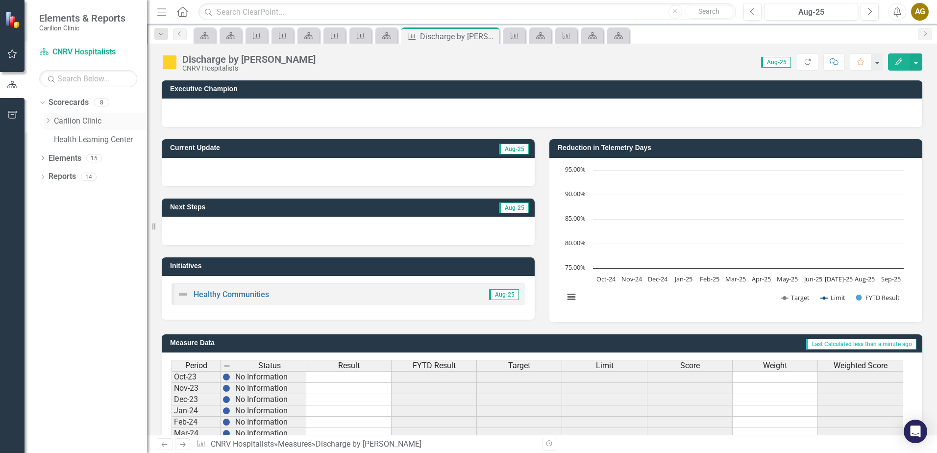
click at [45, 120] on icon "Dropdown" at bounding box center [47, 121] width 7 height 6
click at [56, 141] on icon "Dropdown" at bounding box center [57, 139] width 7 height 6
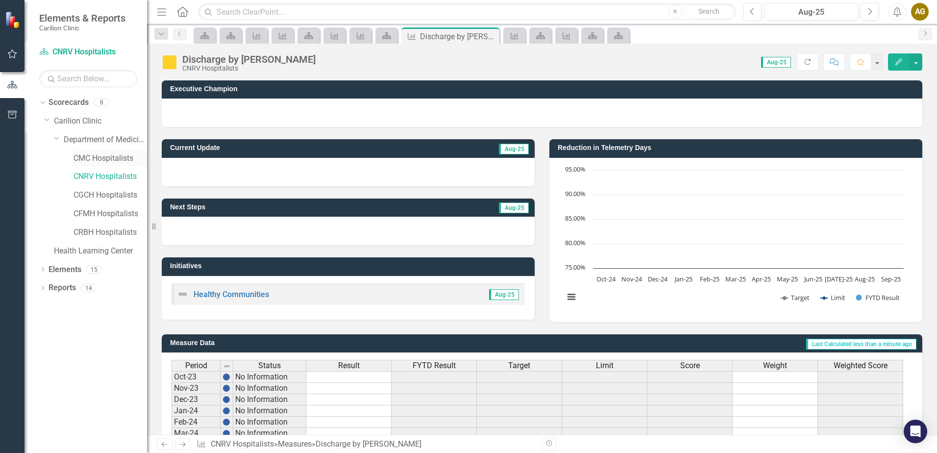
click at [90, 156] on link "CMC Hospitalists" at bounding box center [111, 158] width 74 height 11
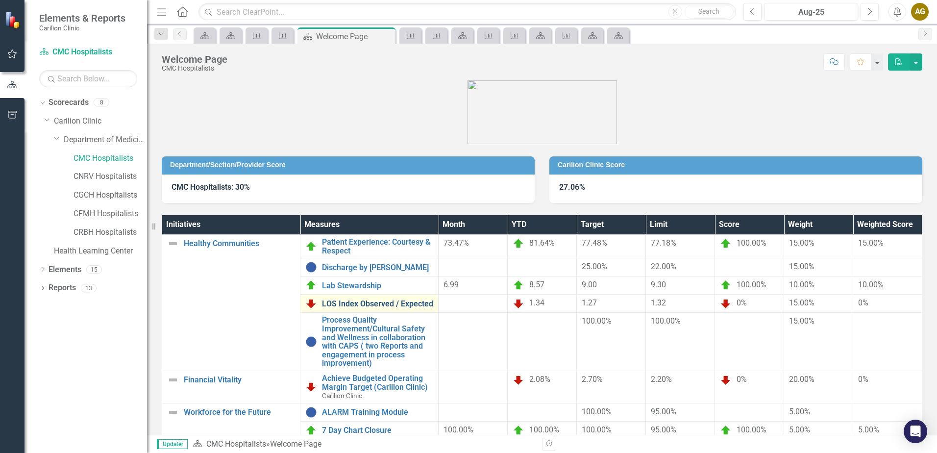
click at [353, 302] on link "LOS Index Observed / Expected" at bounding box center [377, 303] width 111 height 9
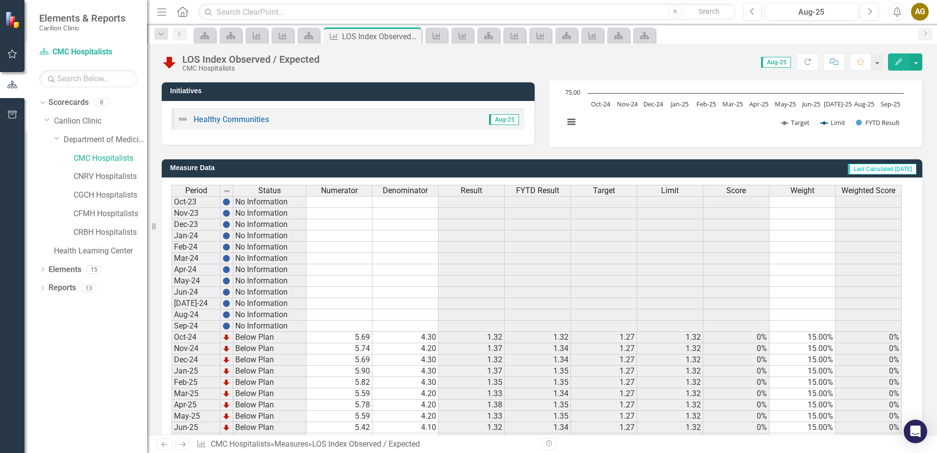
scroll to position [232, 0]
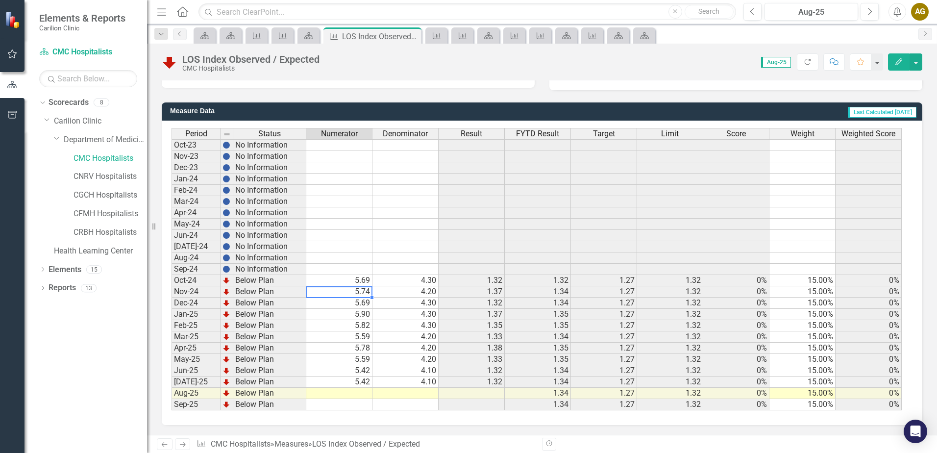
click at [346, 288] on td "5.74" at bounding box center [339, 291] width 66 height 11
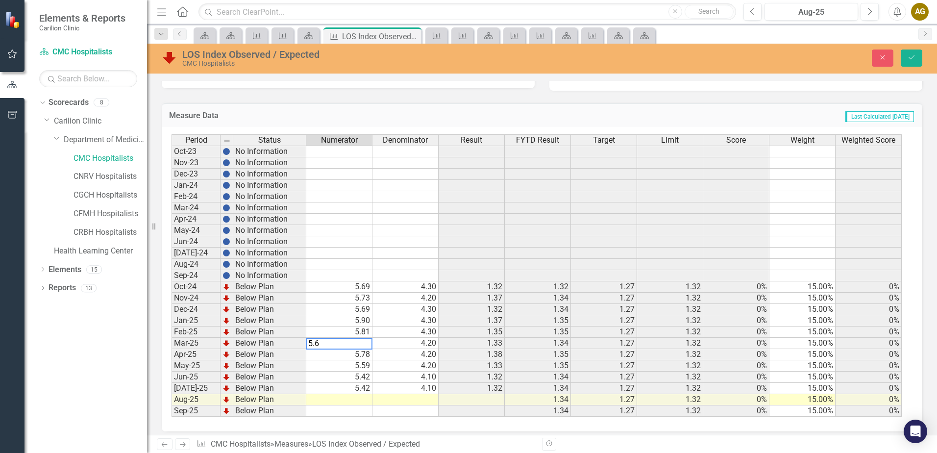
type textarea "5.78"
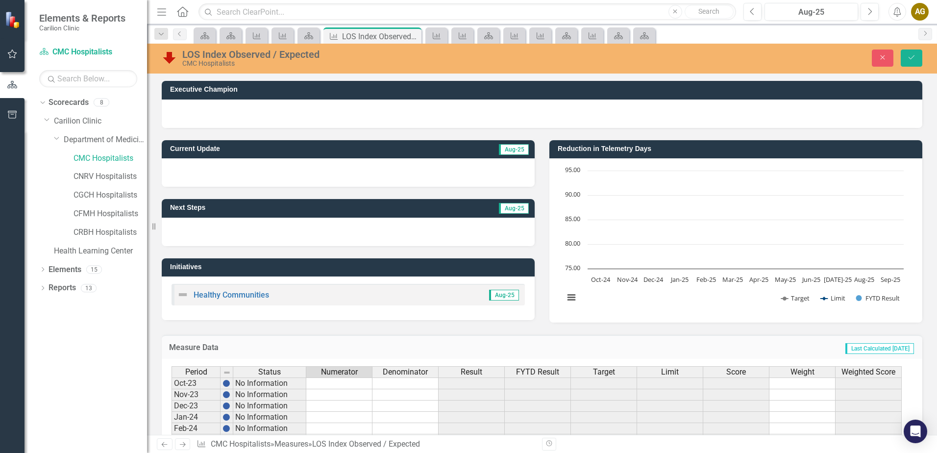
scroll to position [232, 0]
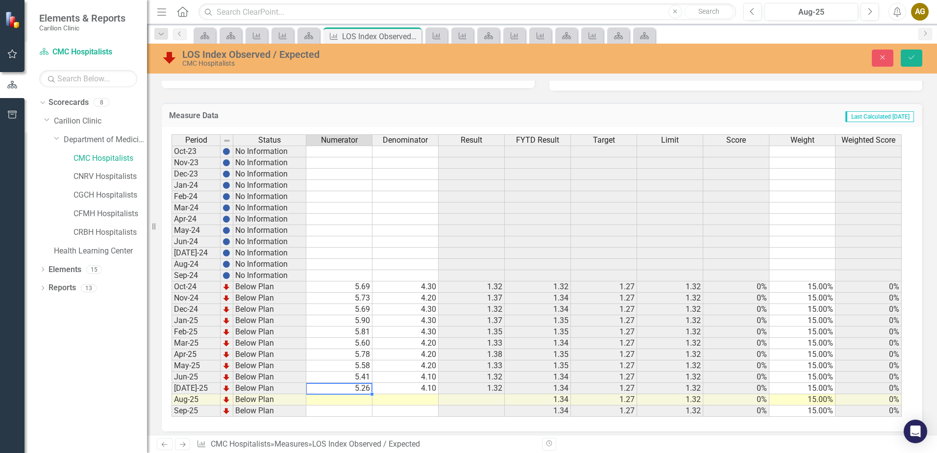
click at [357, 366] on td "5.58" at bounding box center [339, 365] width 66 height 11
click at [357, 380] on td "5.41" at bounding box center [339, 376] width 66 height 11
click at [354, 391] on td "5.26" at bounding box center [339, 388] width 66 height 11
type textarea "5.4"
click at [421, 288] on td "4.30" at bounding box center [405, 286] width 66 height 11
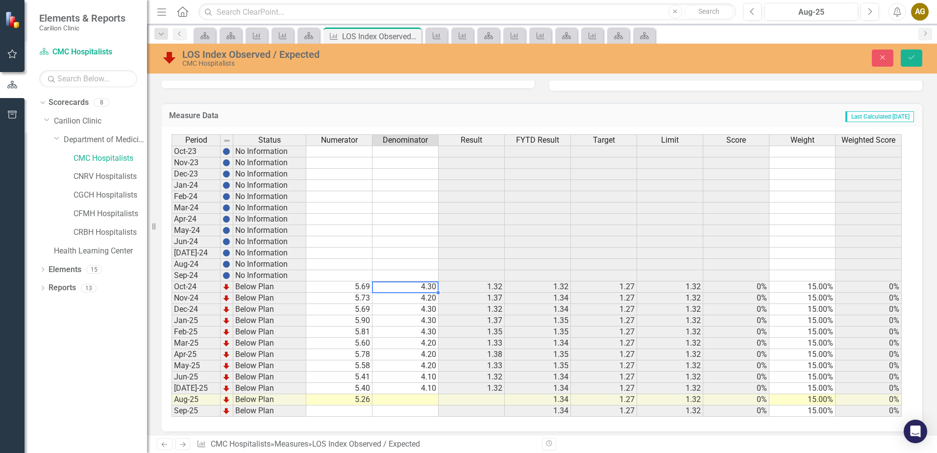
click at [418, 299] on td "4.20" at bounding box center [405, 298] width 66 height 11
click at [414, 314] on td "4.30" at bounding box center [405, 309] width 66 height 11
click at [411, 323] on td "4.30" at bounding box center [405, 320] width 66 height 11
click at [408, 335] on td "4.30" at bounding box center [405, 331] width 66 height 11
click at [408, 343] on td "4.20" at bounding box center [405, 343] width 66 height 11
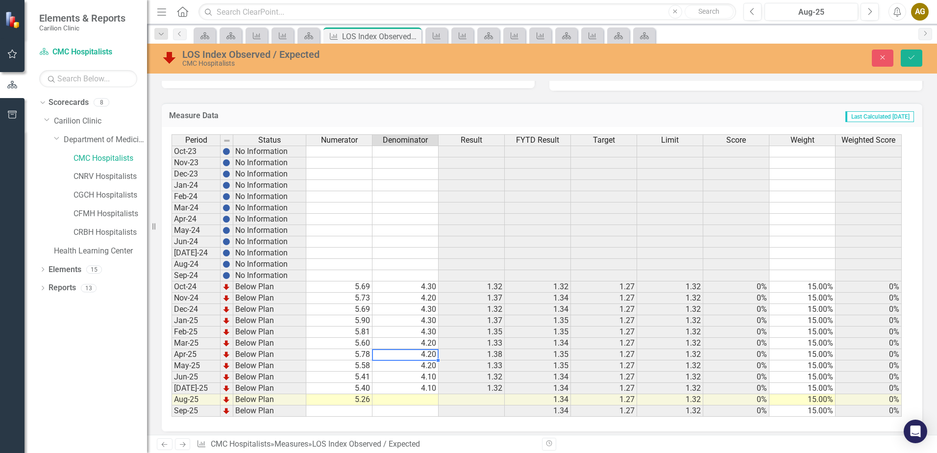
click at [406, 359] on td "4.20" at bounding box center [405, 354] width 66 height 11
click at [406, 366] on td "4.20" at bounding box center [405, 365] width 66 height 11
click at [406, 376] on td "4.10" at bounding box center [405, 376] width 66 height 11
click at [402, 391] on td "4.10" at bounding box center [405, 388] width 66 height 11
click at [402, 397] on td at bounding box center [405, 399] width 66 height 11
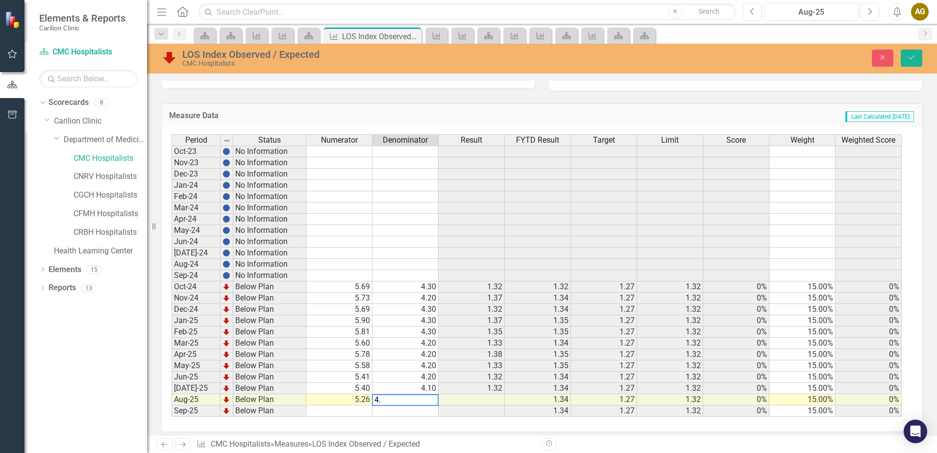
type textarea "4.1"
click at [921, 51] on button "Save" at bounding box center [912, 57] width 22 height 17
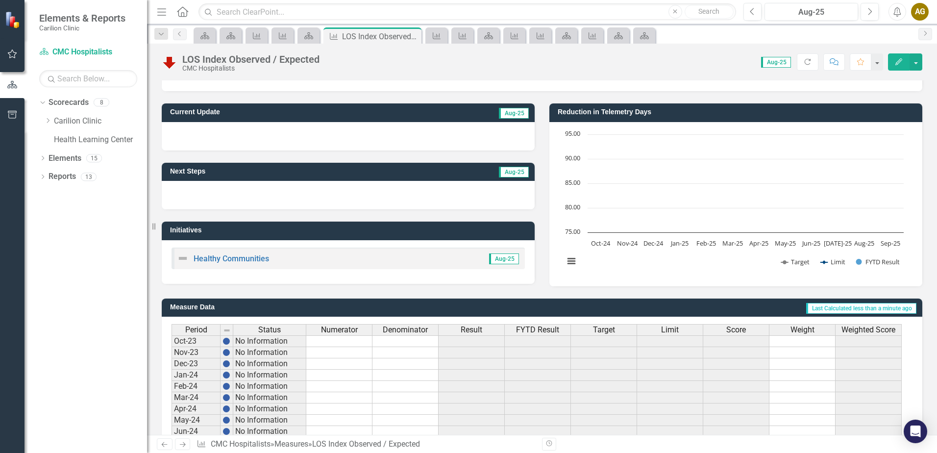
scroll to position [0, 0]
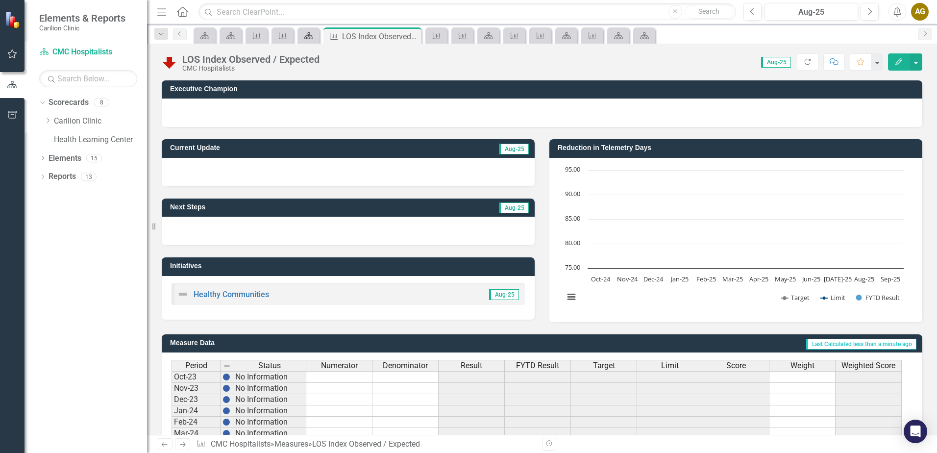
click at [309, 35] on icon at bounding box center [308, 35] width 9 height 7
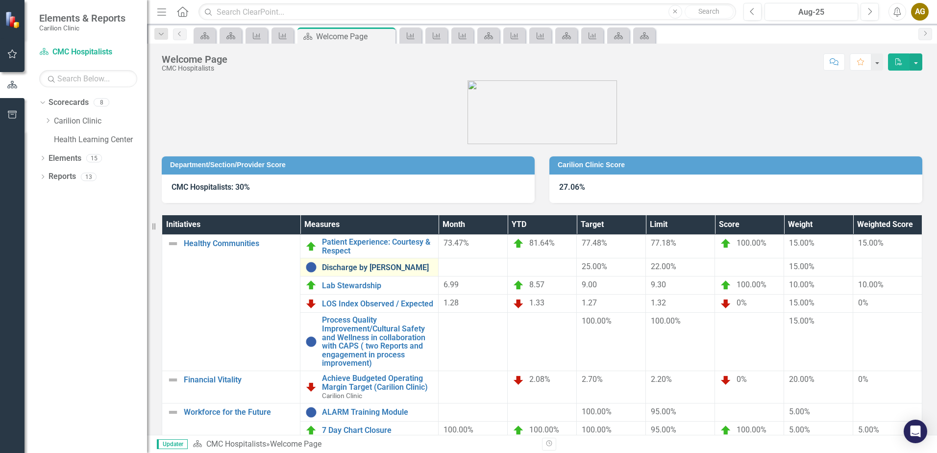
click at [361, 268] on link "Discharge by [PERSON_NAME]" at bounding box center [377, 267] width 111 height 9
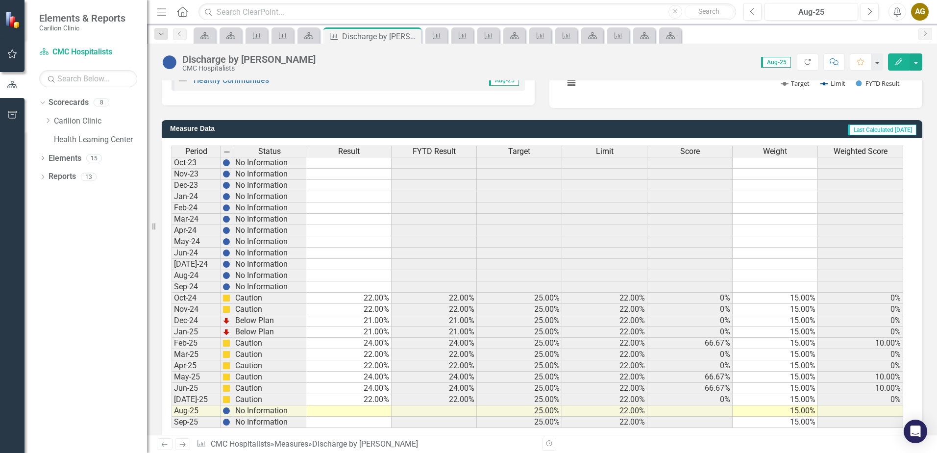
scroll to position [232, 0]
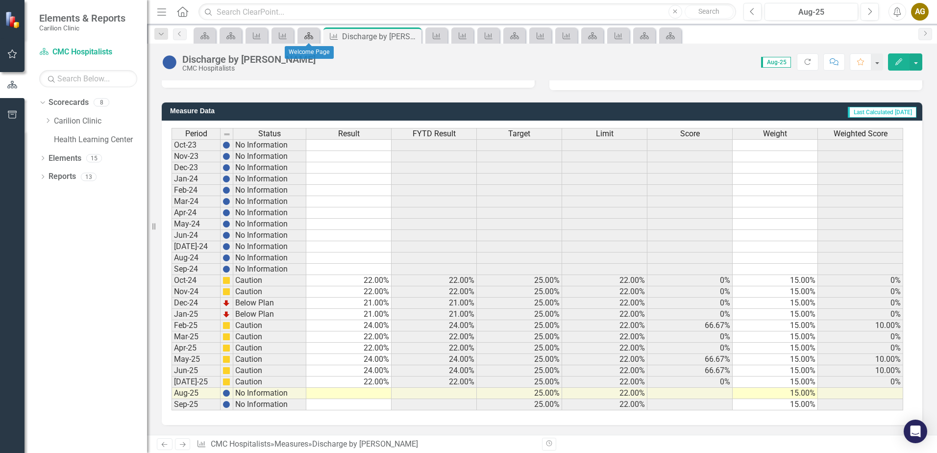
click at [314, 33] on link "Scorecard" at bounding box center [308, 35] width 17 height 12
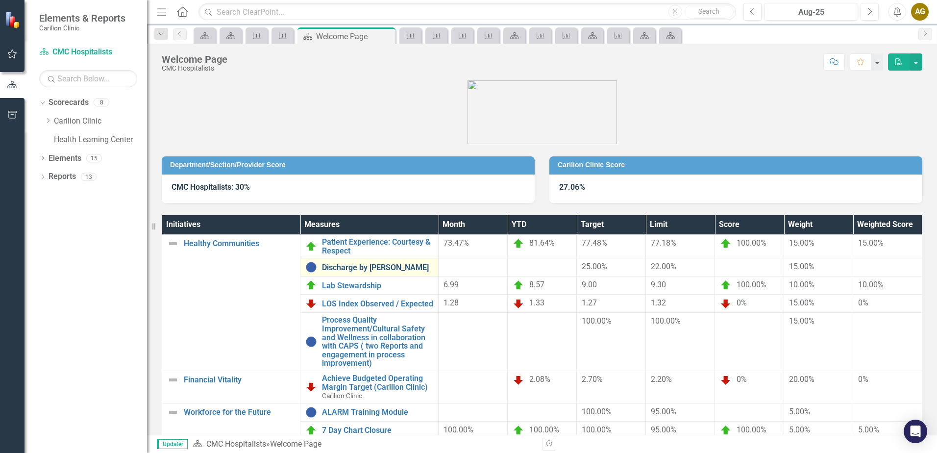
click at [362, 266] on link "Discharge by [PERSON_NAME]" at bounding box center [377, 267] width 111 height 9
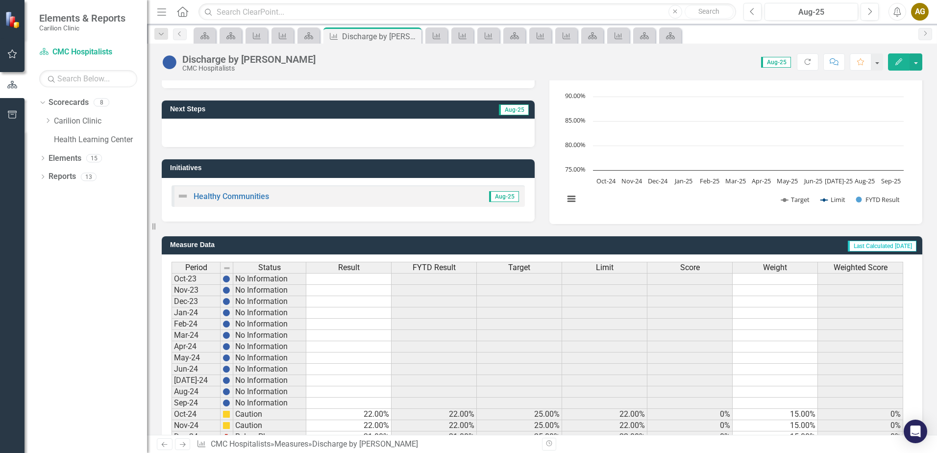
scroll to position [196, 0]
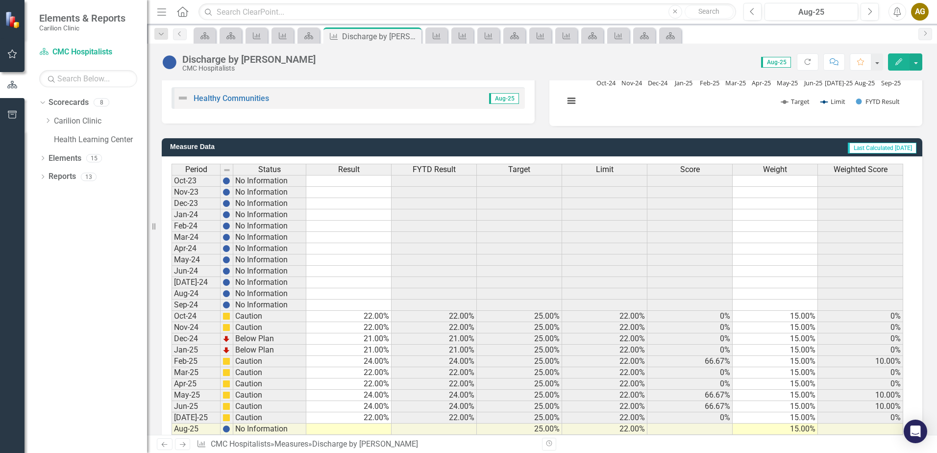
click at [364, 431] on td at bounding box center [348, 428] width 85 height 11
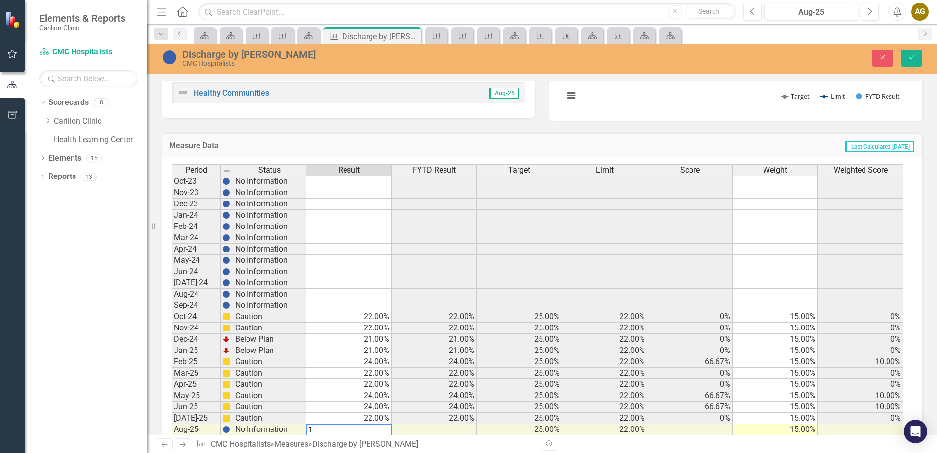
type textarea "19"
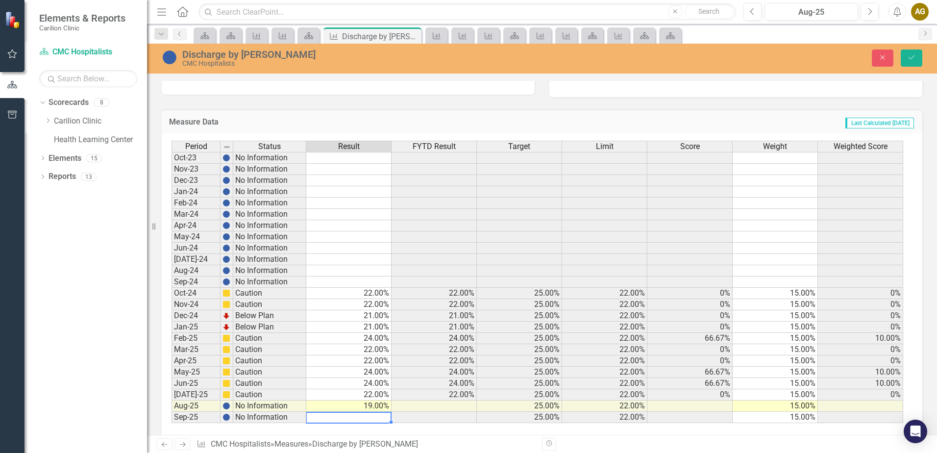
scroll to position [238, 0]
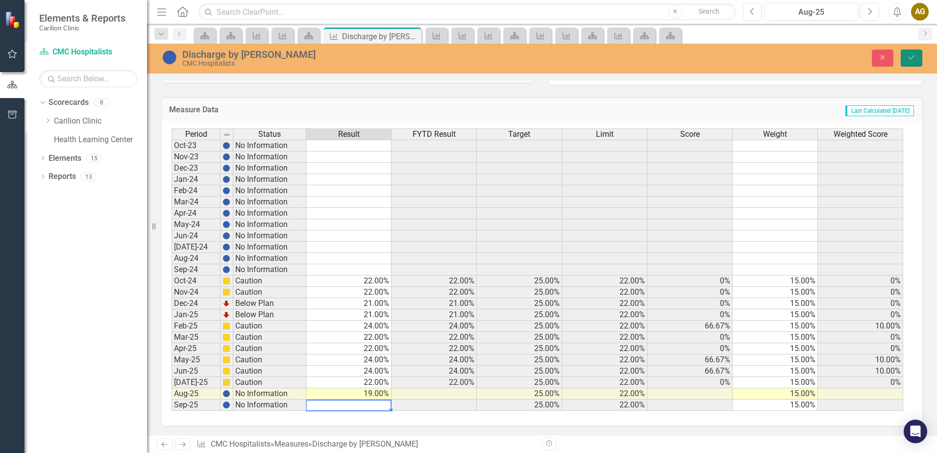
click at [908, 58] on icon "Save" at bounding box center [911, 57] width 9 height 7
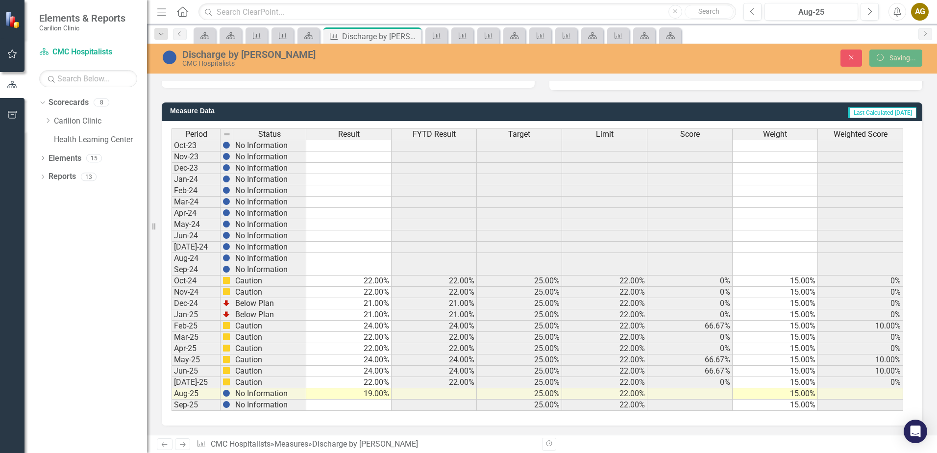
scroll to position [232, 0]
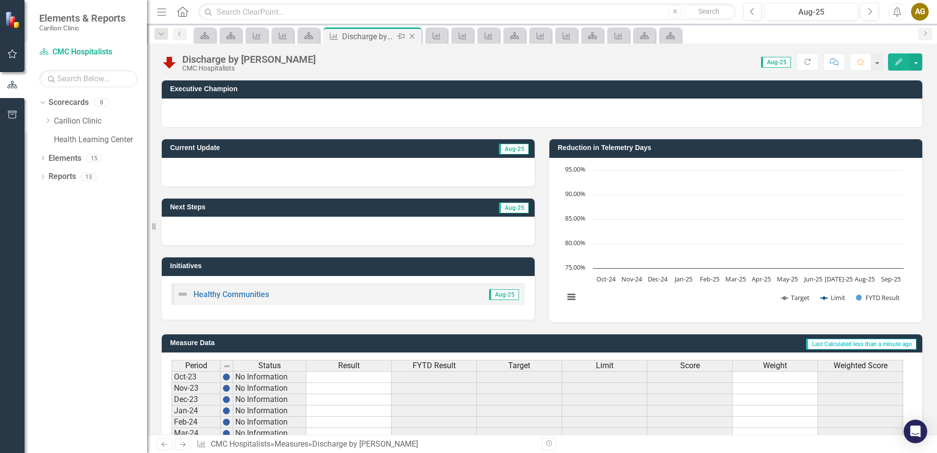
click at [414, 37] on icon "Close" at bounding box center [412, 36] width 10 height 8
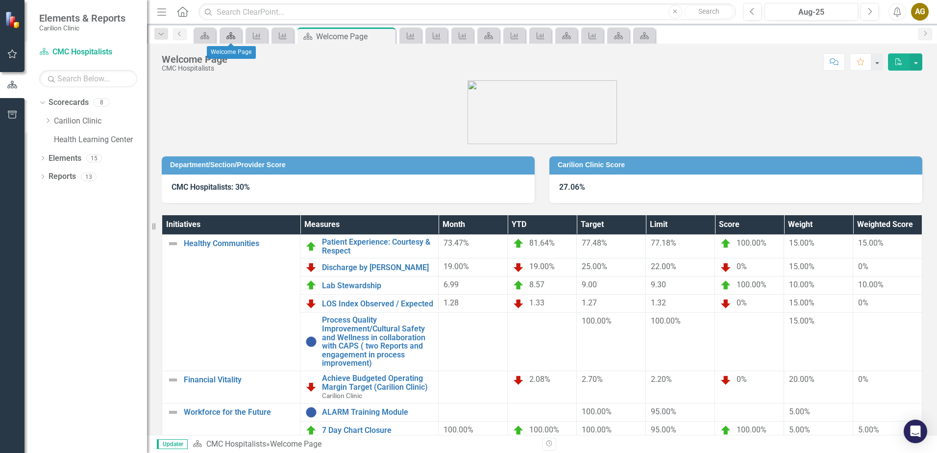
click at [230, 35] on icon at bounding box center [230, 35] width 9 height 7
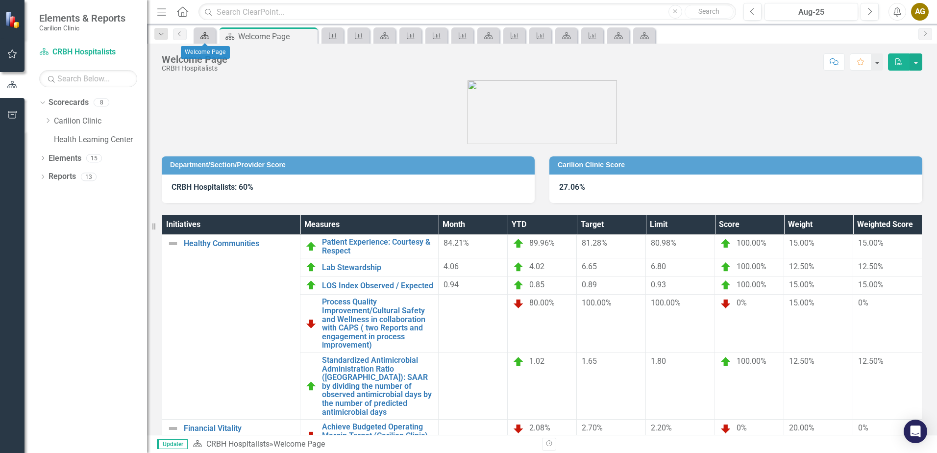
click at [200, 37] on icon "Scorecard" at bounding box center [205, 36] width 10 height 8
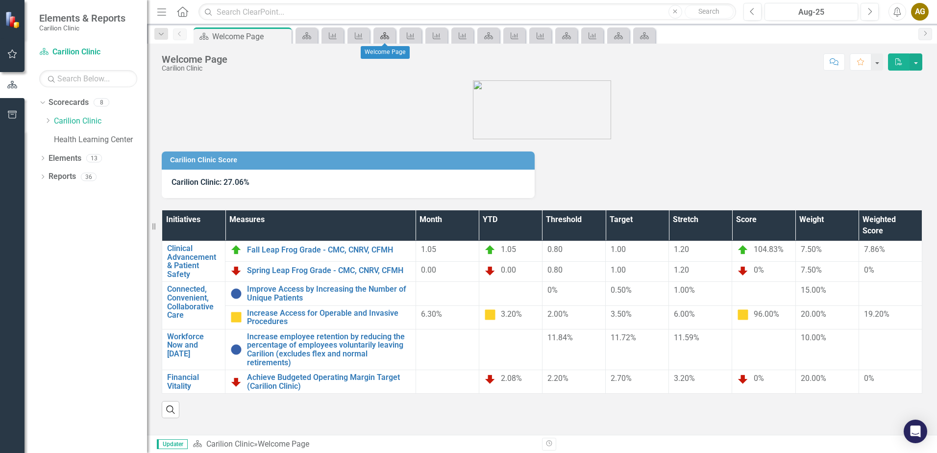
click at [384, 36] on icon at bounding box center [384, 35] width 9 height 7
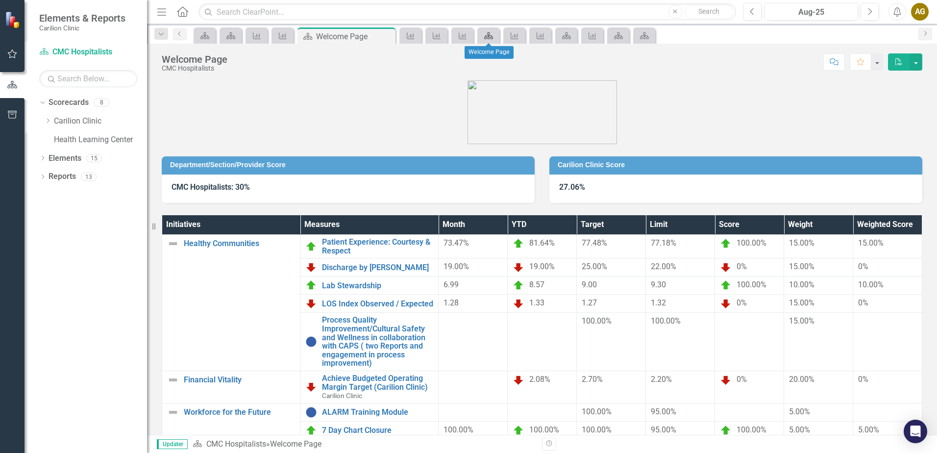
click at [489, 36] on icon "Scorecard" at bounding box center [489, 36] width 10 height 8
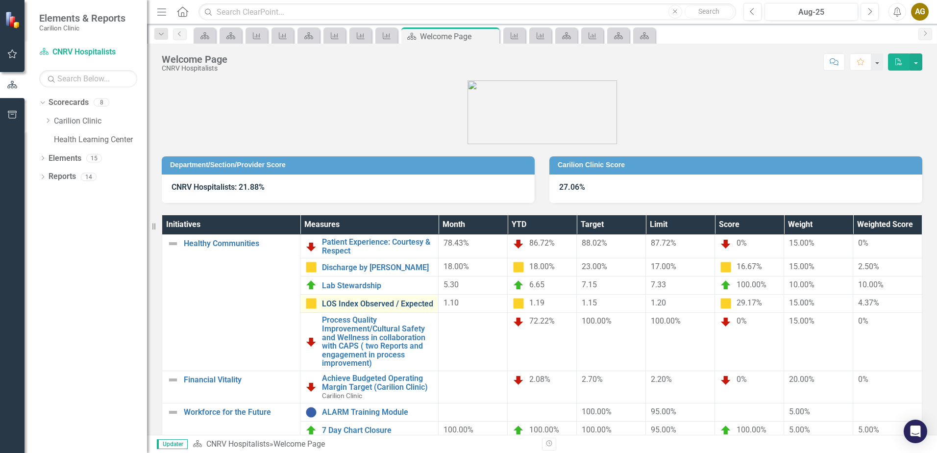
click at [362, 299] on link "LOS Index Observed / Expected" at bounding box center [377, 303] width 111 height 9
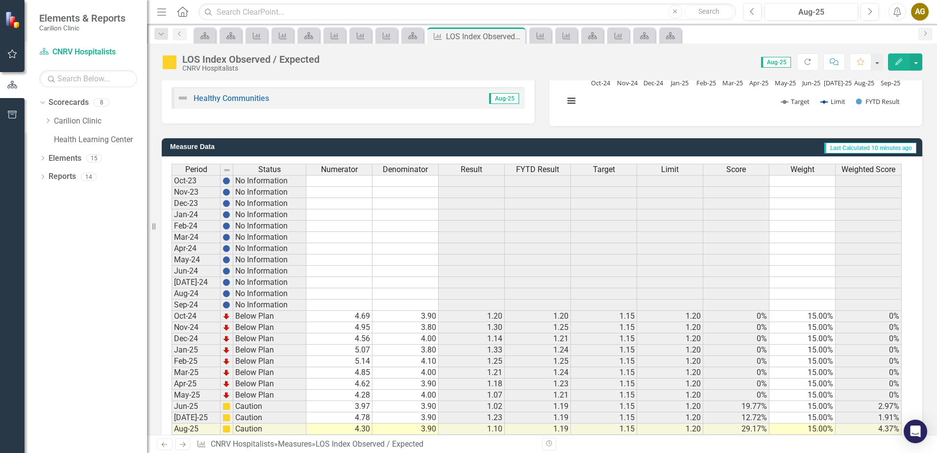
scroll to position [232, 0]
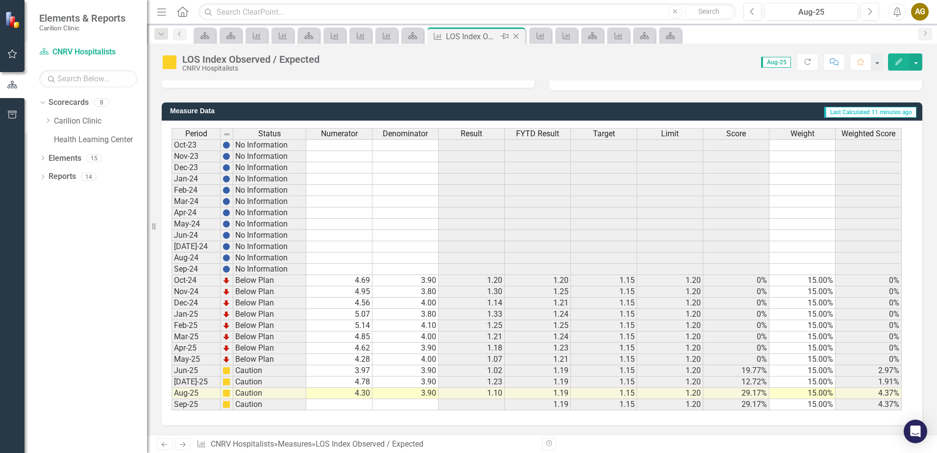
click at [515, 34] on icon "Close" at bounding box center [516, 36] width 10 height 8
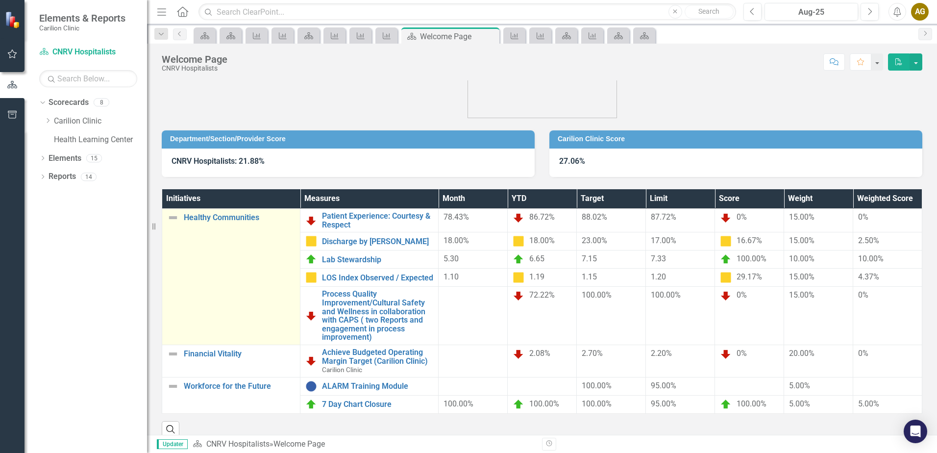
scroll to position [39, 0]
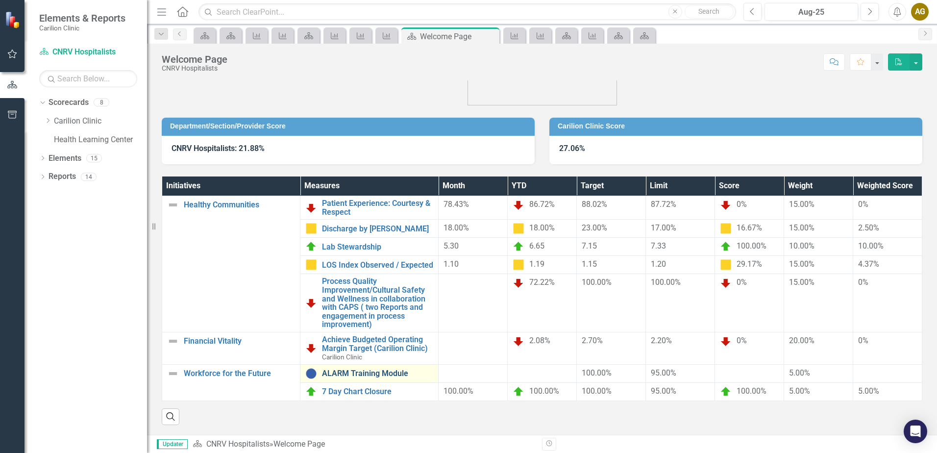
click at [359, 371] on link "ALARM Training Module" at bounding box center [377, 373] width 111 height 9
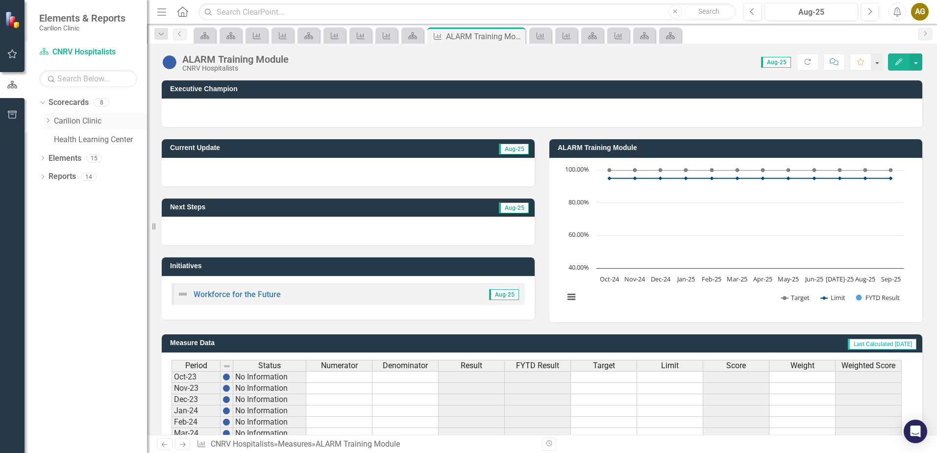
click at [48, 120] on icon "Dropdown" at bounding box center [47, 121] width 7 height 6
click at [58, 136] on icon "Dropdown" at bounding box center [57, 139] width 7 height 6
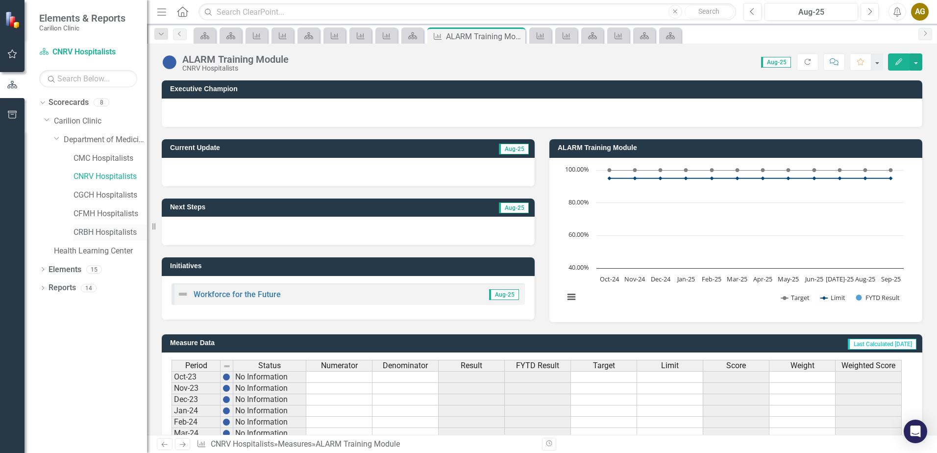
click at [87, 231] on link "CRBH Hospitalists" at bounding box center [111, 232] width 74 height 11
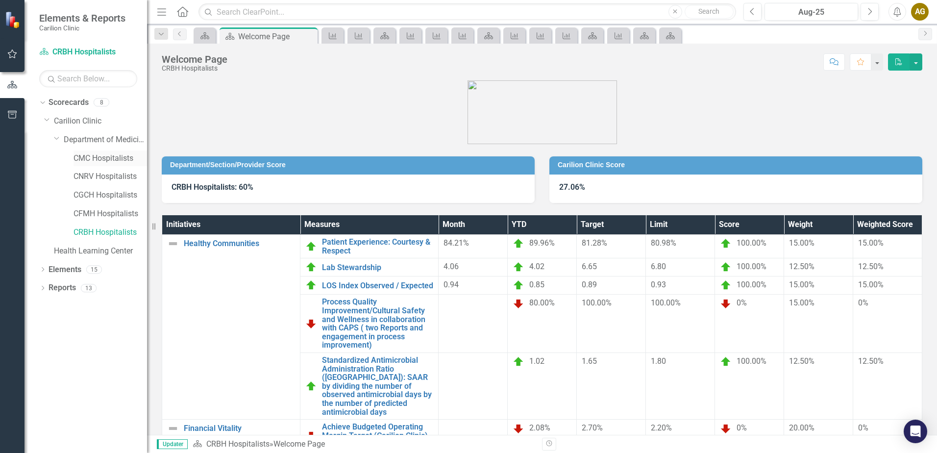
click at [84, 157] on link "CMC Hospitalists" at bounding box center [111, 158] width 74 height 11
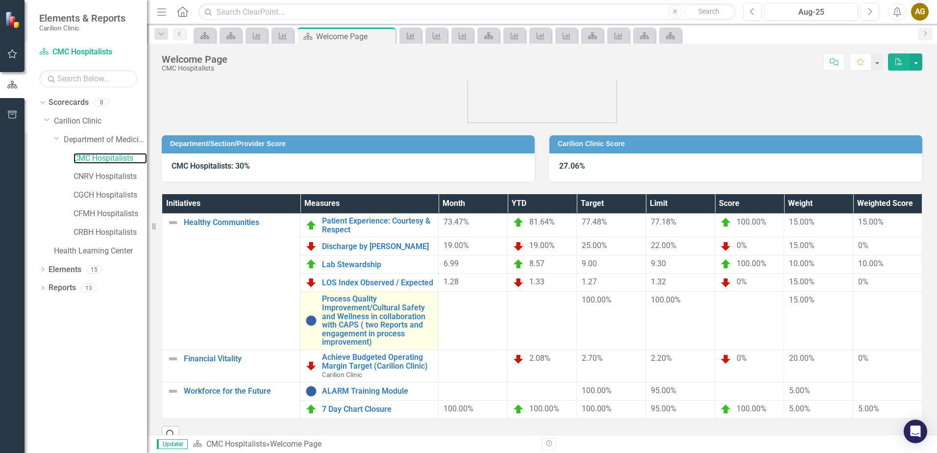
scroll to position [39, 0]
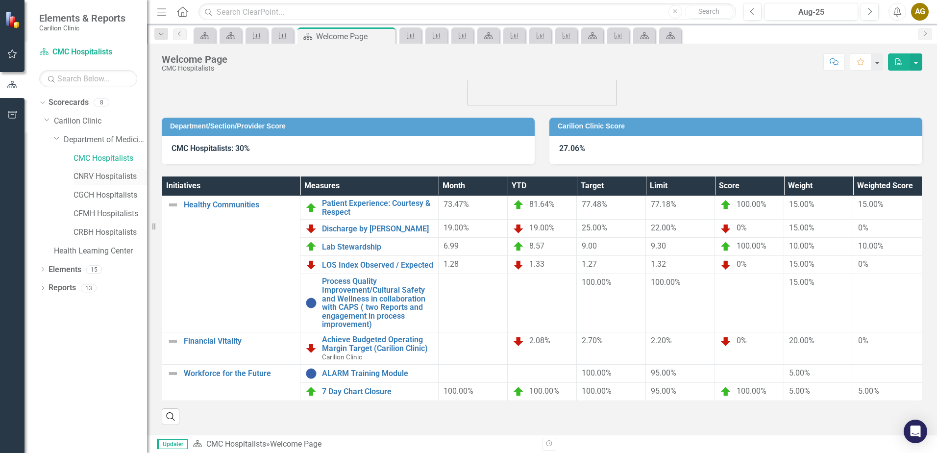
click at [124, 178] on link "CNRV Hospitalists" at bounding box center [111, 176] width 74 height 11
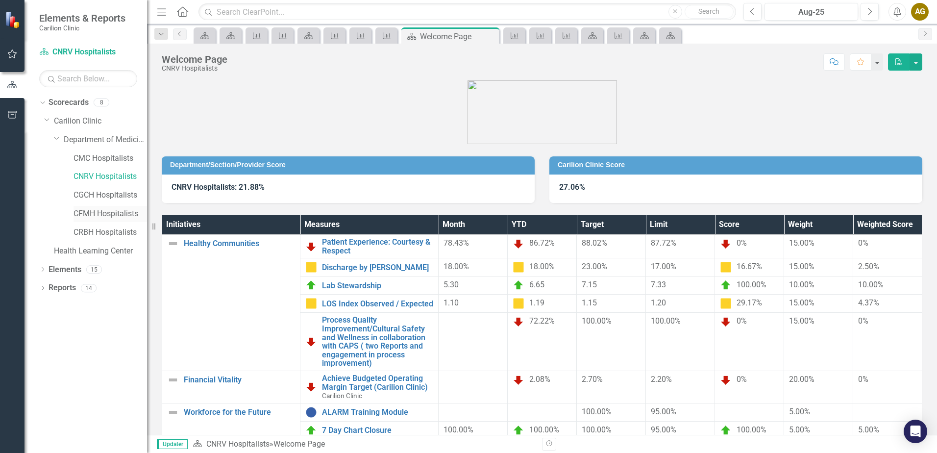
click at [108, 212] on link "CFMH Hospitalists" at bounding box center [111, 213] width 74 height 11
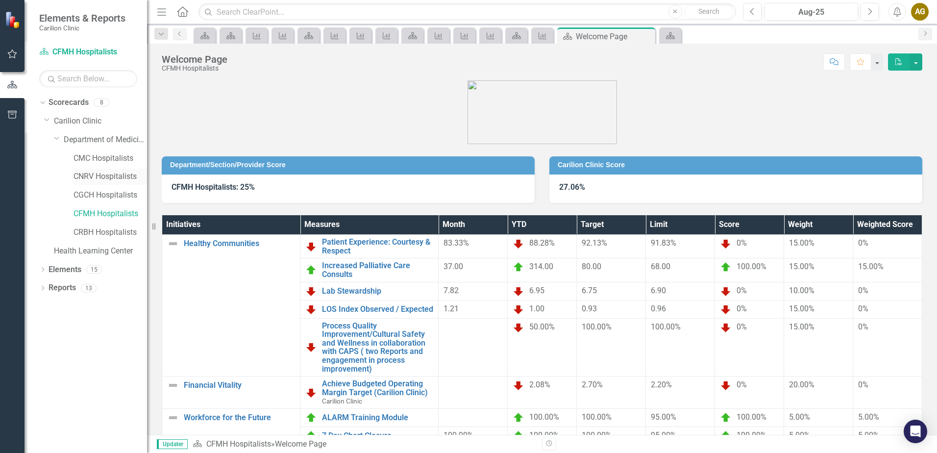
click at [116, 173] on link "CNRV Hospitalists" at bounding box center [111, 176] width 74 height 11
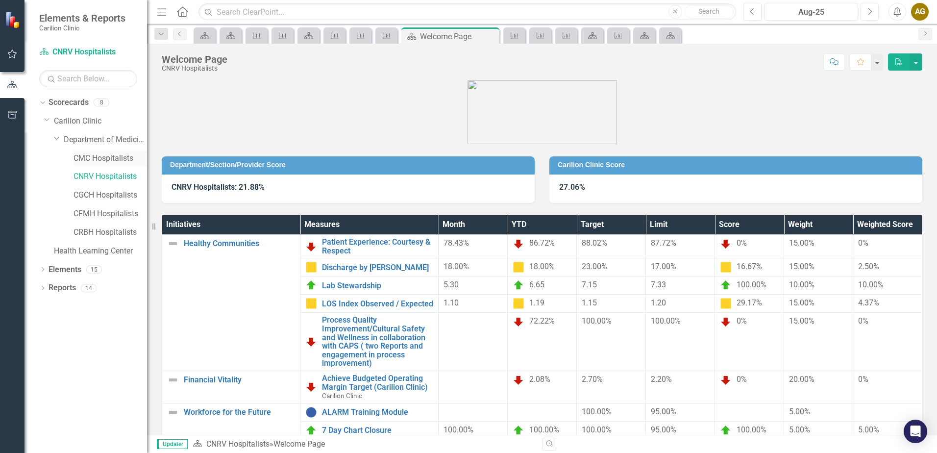
click at [89, 159] on link "CMC Hospitalists" at bounding box center [111, 158] width 74 height 11
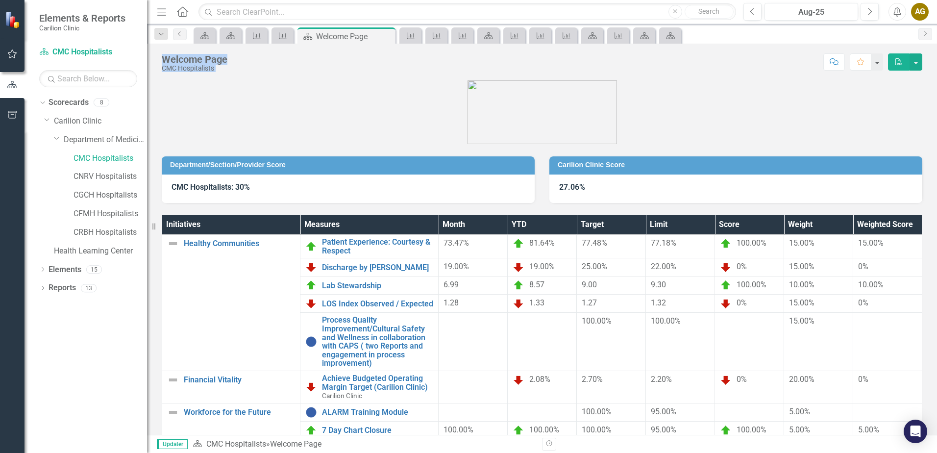
drag, startPoint x: 378, startPoint y: 35, endPoint x: 654, endPoint y: 176, distance: 310.3
click at [654, 176] on div "Menu Home Search Close Search Previous Aug-25 Next Alerts AG User Edit Profile …" at bounding box center [542, 226] width 790 height 453
drag, startPoint x: 325, startPoint y: 33, endPoint x: 932, endPoint y: 155, distance: 619.2
click at [932, 155] on div "Menu Home Search Close Search Previous Aug-25 Next Alerts AG User Edit Profile …" at bounding box center [542, 226] width 790 height 453
click at [392, 110] on figure at bounding box center [542, 112] width 761 height 64
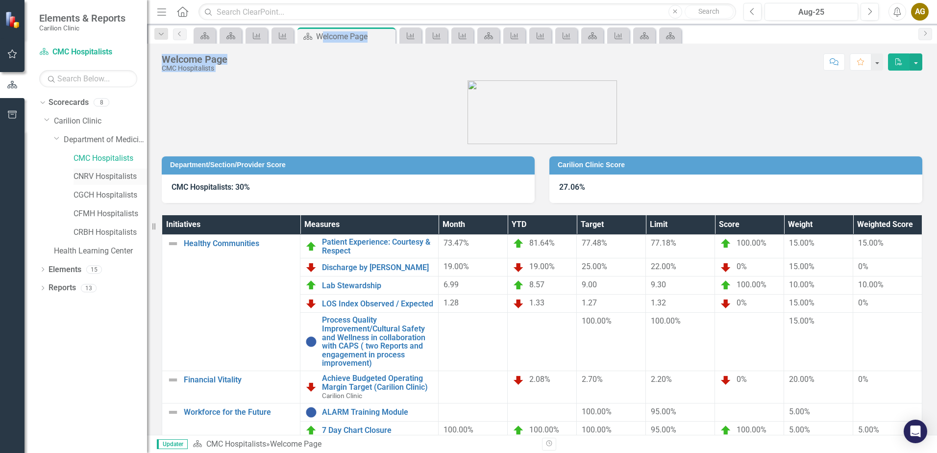
click at [82, 178] on link "CNRV Hospitalists" at bounding box center [111, 176] width 74 height 11
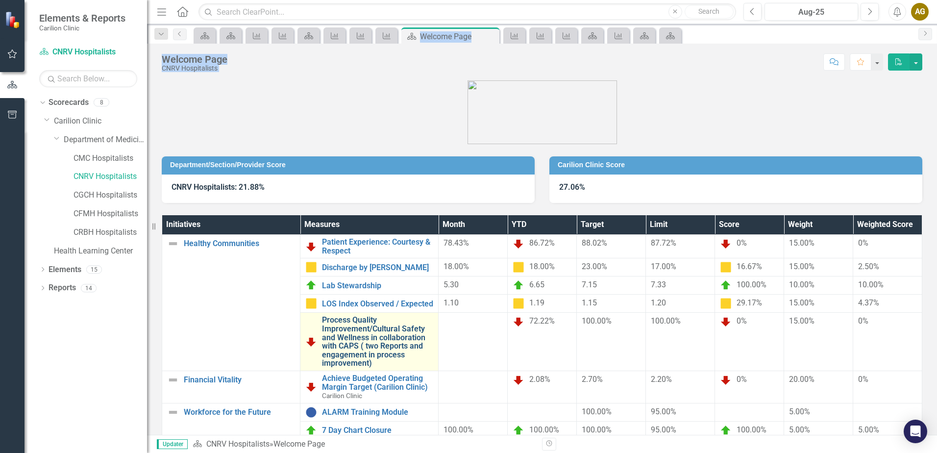
click at [384, 354] on link "Process Quality Improvement/Cultural Safety and Wellness in collaboration with …" at bounding box center [377, 342] width 111 height 52
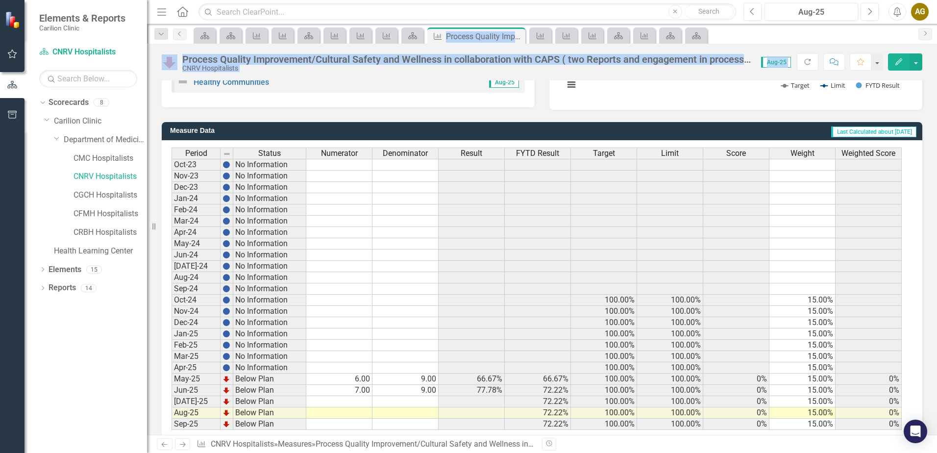
scroll to position [232, 0]
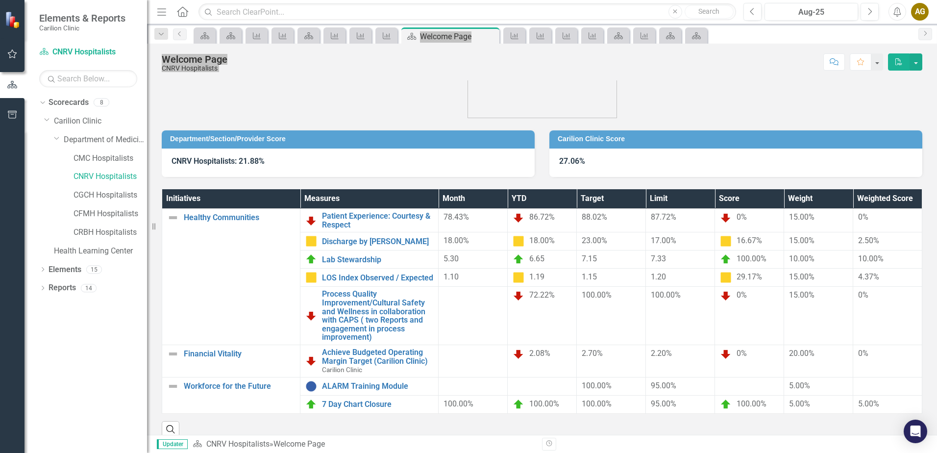
scroll to position [39, 0]
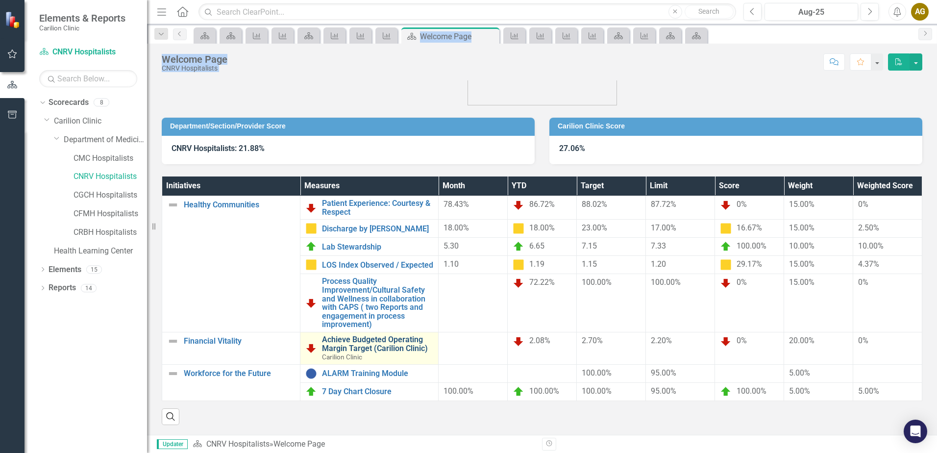
click at [400, 342] on link "Achieve Budgeted Operating Margin Target (Carilion Clinic)" at bounding box center [377, 343] width 111 height 17
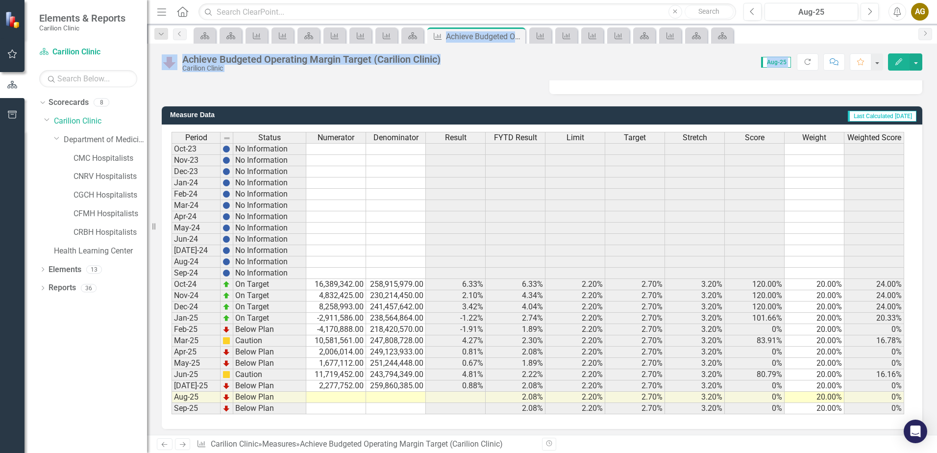
scroll to position [232, 0]
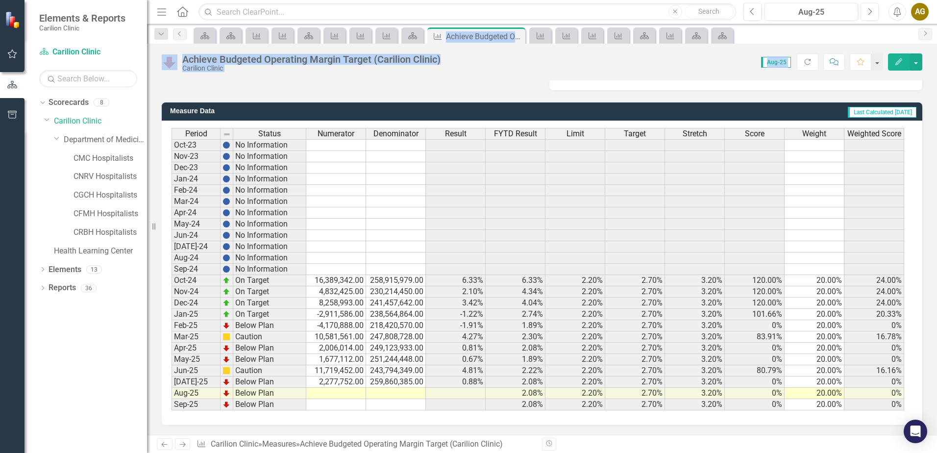
click at [837, 64] on icon "button" at bounding box center [834, 61] width 9 height 7
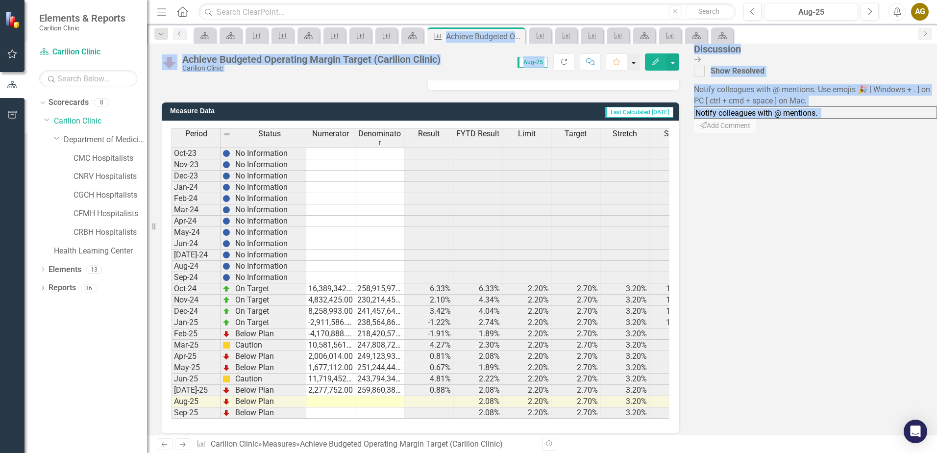
click at [640, 59] on button "button" at bounding box center [633, 61] width 13 height 17
click at [602, 89] on div "Chart Combination chart with 3 data series. Achieve Budgeted Operating Margin T…" at bounding box center [553, 8] width 251 height 164
click at [701, 61] on icon "Close Discussion Bar" at bounding box center [697, 59] width 7 height 8
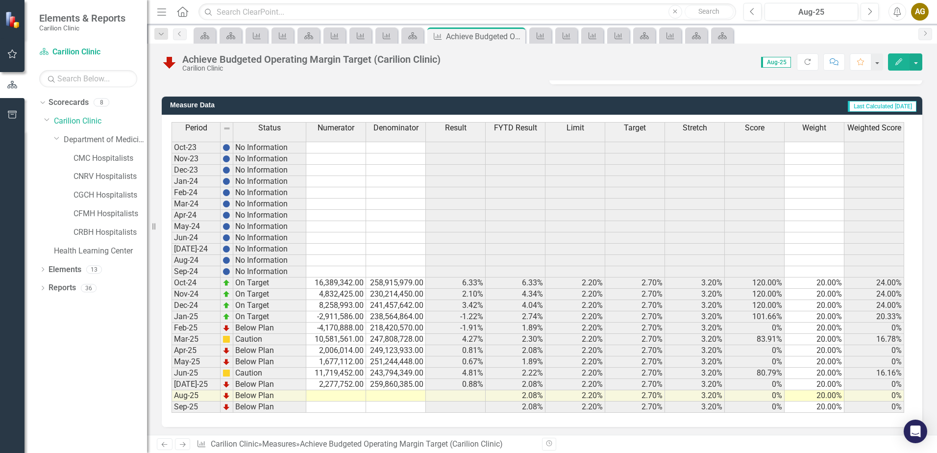
scroll to position [240, 0]
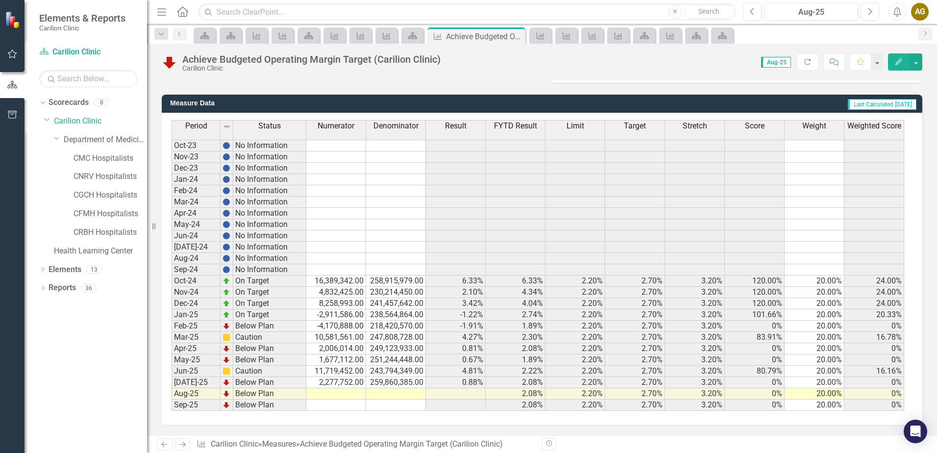
click at [421, 446] on div "Achieve Budgeted Operating Margin Target (Carilion Clinic)" at bounding box center [401, 443] width 203 height 9
click at [200, 442] on icon "Measure" at bounding box center [201, 444] width 10 height 8
click at [226, 442] on link "Carilion Clinic" at bounding box center [235, 443] width 48 height 9
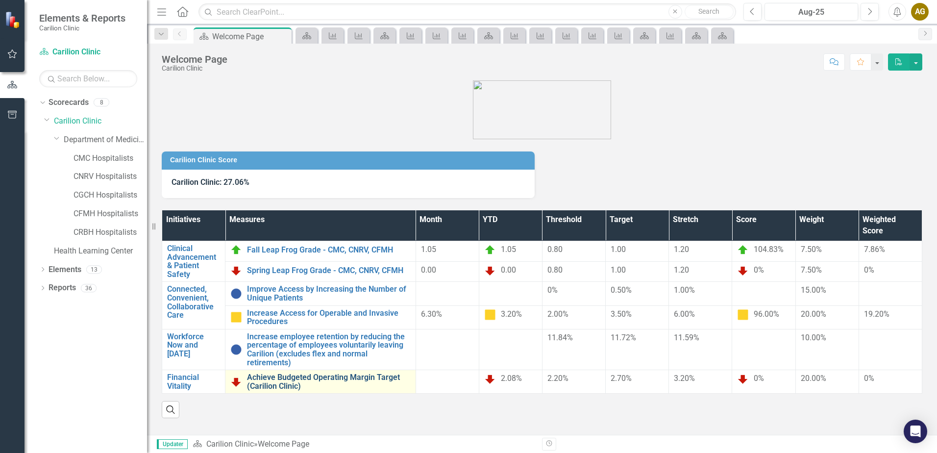
click at [327, 376] on link "Achieve Budgeted Operating Margin Target (Carilion Clinic)" at bounding box center [329, 381] width 164 height 17
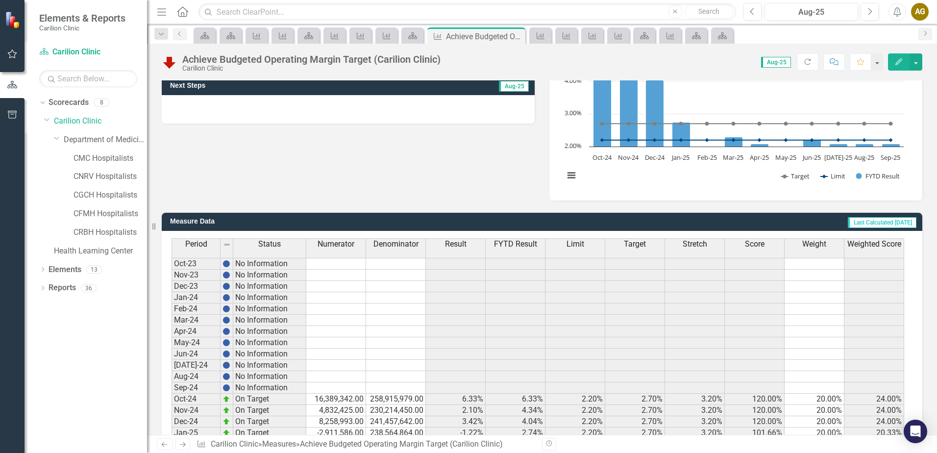
scroll to position [98, 0]
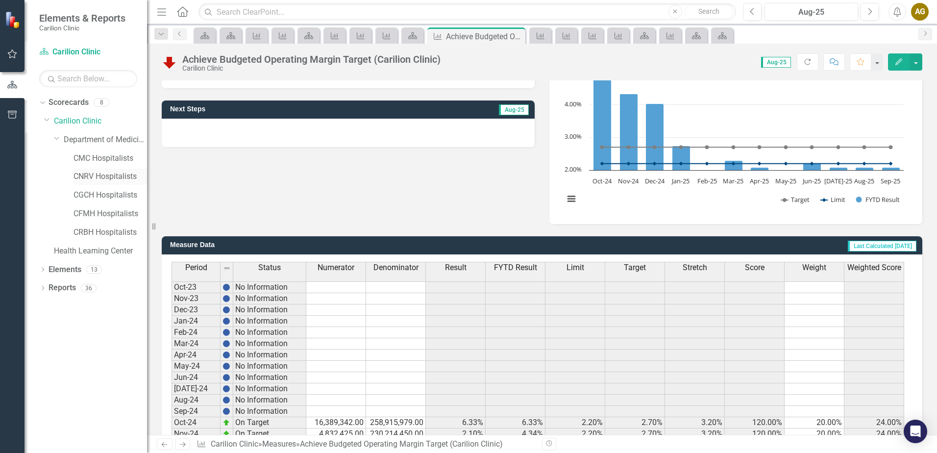
click at [86, 174] on link "CNRV Hospitalists" at bounding box center [111, 176] width 74 height 11
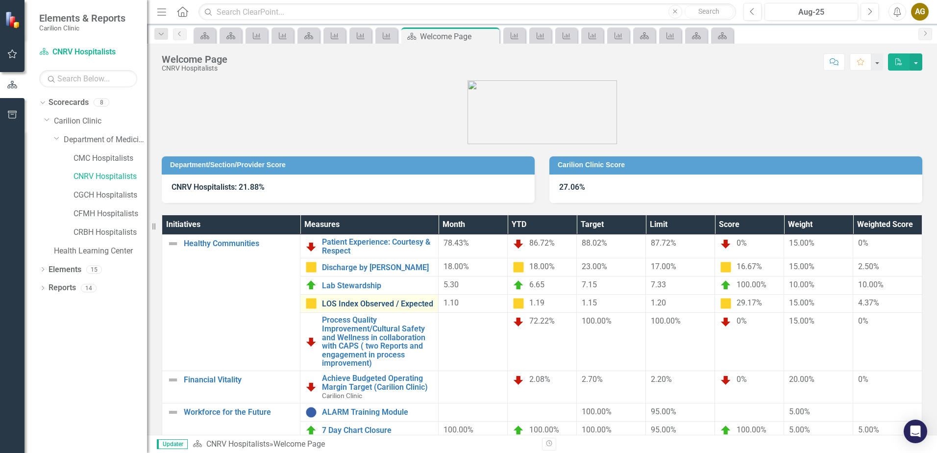
click at [359, 302] on link "LOS Index Observed / Expected" at bounding box center [377, 303] width 111 height 9
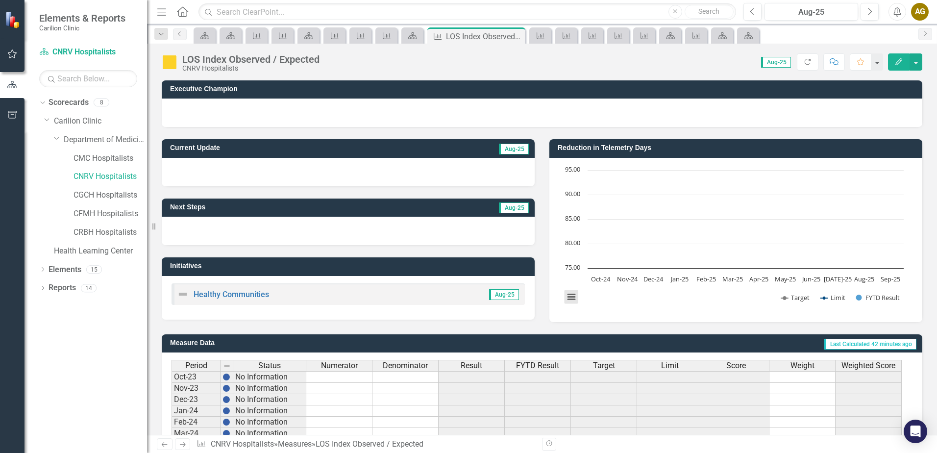
click at [565, 295] on button "View chart menu, Chart" at bounding box center [571, 297] width 14 height 14
click at [620, 302] on div "Download PNG image Download JPEG image Download PDF document Download SVG vecto…" at bounding box center [611, 256] width 123 height 96
click at [625, 266] on rect "Interactive chart" at bounding box center [733, 238] width 349 height 147
click at [524, 147] on span "Aug-25" at bounding box center [514, 149] width 30 height 11
click at [387, 148] on h3 "Current Update" at bounding box center [281, 147] width 222 height 7
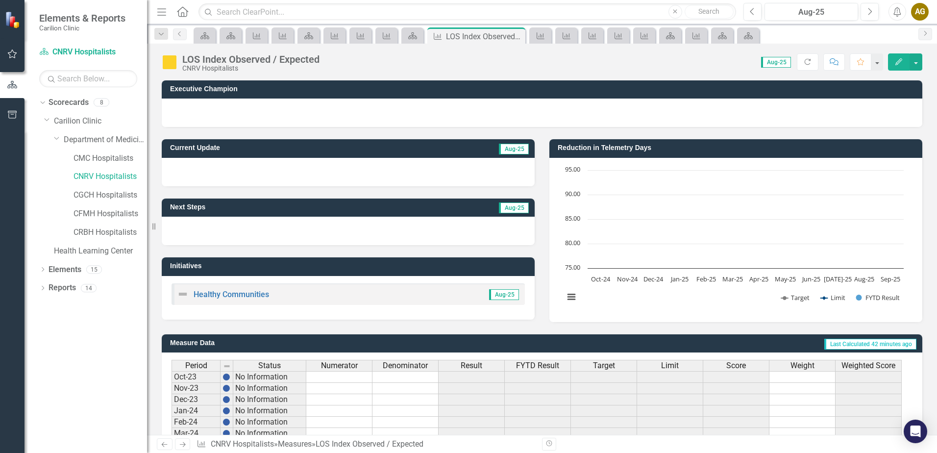
click at [336, 271] on td "Initiatives" at bounding box center [350, 267] width 360 height 15
click at [190, 91] on h3 "Executive Champion" at bounding box center [543, 88] width 747 height 7
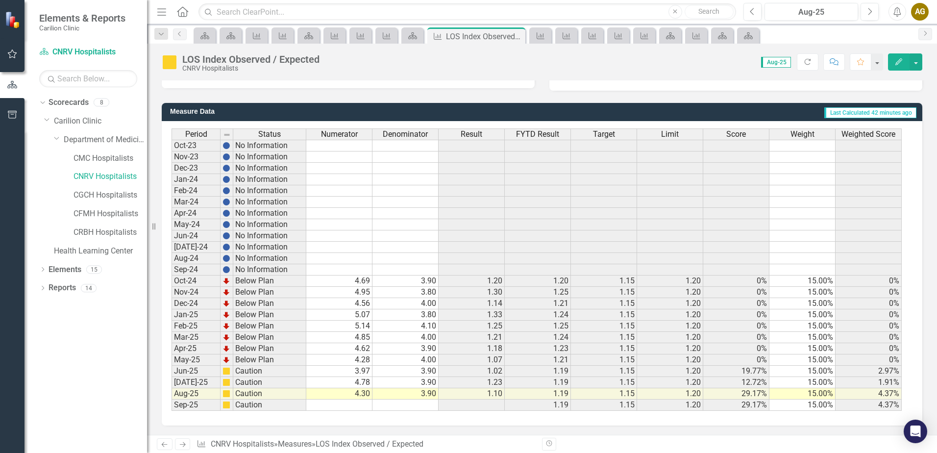
scroll to position [232, 0]
